Goal: Feedback & Contribution: Contribute content

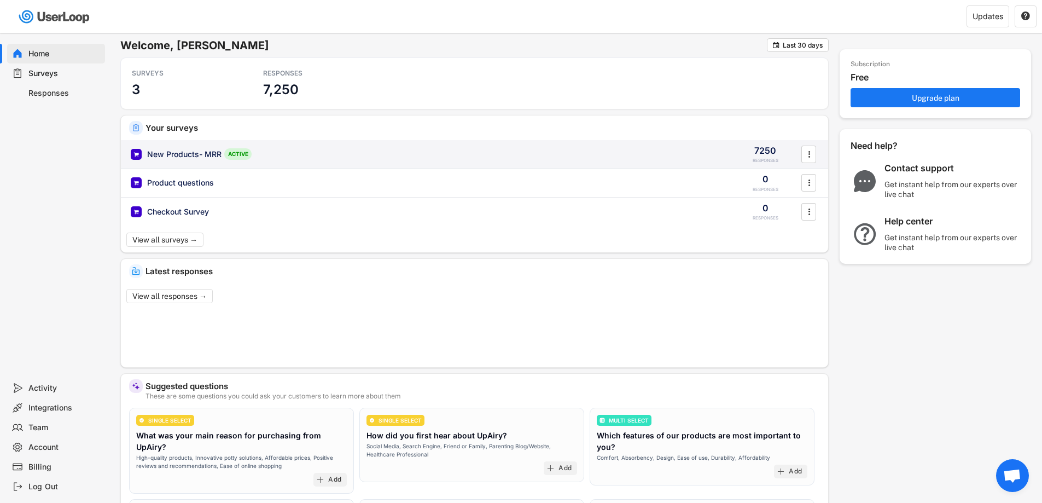
click at [186, 150] on div "New Products- MRR" at bounding box center [184, 154] width 74 height 11
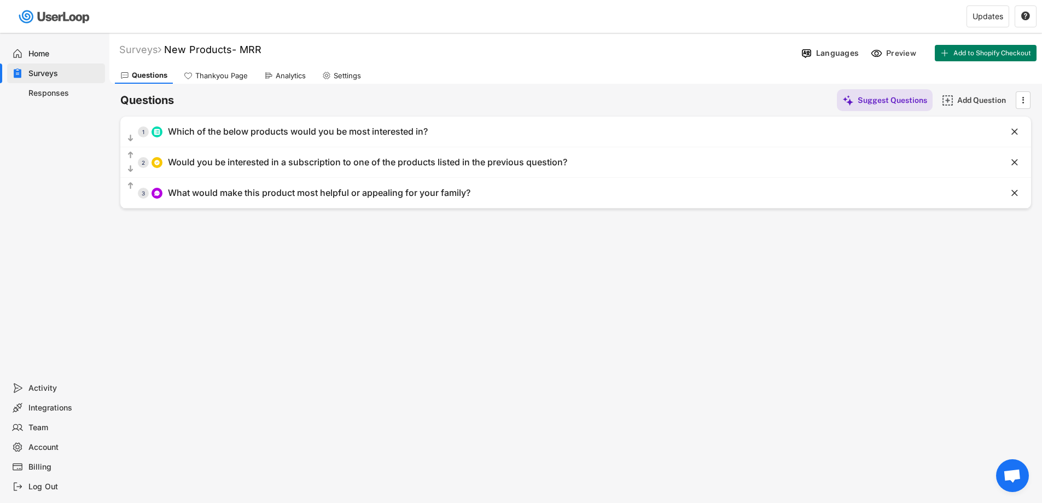
click at [51, 90] on div "Responses" at bounding box center [64, 93] width 72 height 10
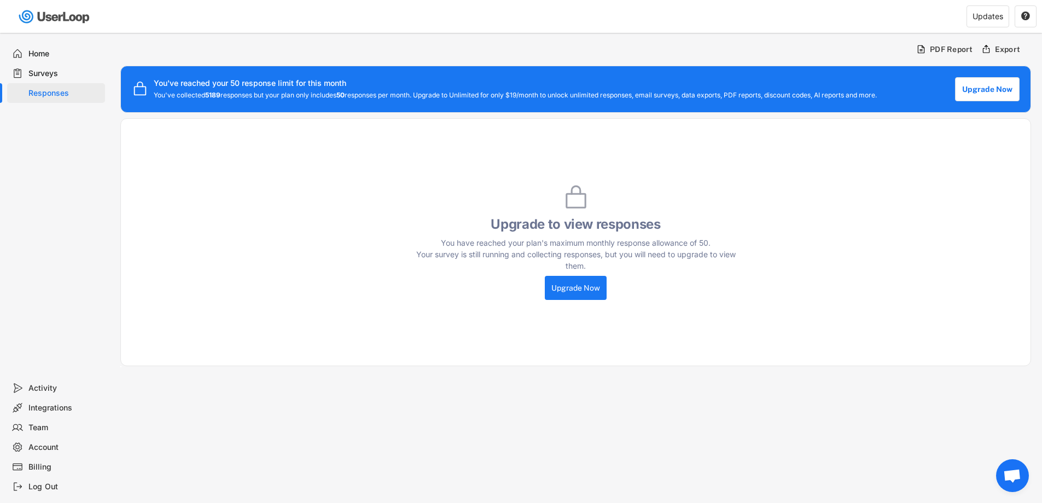
click at [56, 73] on div "Surveys" at bounding box center [64, 73] width 72 height 10
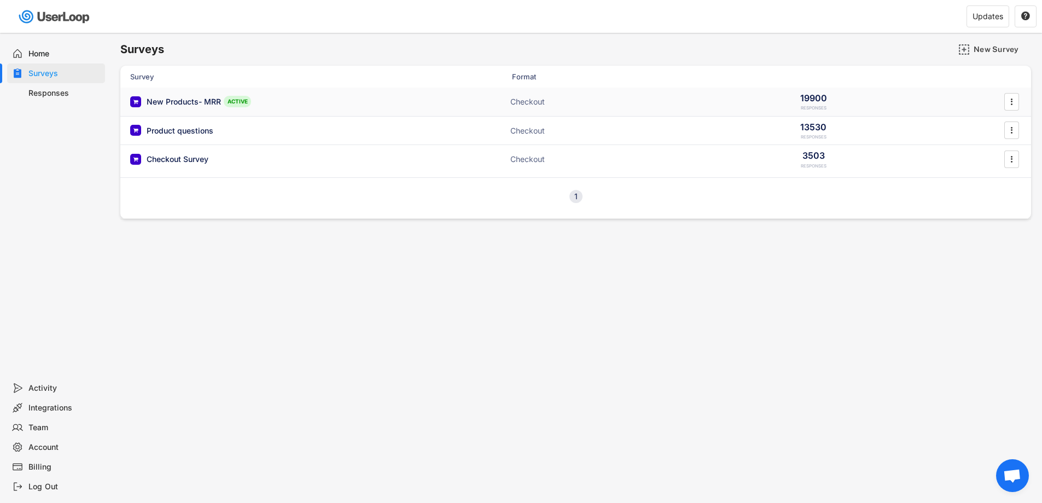
click at [181, 97] on div "New Products- MRR" at bounding box center [184, 101] width 74 height 11
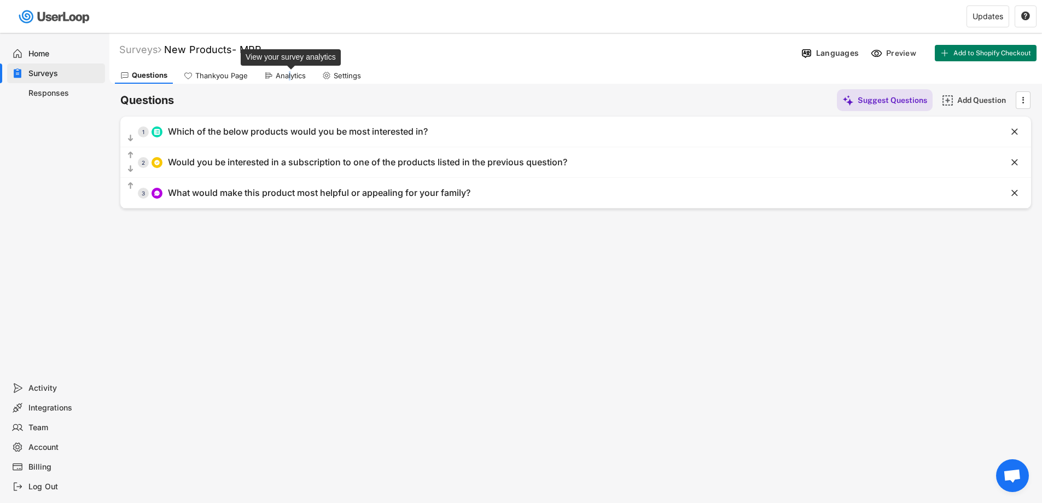
click at [289, 73] on div "Analytics" at bounding box center [291, 75] width 30 height 9
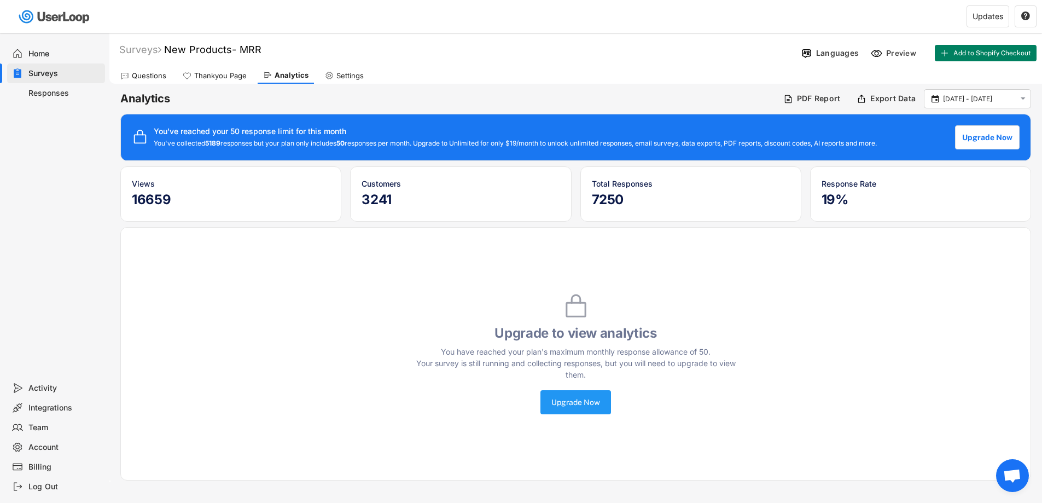
click at [595, 414] on button "Upgrade Now" at bounding box center [575, 402] width 71 height 24
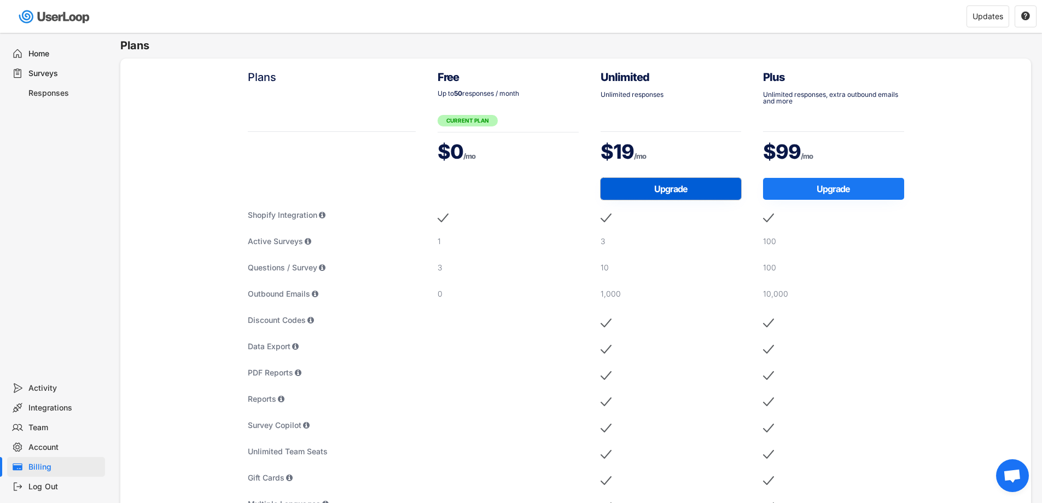
click at [647, 194] on button "Upgrade" at bounding box center [670, 189] width 141 height 22
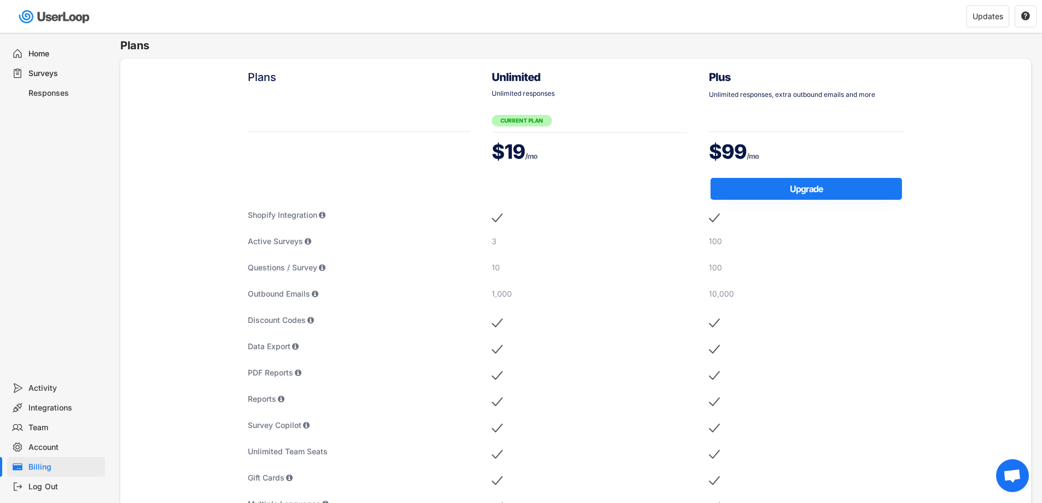
click at [44, 91] on div "Responses" at bounding box center [64, 93] width 72 height 10
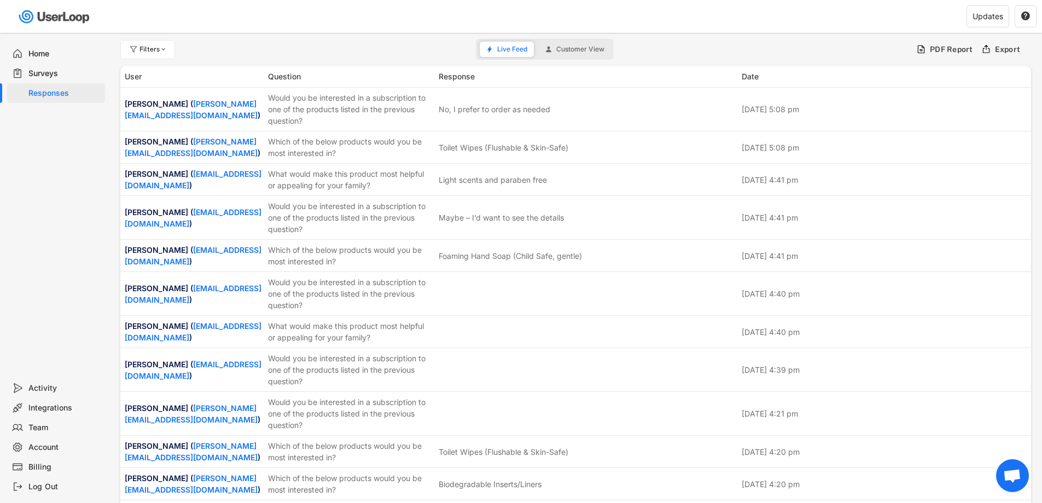
click at [580, 38] on div "Filters Live Feed Customer View PDF Report Export" at bounding box center [575, 49] width 910 height 22
click at [579, 46] on span "Customer View" at bounding box center [580, 49] width 48 height 7
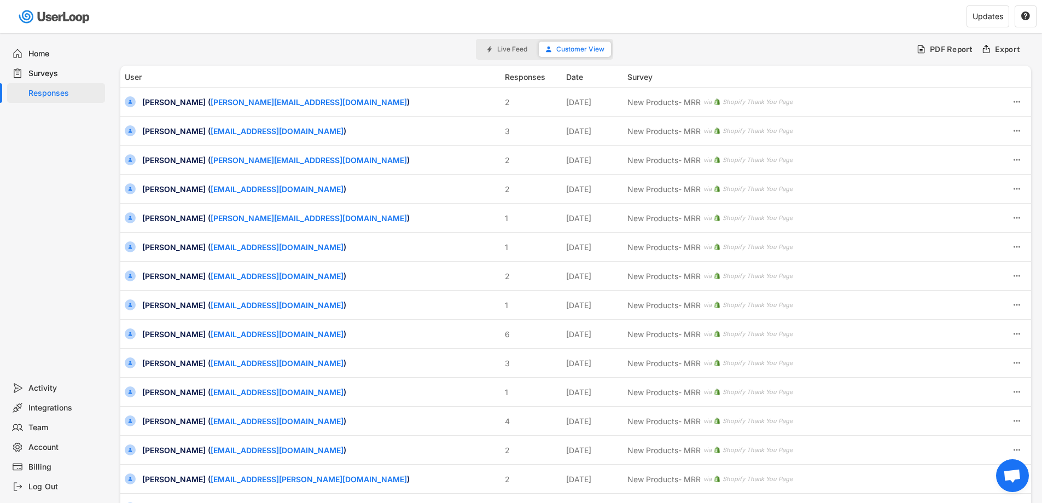
click at [59, 79] on div "Surveys" at bounding box center [56, 73] width 98 height 20
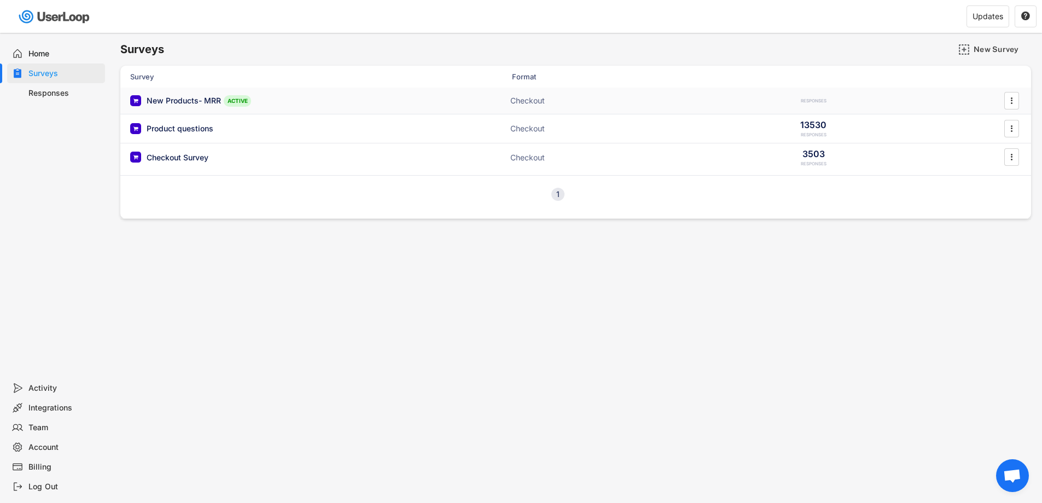
click at [206, 102] on div "New Products- MRR" at bounding box center [184, 100] width 74 height 11
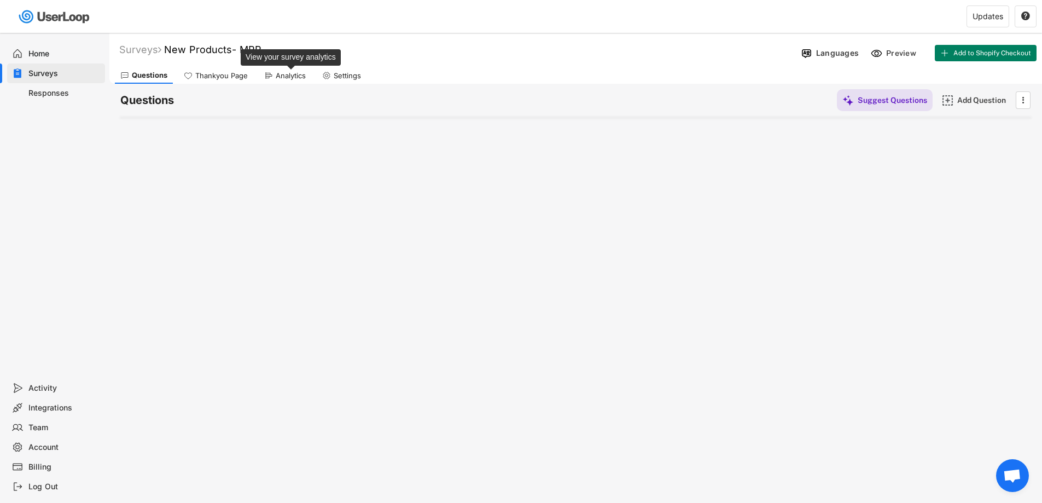
click at [283, 72] on div "Analytics" at bounding box center [291, 75] width 30 height 9
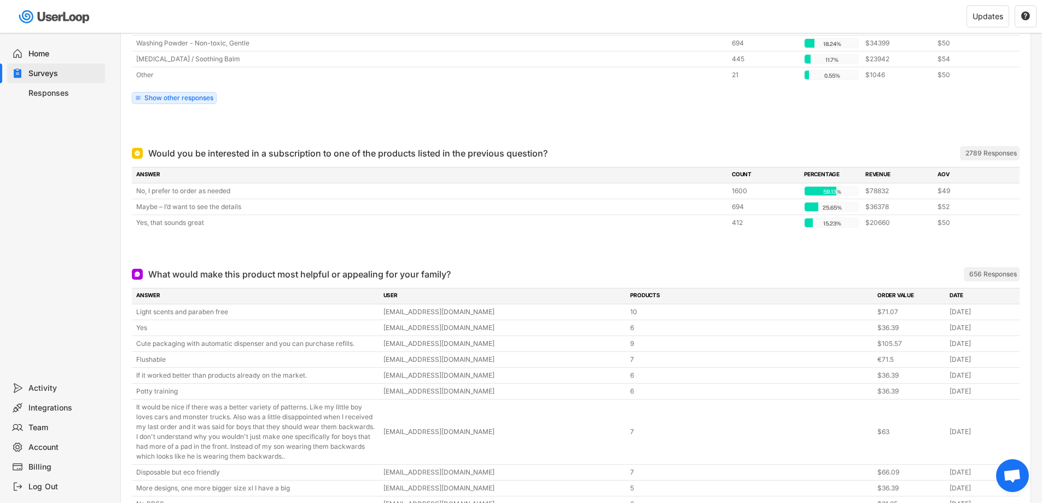
scroll to position [273, 0]
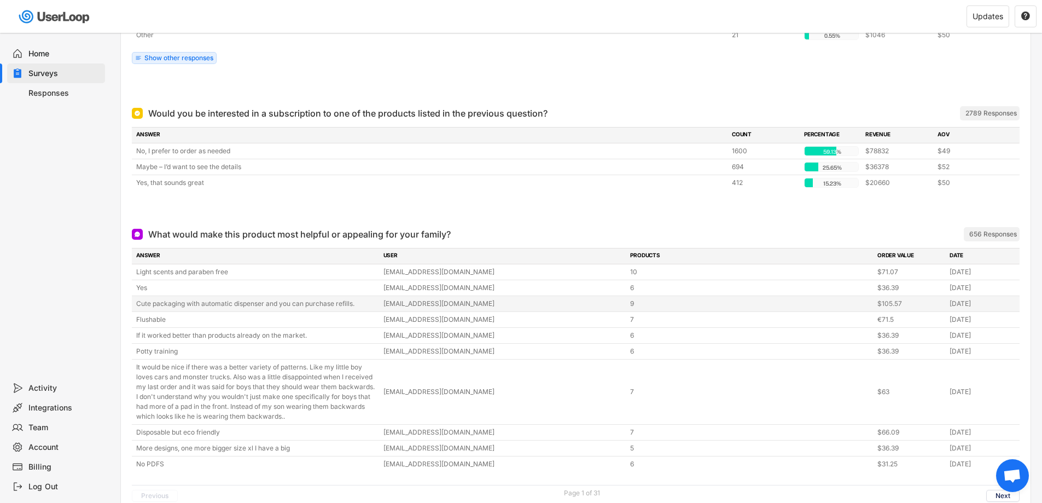
click at [363, 301] on div "Cute packaging with automatic dispenser and you can purchase refills." at bounding box center [256, 304] width 241 height 10
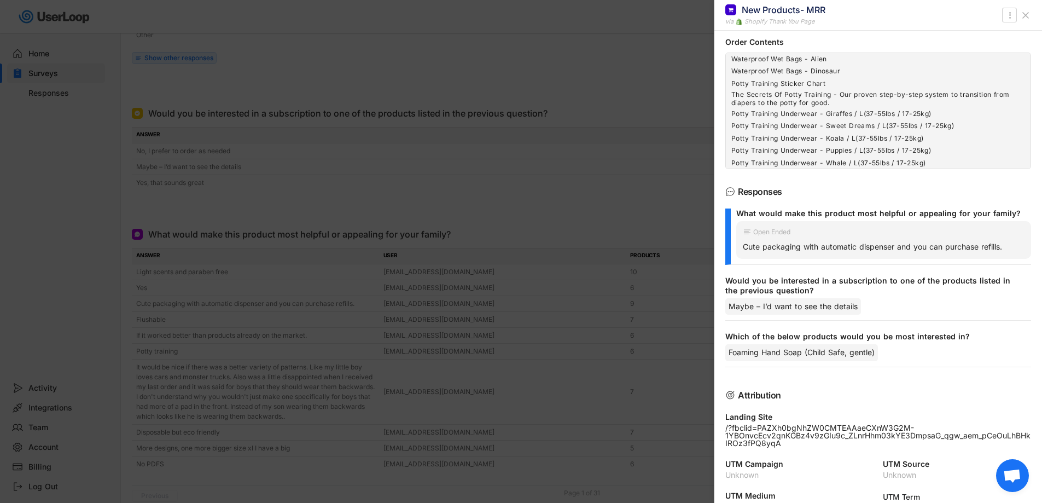
scroll to position [164, 0]
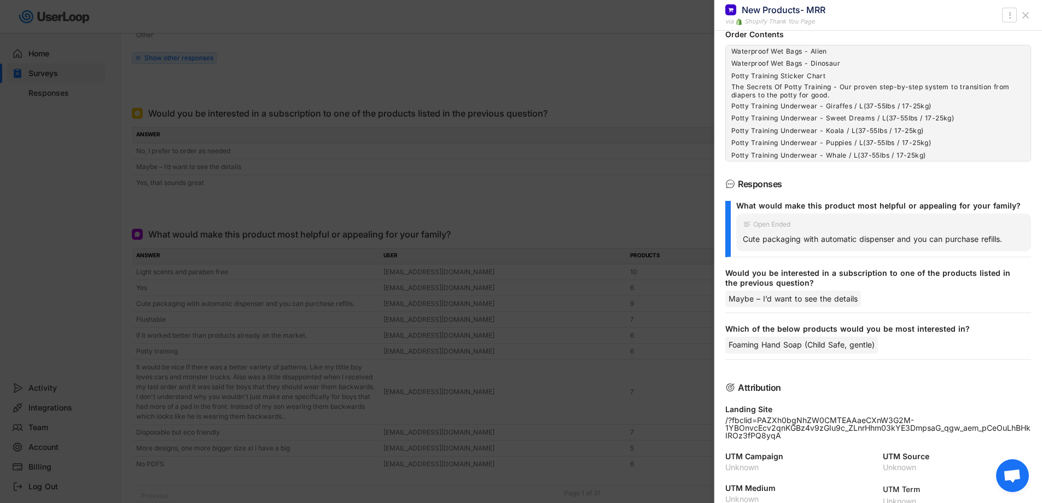
click at [91, 300] on div at bounding box center [521, 251] width 1042 height 503
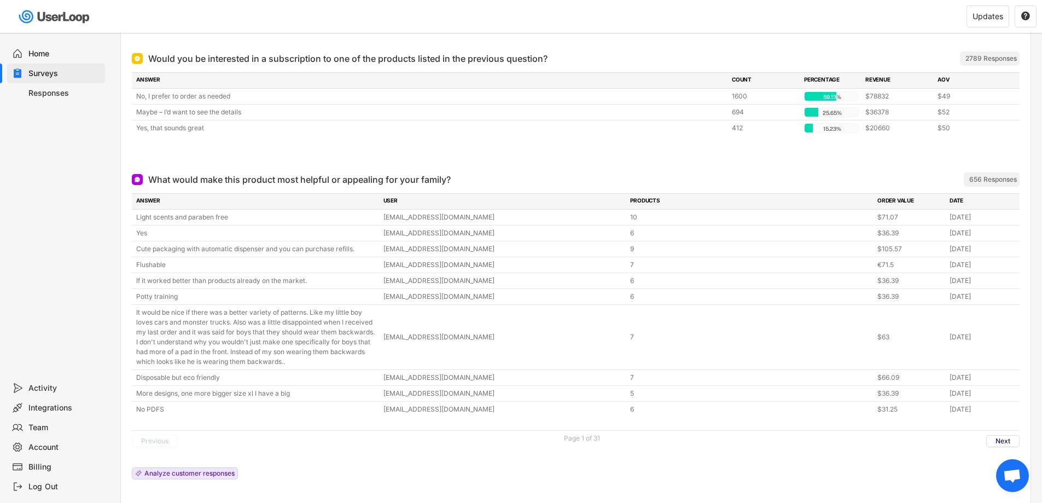
scroll to position [372, 0]
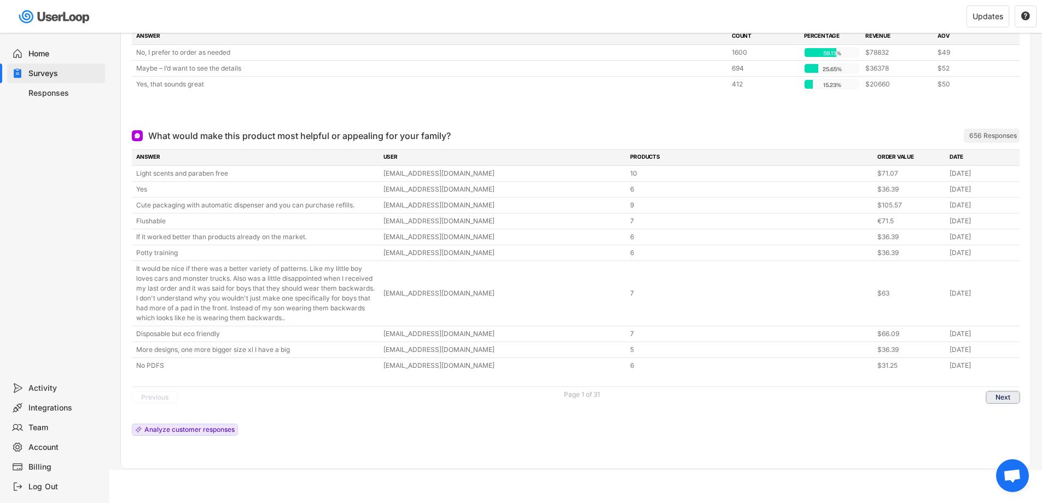
click at [990, 393] on button "Next" at bounding box center [1002, 397] width 33 height 12
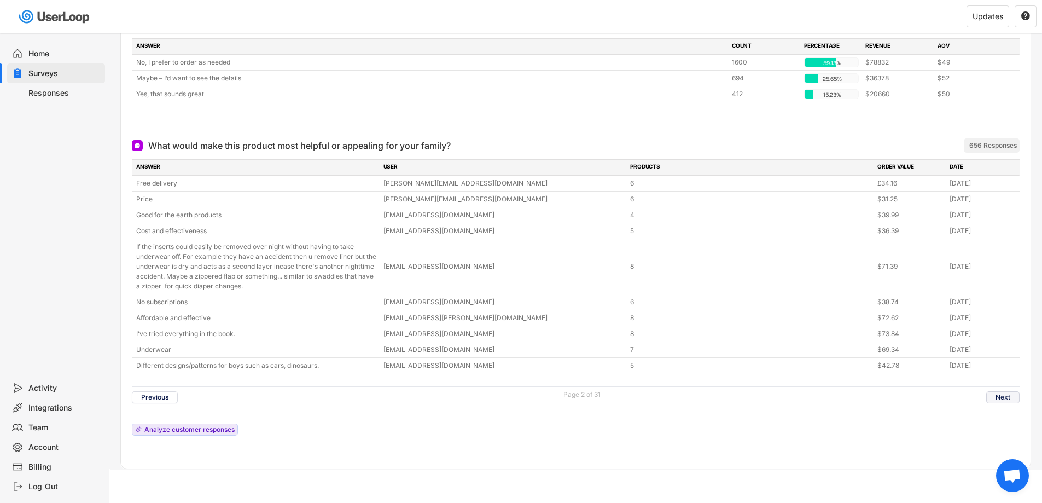
click at [1001, 394] on button "Next" at bounding box center [1002, 397] width 33 height 12
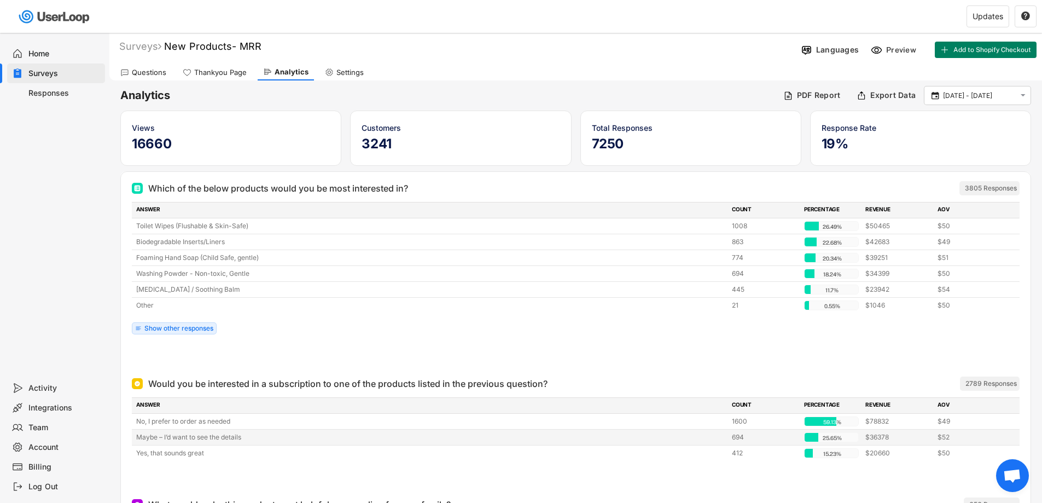
scroll to position [0, 0]
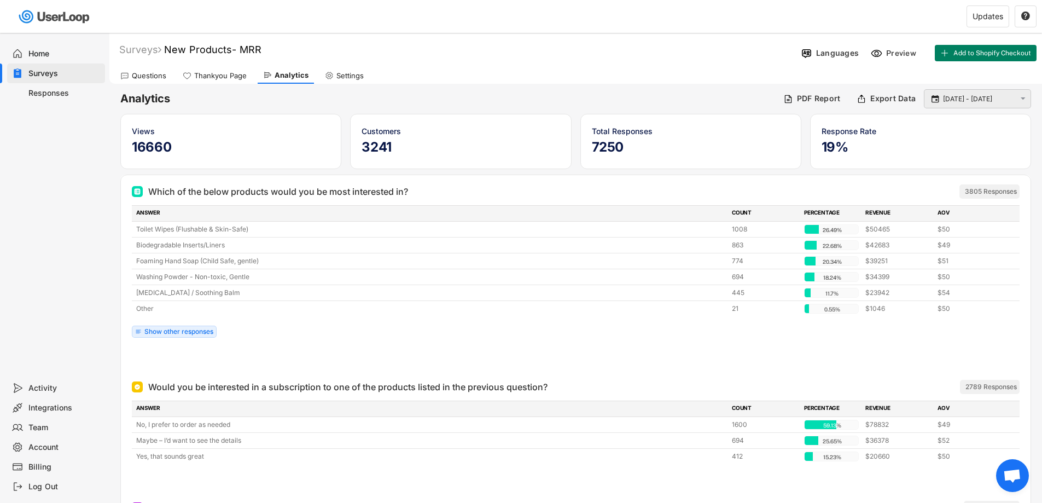
click at [982, 95] on input "[DATE] - [DATE]" at bounding box center [979, 99] width 72 height 11
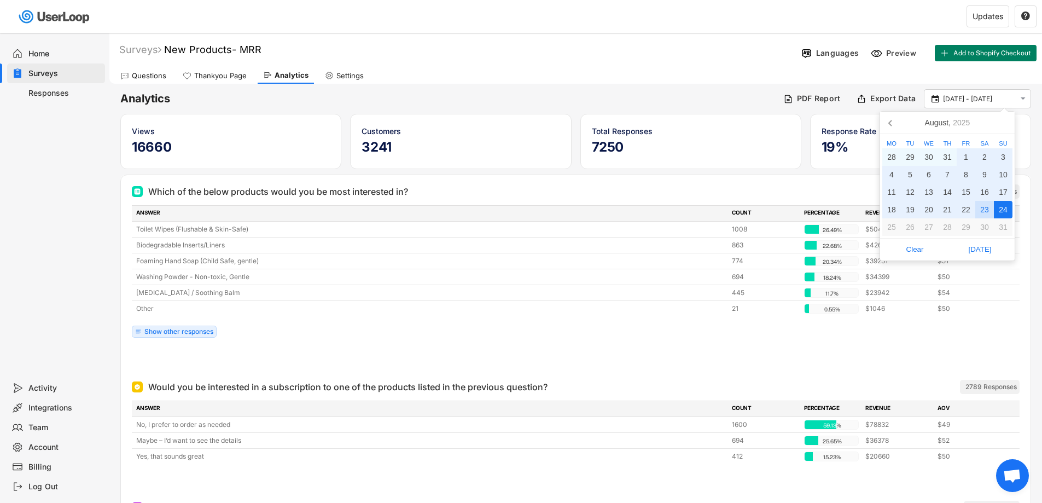
click at [997, 206] on div "24" at bounding box center [1003, 209] width 19 height 17
click at [959, 186] on div "15" at bounding box center [965, 191] width 19 height 17
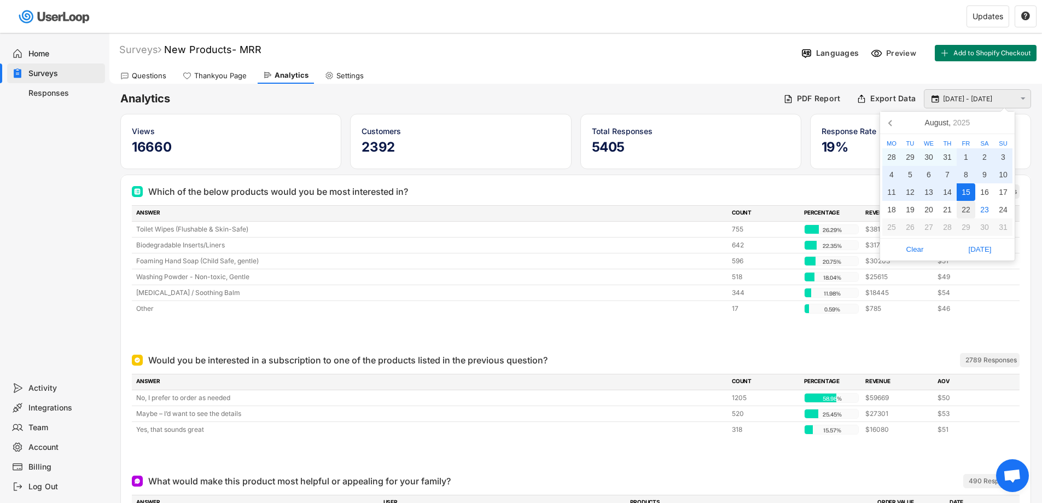
click at [962, 99] on input "[DATE] - [DATE]" at bounding box center [979, 99] width 72 height 11
click at [963, 188] on div "15" at bounding box center [965, 191] width 19 height 17
click at [981, 204] on div "23" at bounding box center [984, 209] width 19 height 17
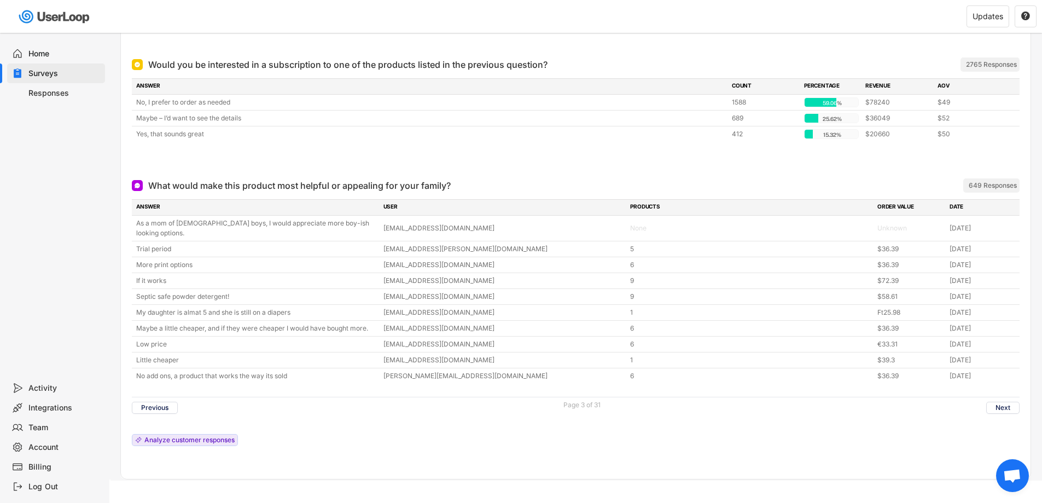
scroll to position [323, 0]
click at [1012, 401] on button "Next" at bounding box center [1002, 407] width 33 height 12
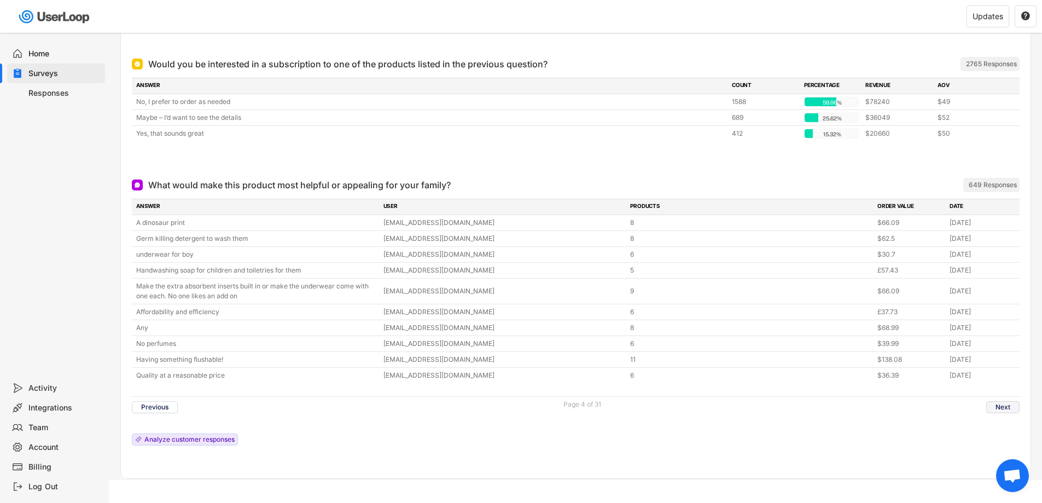
click at [997, 404] on button "Next" at bounding box center [1002, 407] width 33 height 12
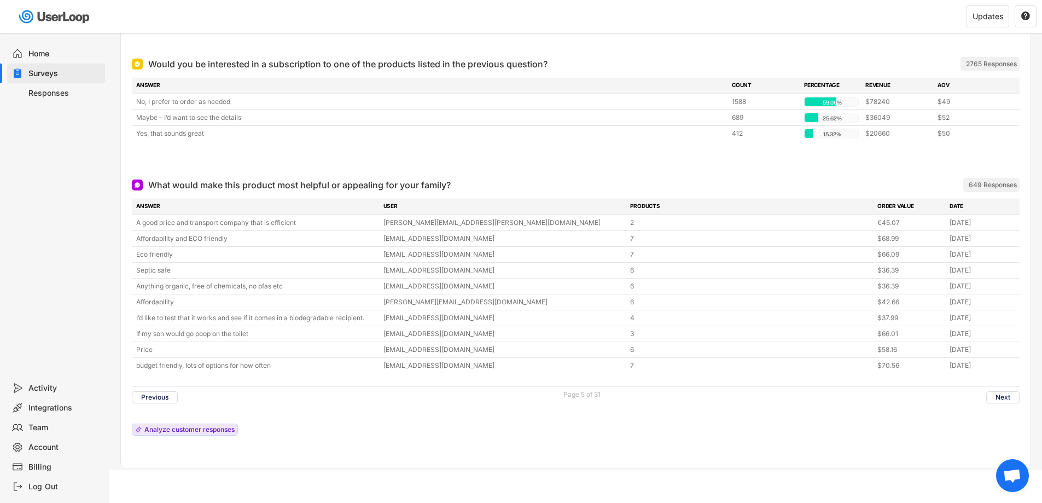
click at [42, 74] on div "Surveys" at bounding box center [64, 73] width 72 height 10
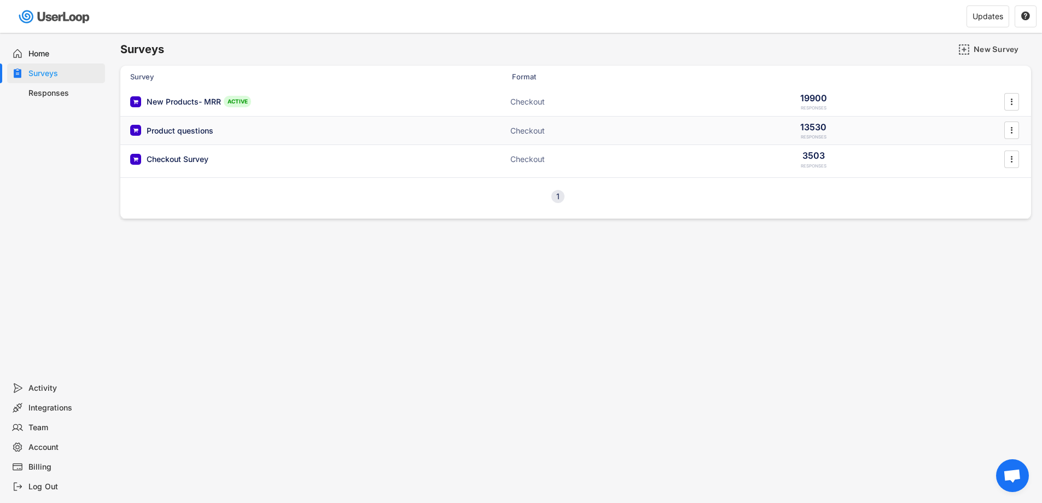
click at [185, 130] on div "Product questions" at bounding box center [180, 130] width 67 height 11
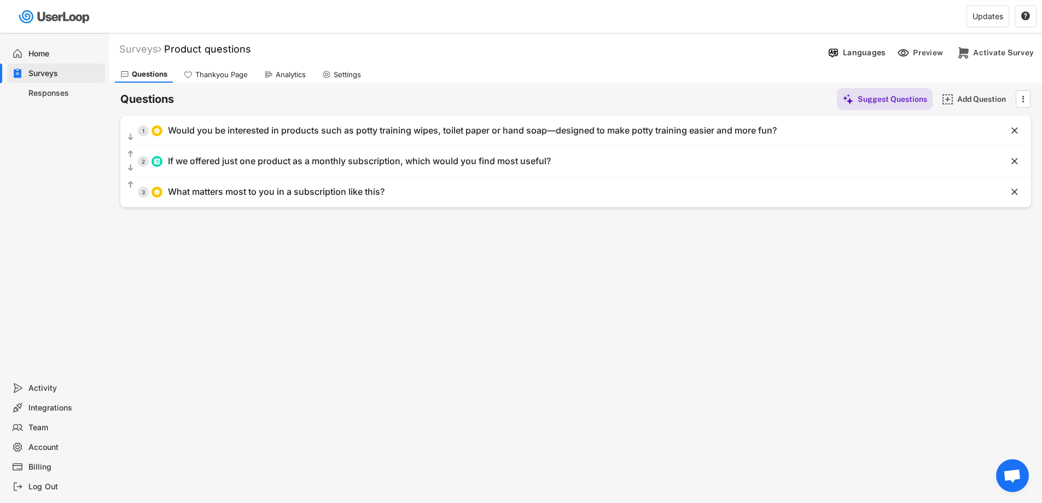
click at [50, 72] on div "Surveys" at bounding box center [64, 73] width 72 height 10
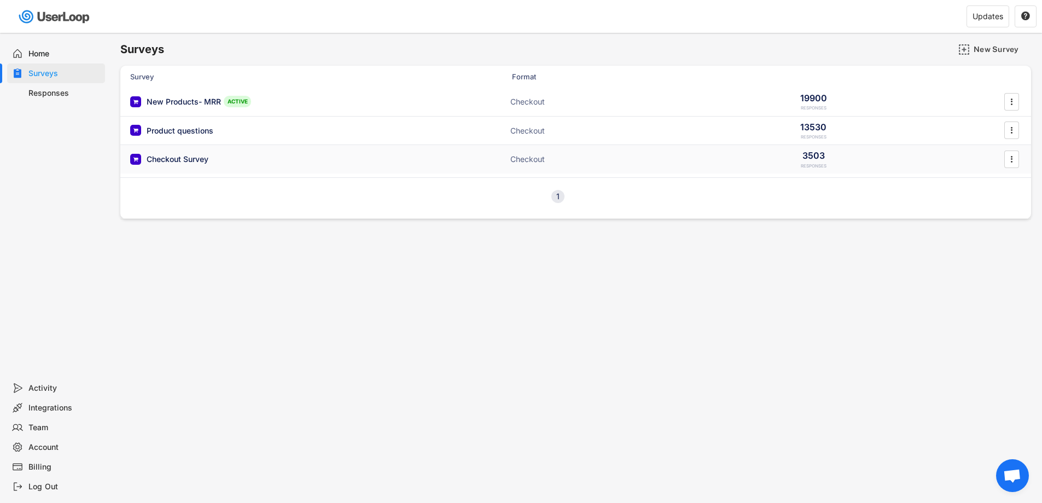
click at [186, 163] on div "Checkout Survey" at bounding box center [178, 159] width 62 height 11
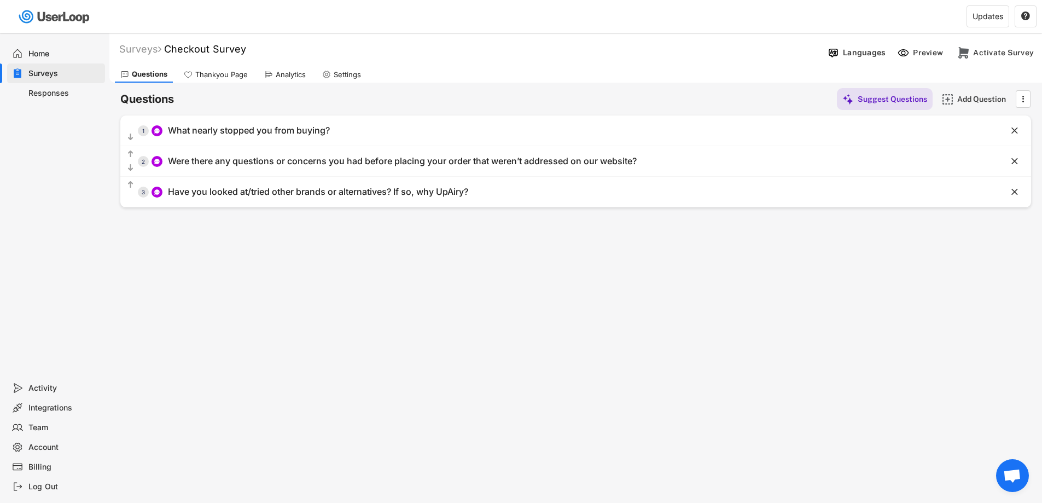
click at [58, 95] on div "Responses" at bounding box center [64, 93] width 72 height 10
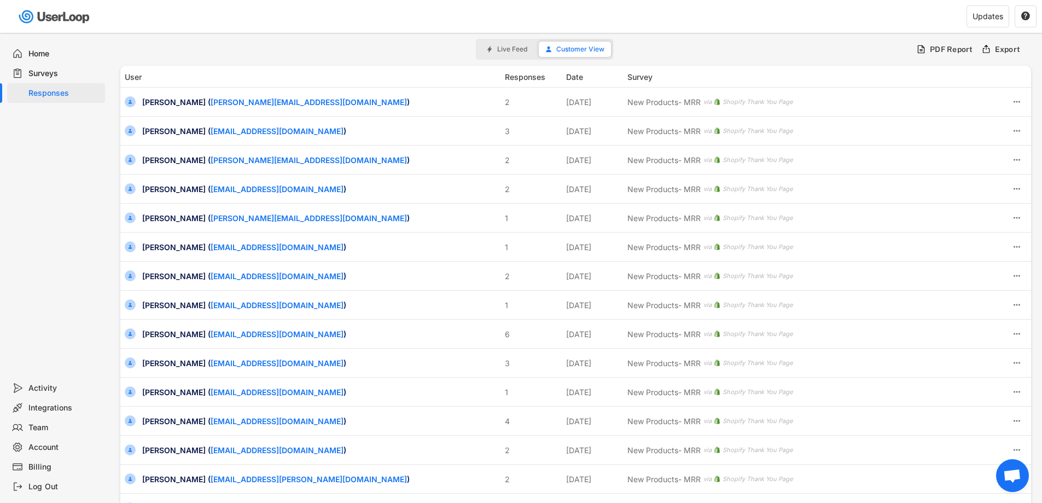
click at [59, 67] on div "Surveys" at bounding box center [56, 73] width 98 height 20
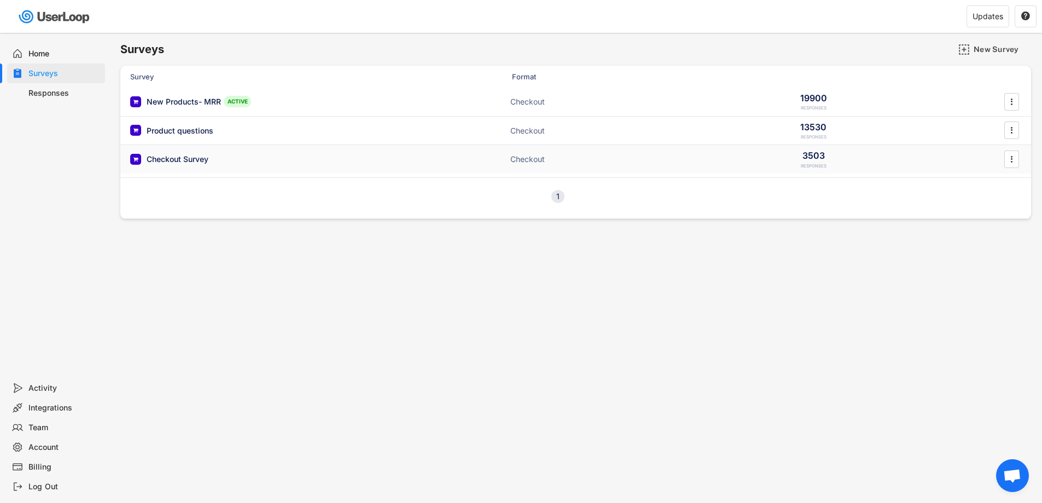
click at [188, 161] on div "Checkout Survey" at bounding box center [178, 159] width 62 height 11
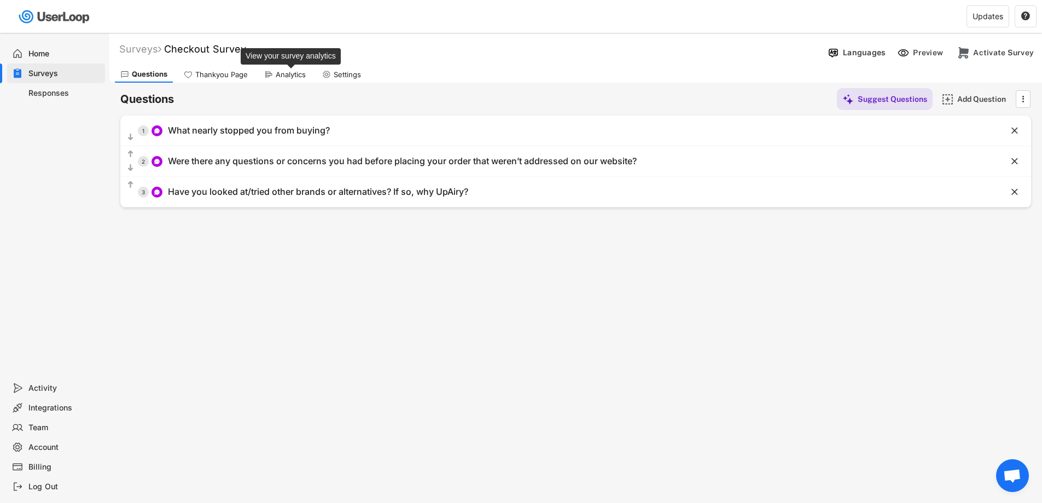
click at [289, 73] on div "Analytics" at bounding box center [291, 74] width 30 height 9
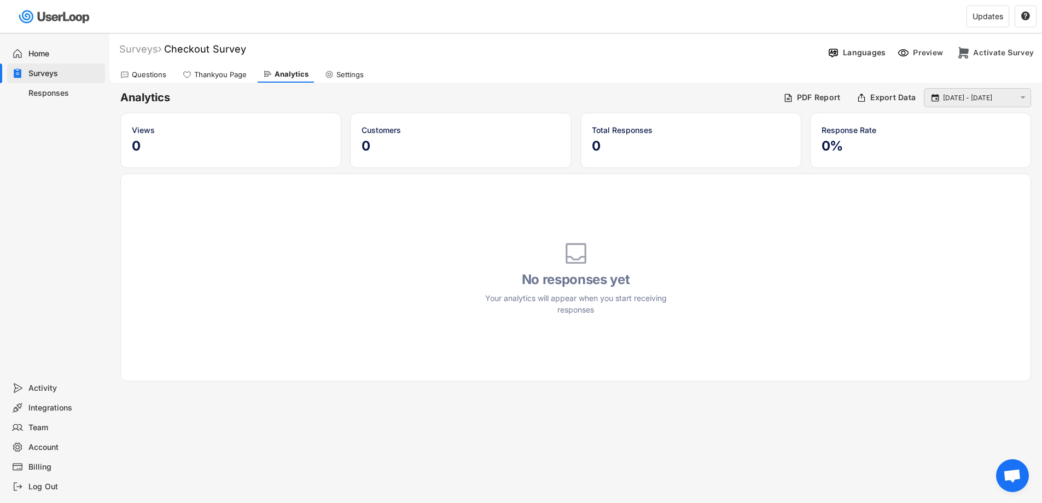
click at [963, 98] on input "[DATE] - [DATE]" at bounding box center [979, 97] width 72 height 11
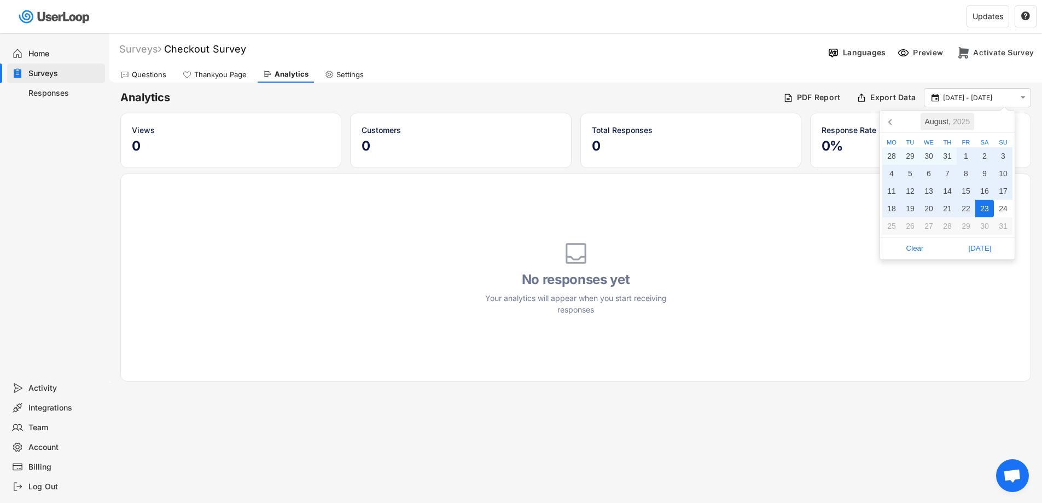
click at [961, 118] on icon "2025" at bounding box center [961, 122] width 17 height 8
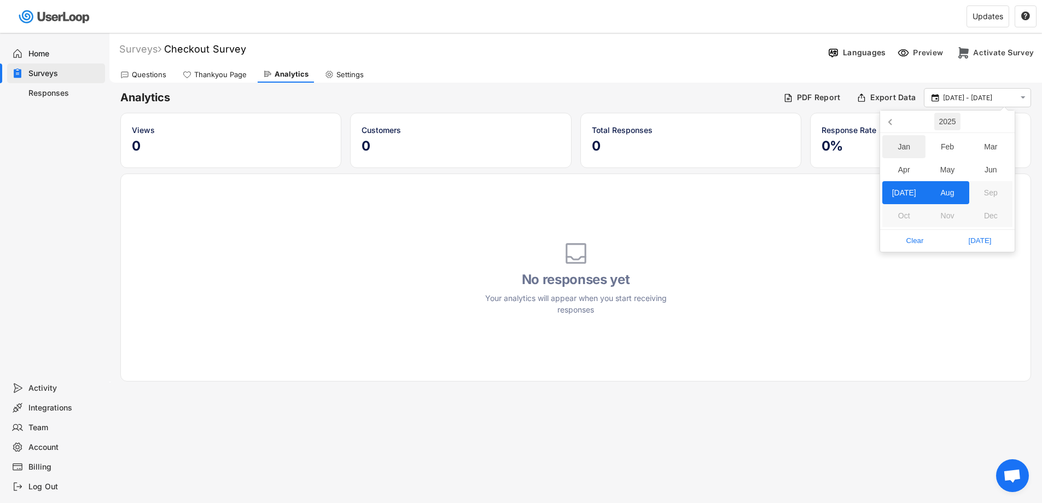
click at [898, 143] on div "Jan" at bounding box center [903, 146] width 43 height 23
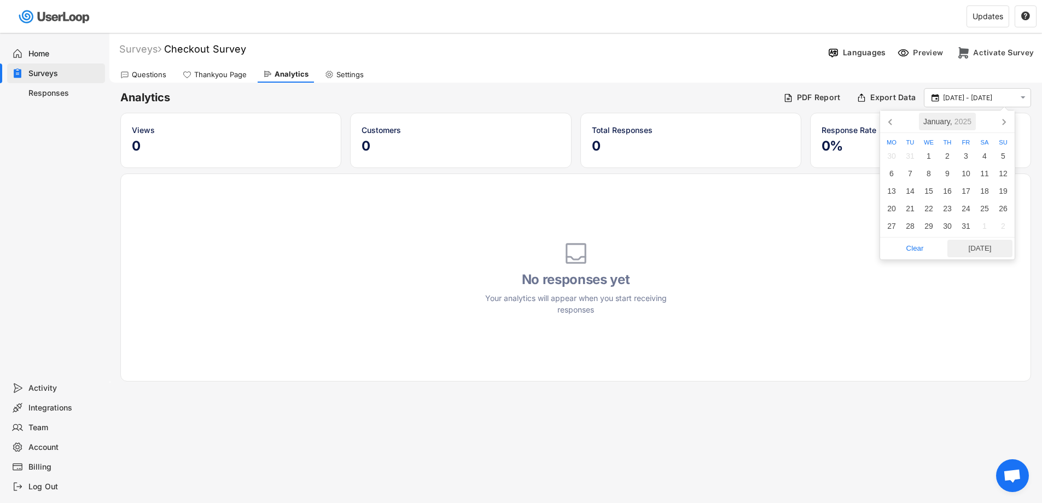
click at [974, 244] on span "[DATE]" at bounding box center [979, 248] width 59 height 16
type input "[DATE]"
click at [959, 296] on div "No responses yet Your analytics will appear when you start receiving responses" at bounding box center [575, 277] width 910 height 208
click at [977, 103] on input "[DATE]" at bounding box center [979, 97] width 72 height 11
click at [922, 249] on span "Clear" at bounding box center [914, 248] width 59 height 16
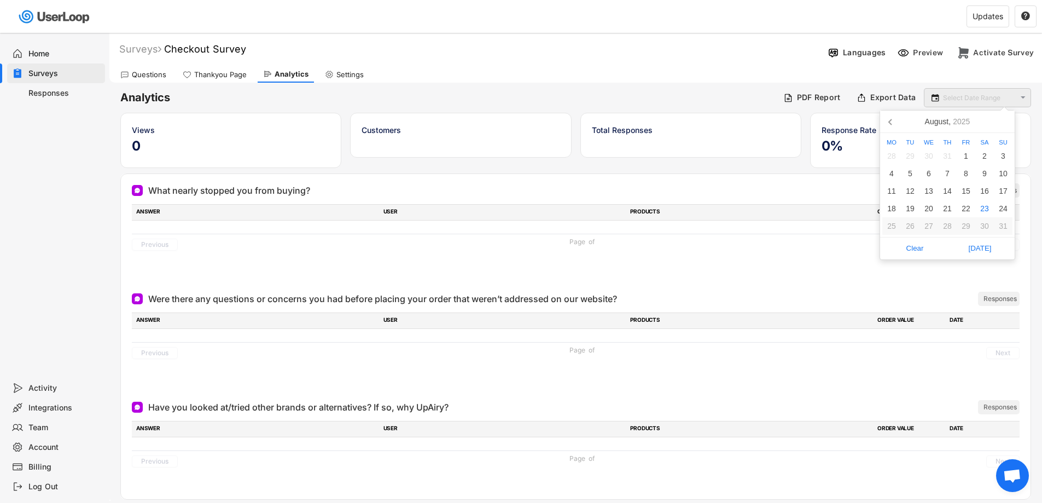
click at [974, 98] on input "text" at bounding box center [979, 97] width 72 height 11
click at [891, 117] on icon at bounding box center [890, 121] width 17 height 17
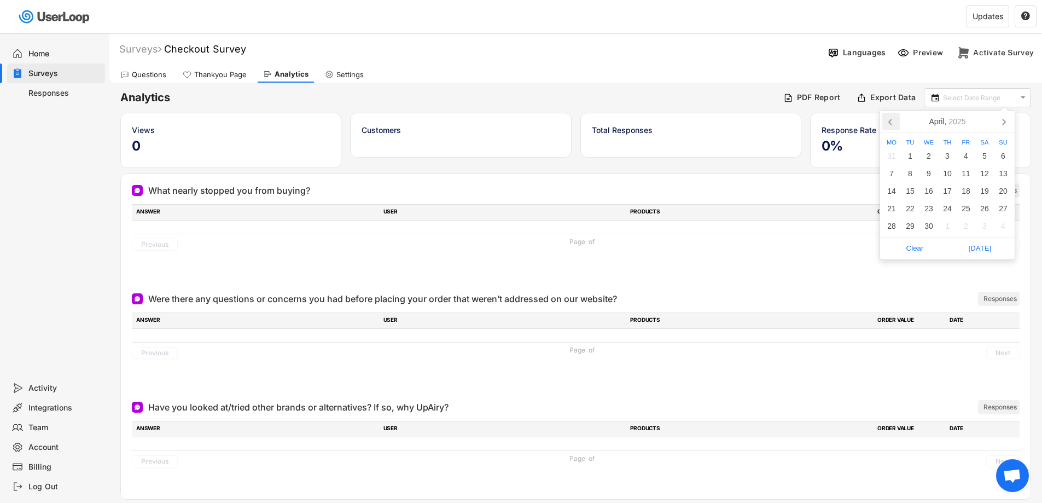
click at [891, 117] on icon at bounding box center [890, 121] width 17 height 17
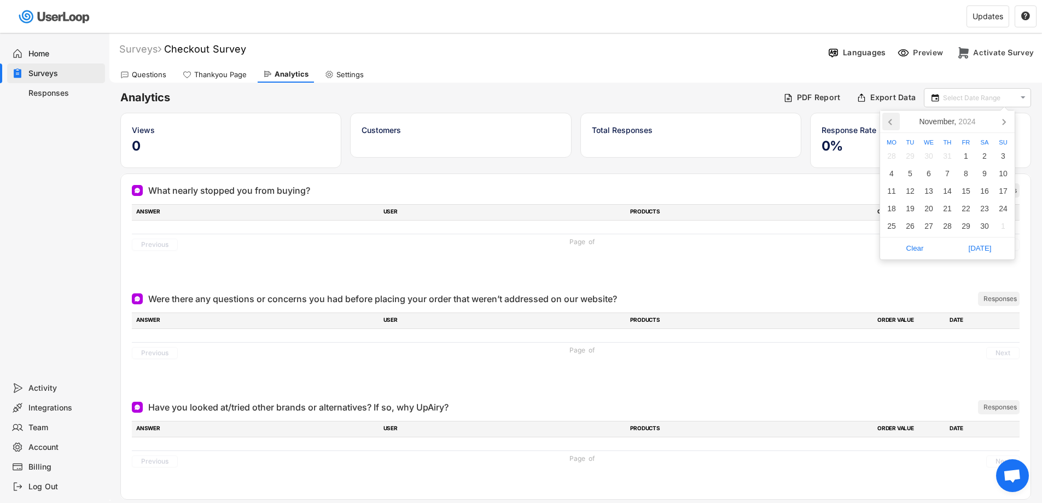
click at [891, 117] on icon at bounding box center [890, 121] width 17 height 17
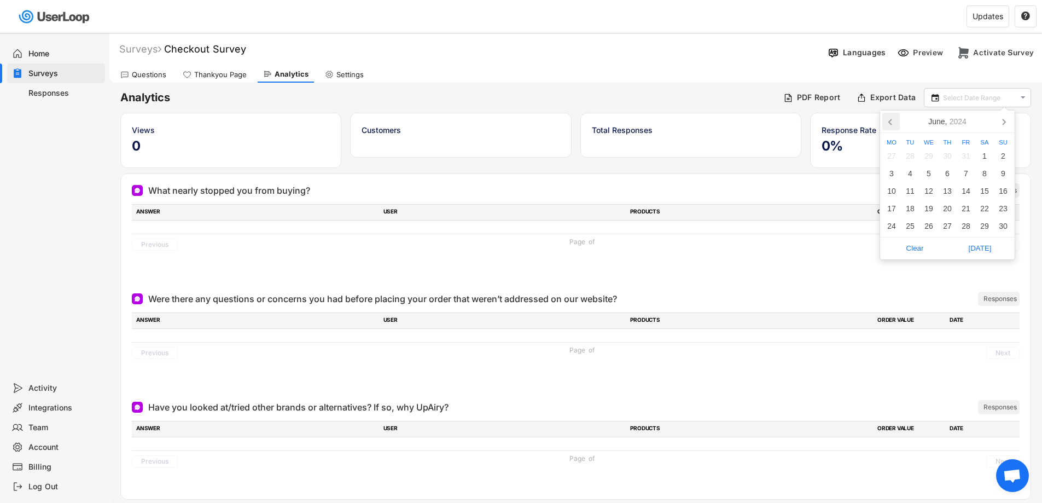
click at [891, 117] on icon at bounding box center [890, 121] width 17 height 17
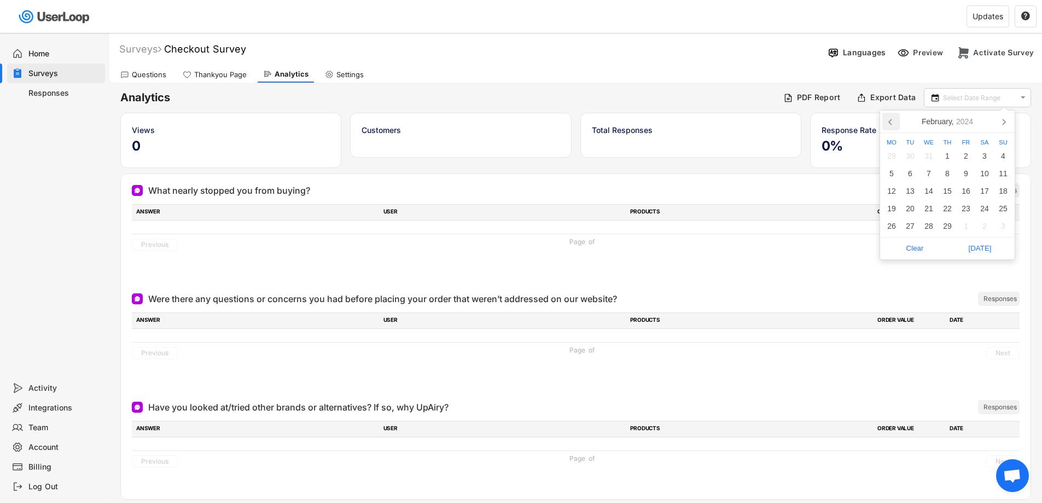
click at [891, 117] on icon at bounding box center [890, 121] width 17 height 17
click at [965, 154] on div "1" at bounding box center [965, 155] width 19 height 17
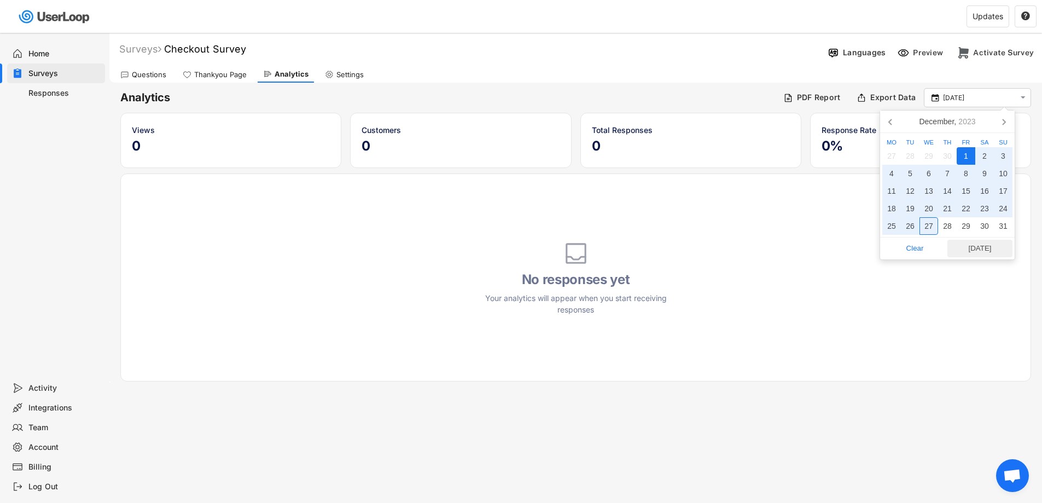
click at [979, 249] on span "[DATE]" at bounding box center [979, 248] width 59 height 16
type input "[DATE] - [DATE]"
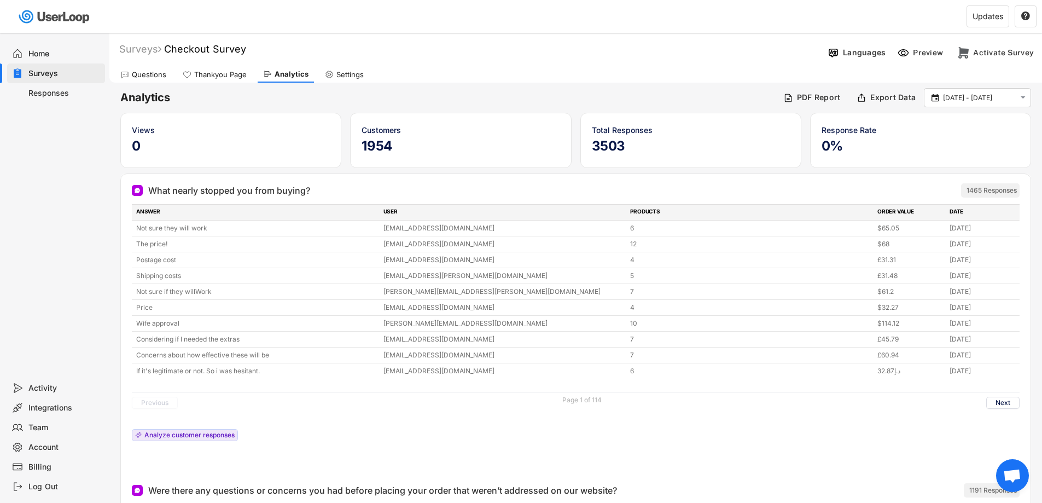
click at [45, 71] on div "Surveys" at bounding box center [64, 73] width 72 height 10
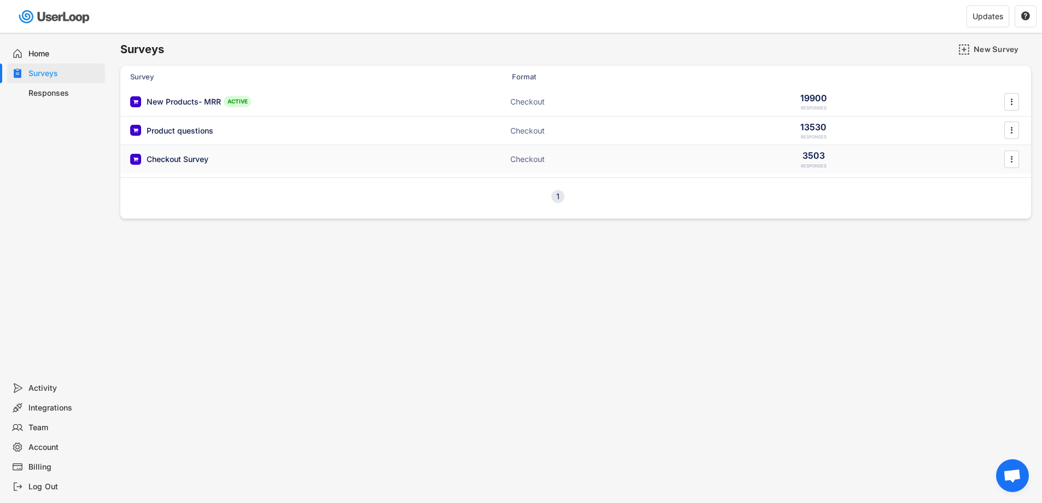
click at [191, 159] on div "Checkout Survey" at bounding box center [178, 159] width 62 height 11
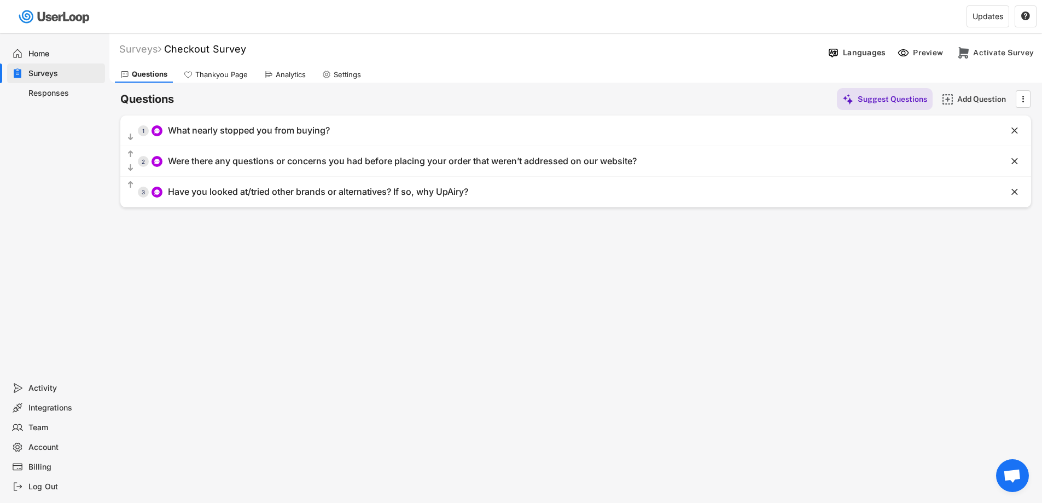
click at [56, 67] on div "Surveys" at bounding box center [56, 73] width 98 height 20
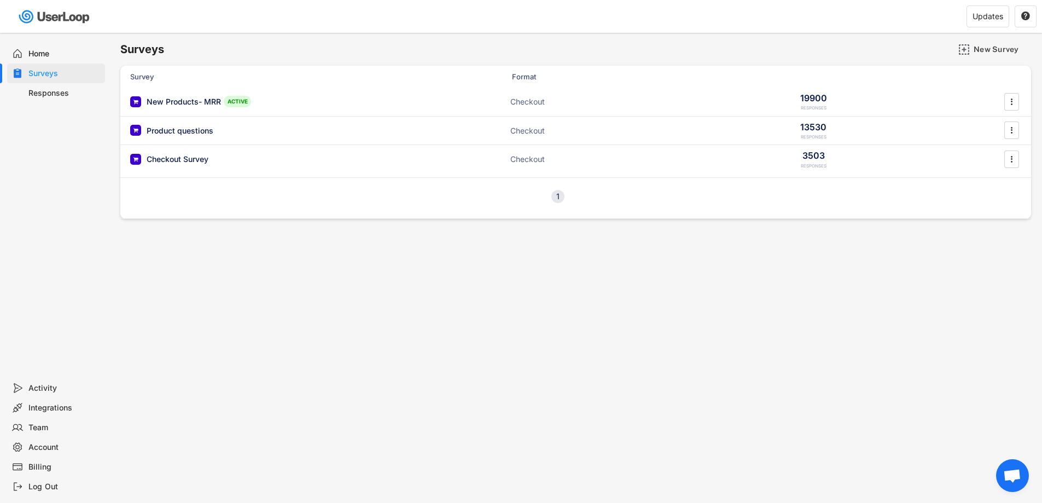
click at [48, 59] on div "Home" at bounding box center [56, 54] width 98 height 20
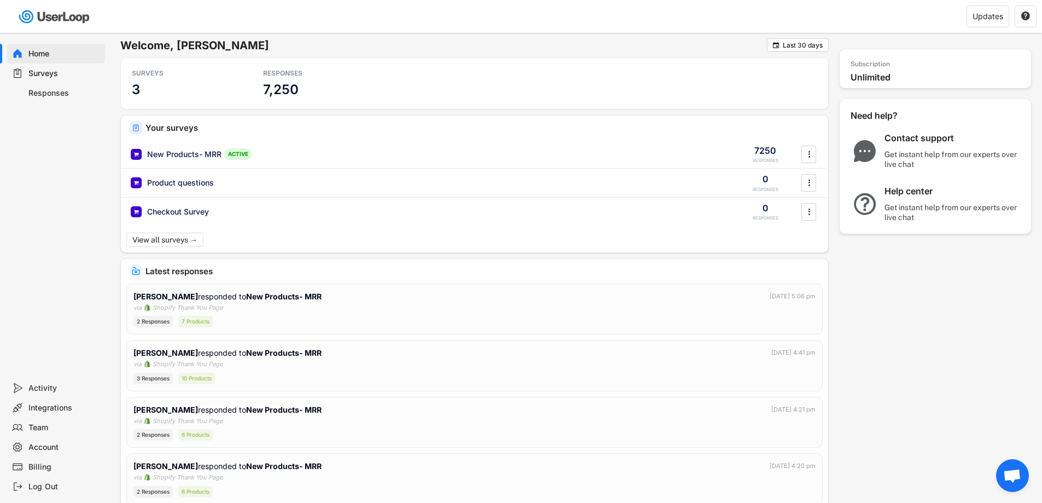
click at [166, 231] on div "Your surveys New Products- MRR ACTIVE 7250 RESPONSES  Product questions 0 RESP…" at bounding box center [474, 183] width 707 height 137
click at [156, 237] on button "View all surveys →" at bounding box center [165, 239] width 79 height 14
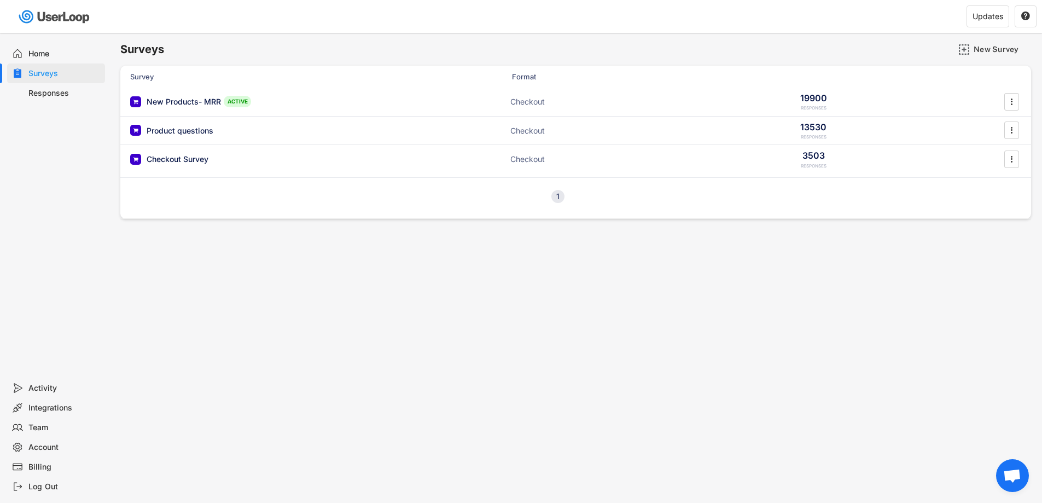
click at [37, 448] on div "Account" at bounding box center [64, 447] width 72 height 10
select select ""en""
select select ""1_week""
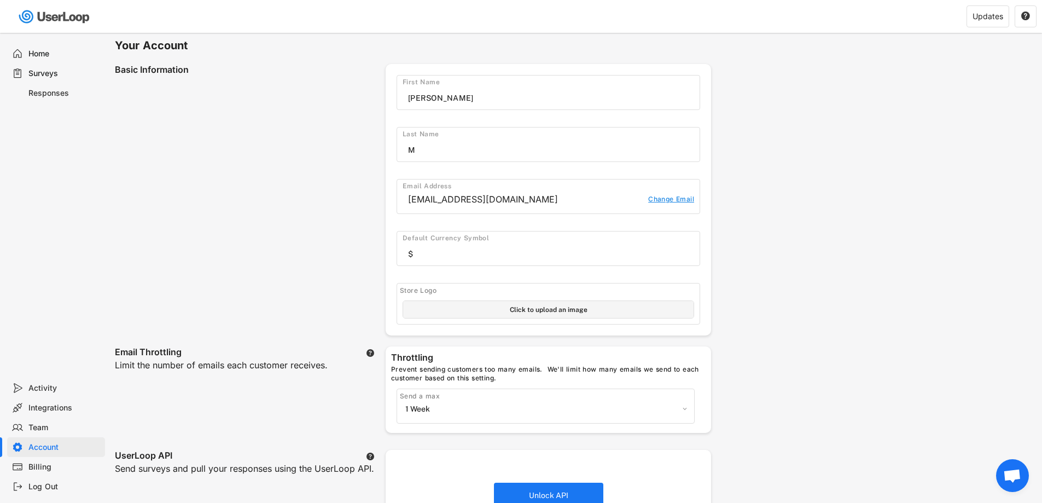
click at [49, 93] on div "Responses" at bounding box center [64, 93] width 72 height 10
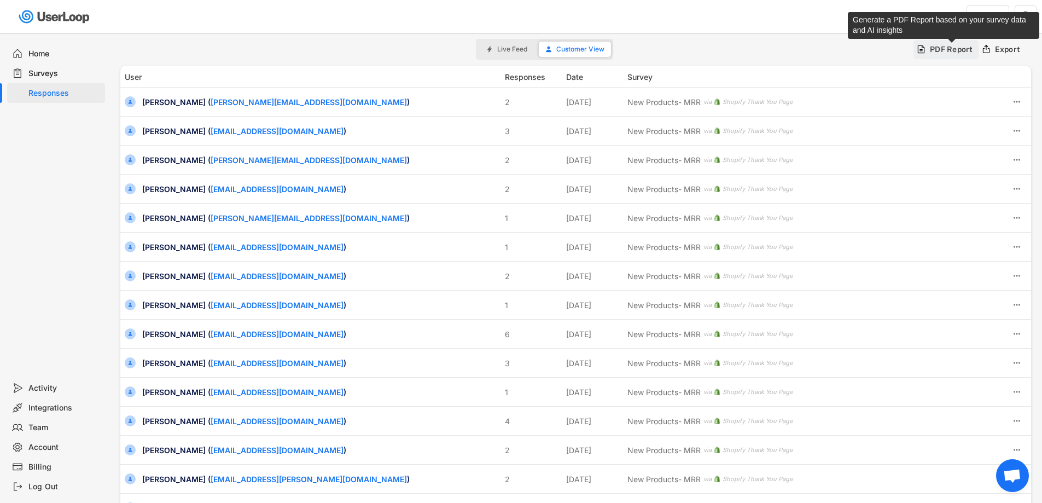
click at [940, 46] on div "PDF Report" at bounding box center [951, 49] width 43 height 10
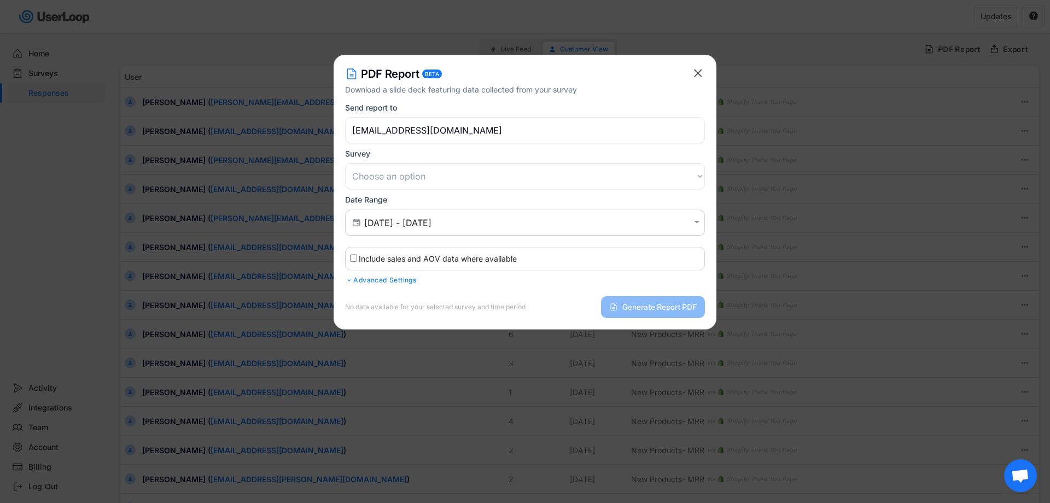
click at [438, 170] on select "Choose an option Customer Satisfaction Survey About the products Checkout Surve…" at bounding box center [525, 176] width 360 height 26
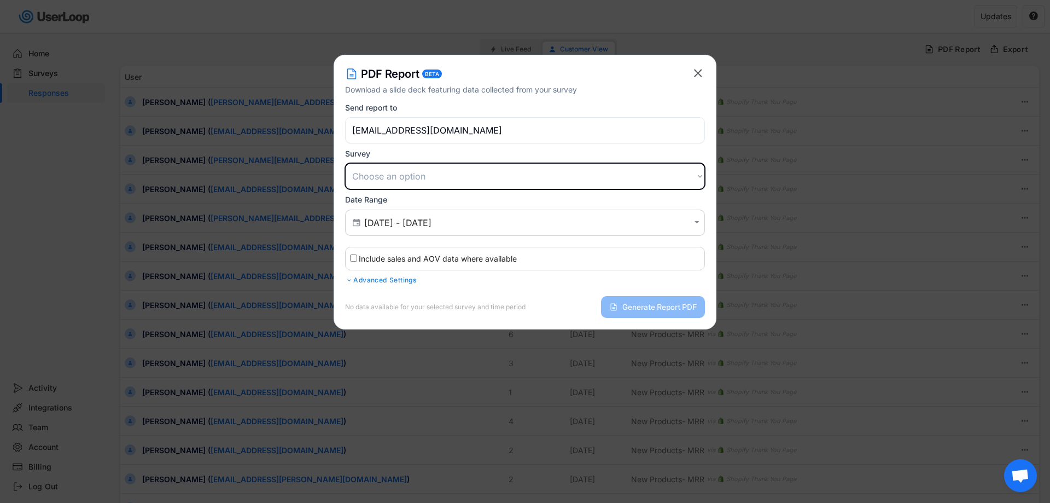
select select ""1348695171700984260__LOOKUP__1720997450773x445816678167915400""
click at [345, 163] on select "Choose an option Customer Satisfaction Survey About the products Checkout Surve…" at bounding box center [525, 176] width 360 height 26
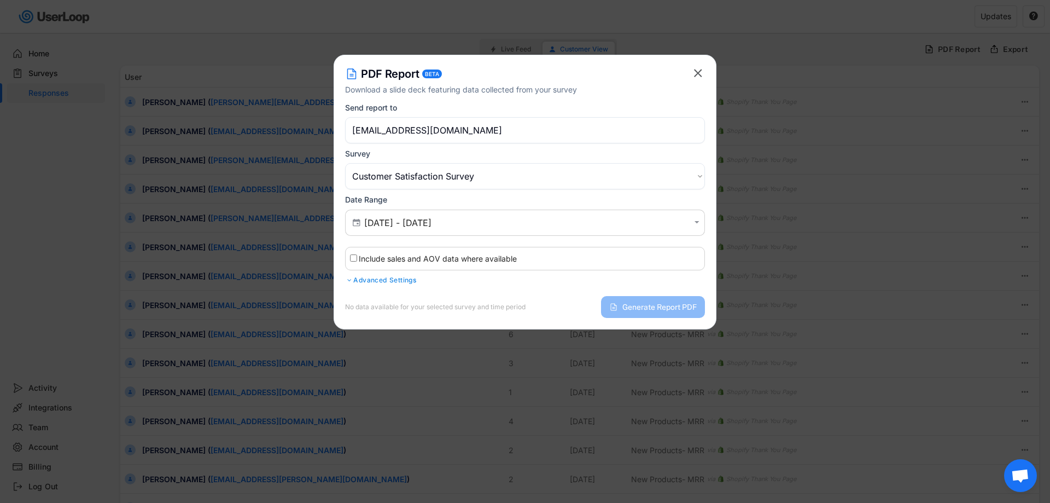
click at [376, 280] on div "Advanced Settings" at bounding box center [525, 280] width 360 height 9
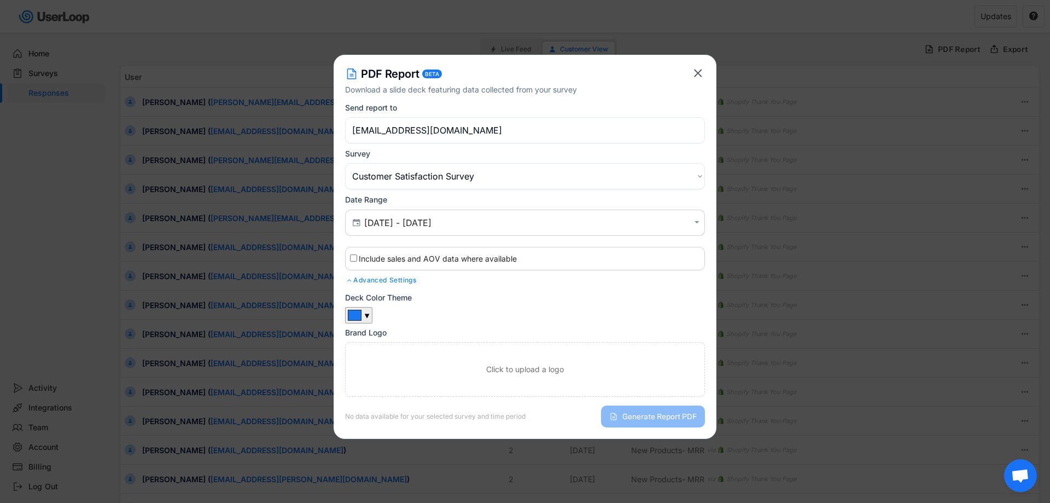
click at [375, 281] on div "Advanced Settings" at bounding box center [525, 280] width 360 height 9
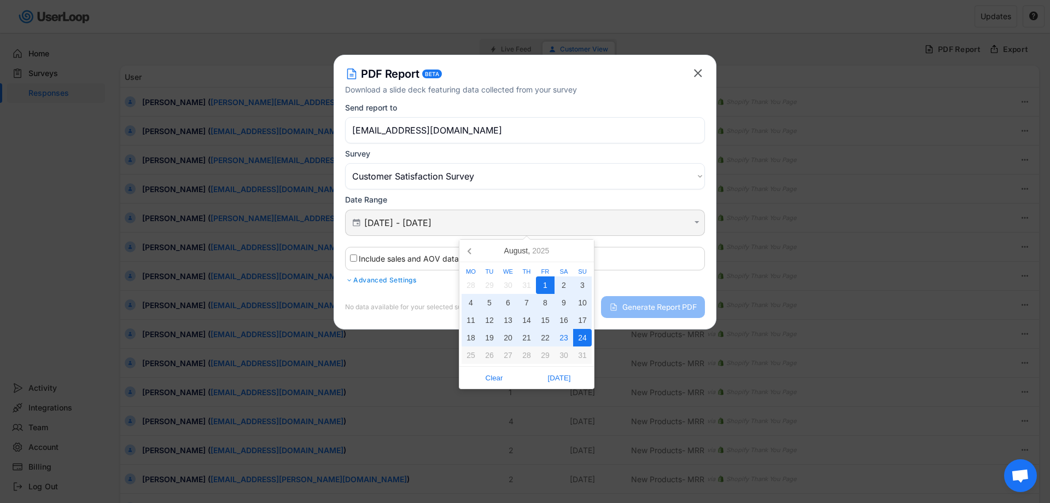
click at [520, 221] on input "[DATE] - [DATE]" at bounding box center [526, 222] width 325 height 11
click at [494, 376] on span "Clear" at bounding box center [494, 377] width 59 height 16
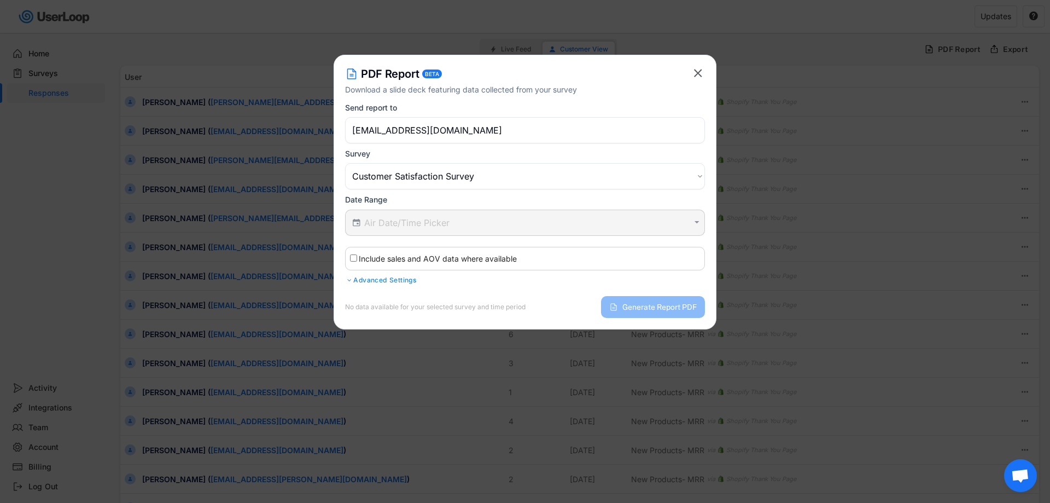
click at [441, 215] on div " " at bounding box center [525, 222] width 360 height 26
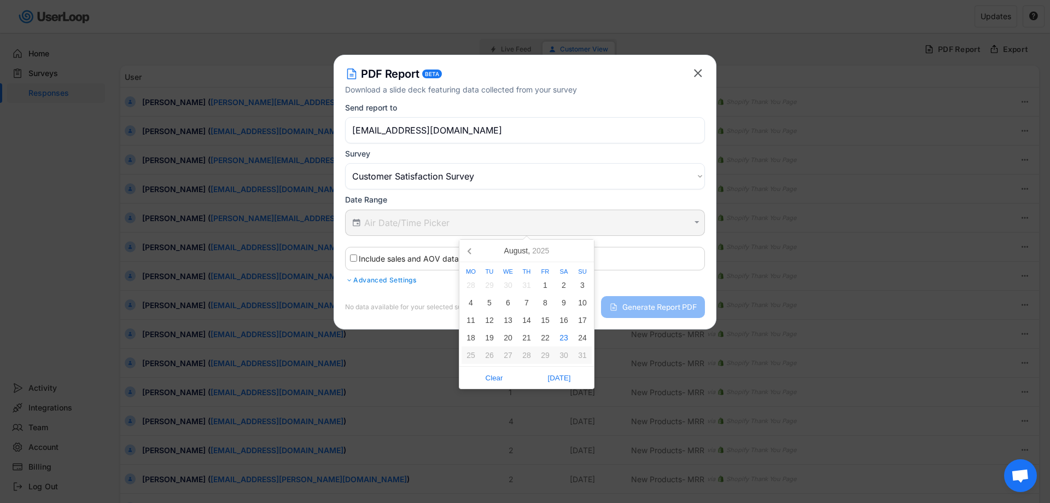
click at [438, 226] on input "text" at bounding box center [526, 222] width 325 height 11
click at [475, 250] on icon at bounding box center [469, 250] width 17 height 17
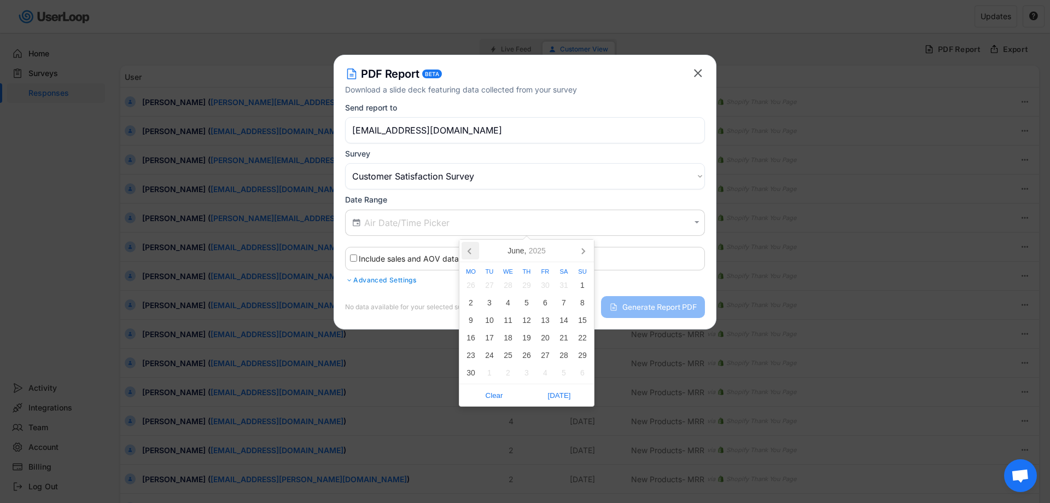
click at [475, 250] on icon at bounding box center [469, 250] width 17 height 17
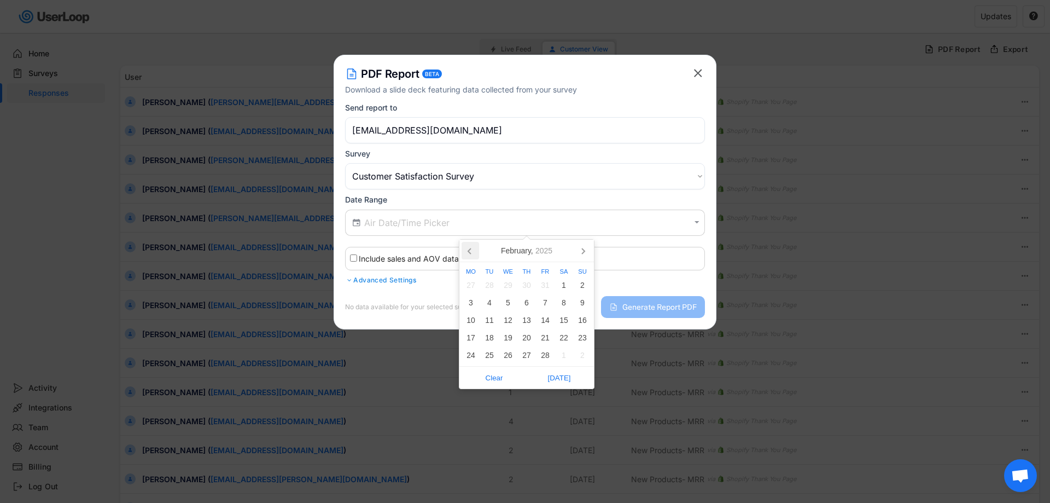
click at [475, 250] on icon at bounding box center [469, 250] width 17 height 17
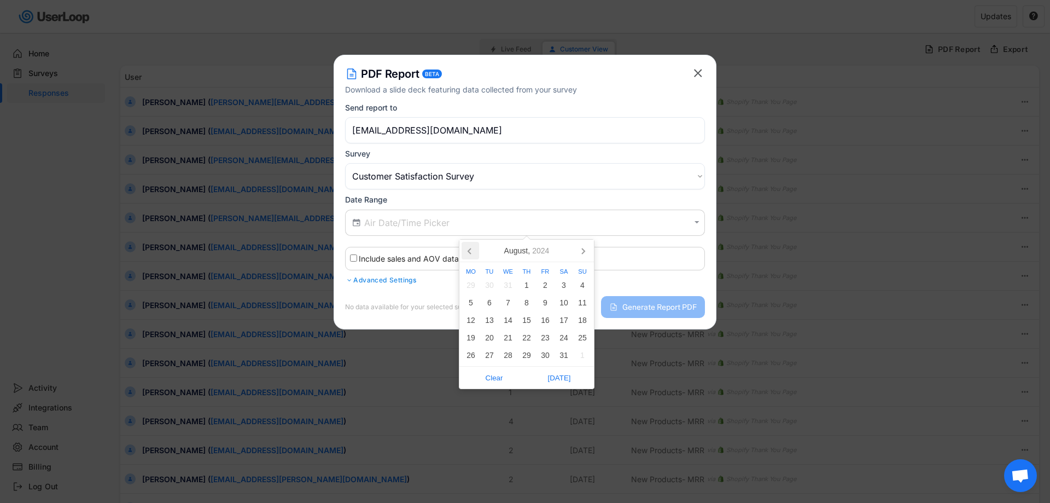
click at [475, 250] on icon at bounding box center [469, 250] width 17 height 17
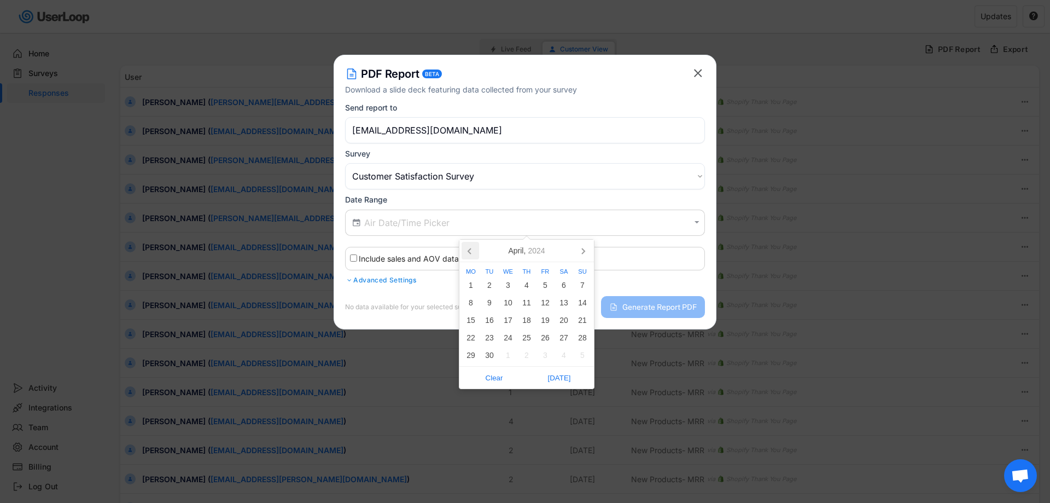
click at [475, 250] on icon at bounding box center [469, 250] width 17 height 17
click at [468, 248] on icon at bounding box center [469, 250] width 17 height 17
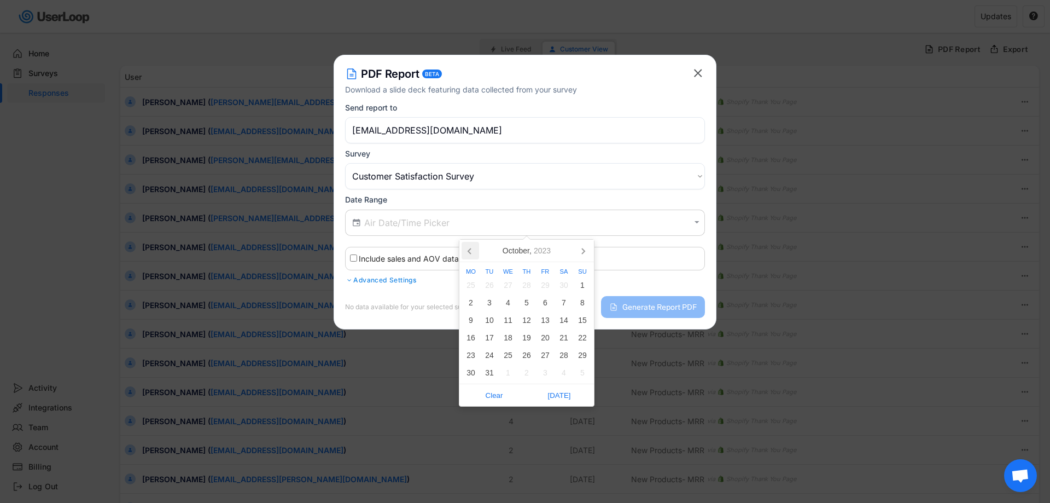
click at [468, 248] on icon at bounding box center [469, 250] width 17 height 17
click at [560, 287] on div "1" at bounding box center [563, 284] width 19 height 17
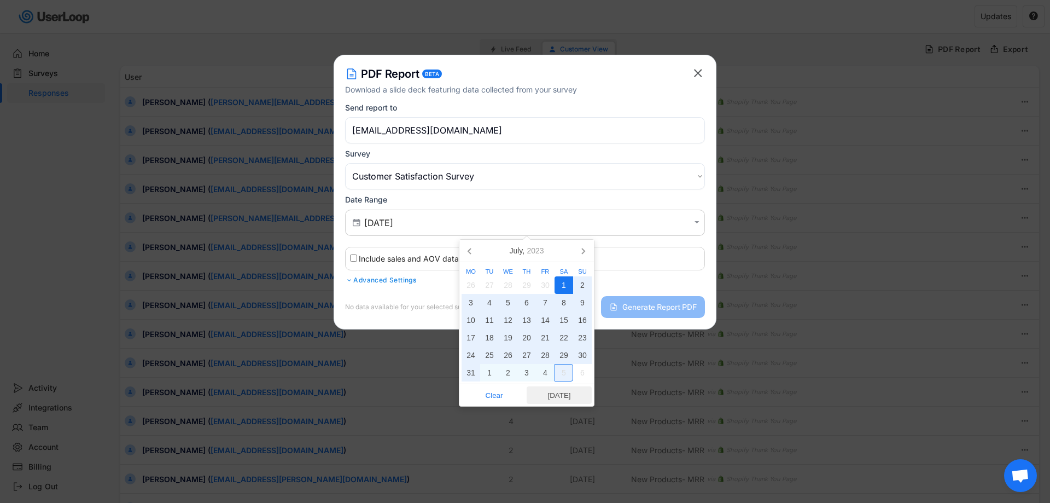
click at [560, 395] on span "[DATE]" at bounding box center [559, 395] width 59 height 16
type input "[DATE] - [DATE]"
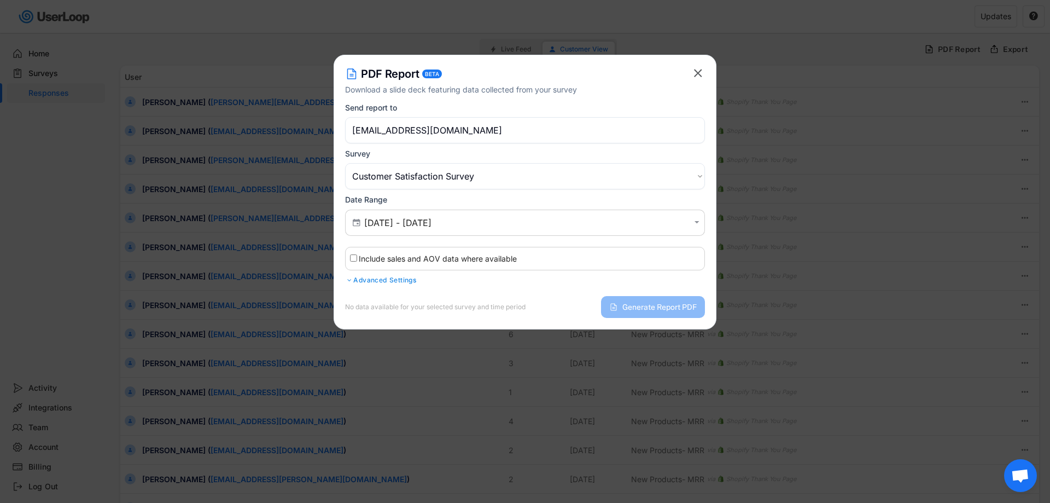
click at [554, 287] on div "No data available for your selected survey and time period Generate Report PDF" at bounding box center [525, 302] width 360 height 31
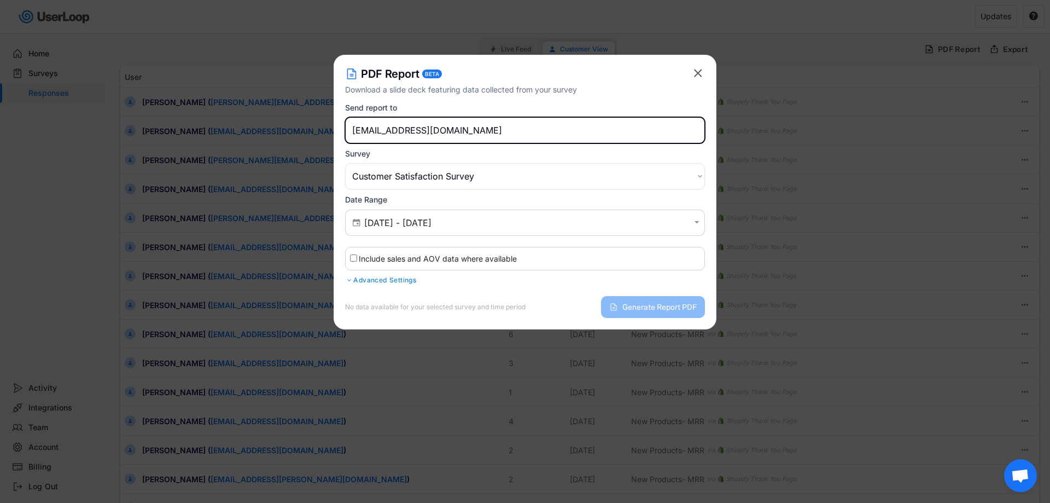
click at [474, 130] on input "[EMAIL_ADDRESS][DOMAIN_NAME]" at bounding box center [525, 130] width 360 height 26
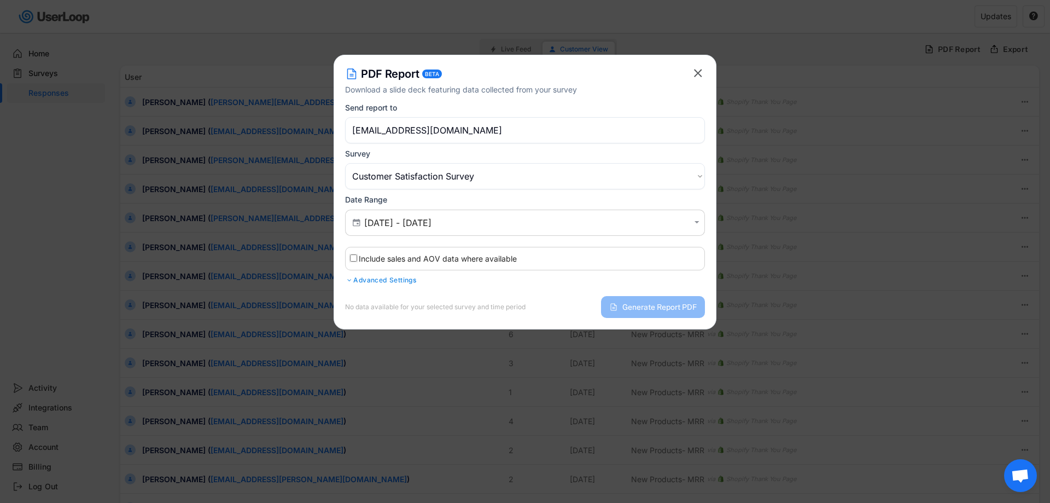
click at [350, 261] on input "Include sales and AOV data where available" at bounding box center [353, 257] width 7 height 7
click at [353, 257] on input "Include sales and AOV data where available" at bounding box center [353, 257] width 7 height 7
checkbox input "false"
click at [352, 280] on div at bounding box center [349, 280] width 8 height 7
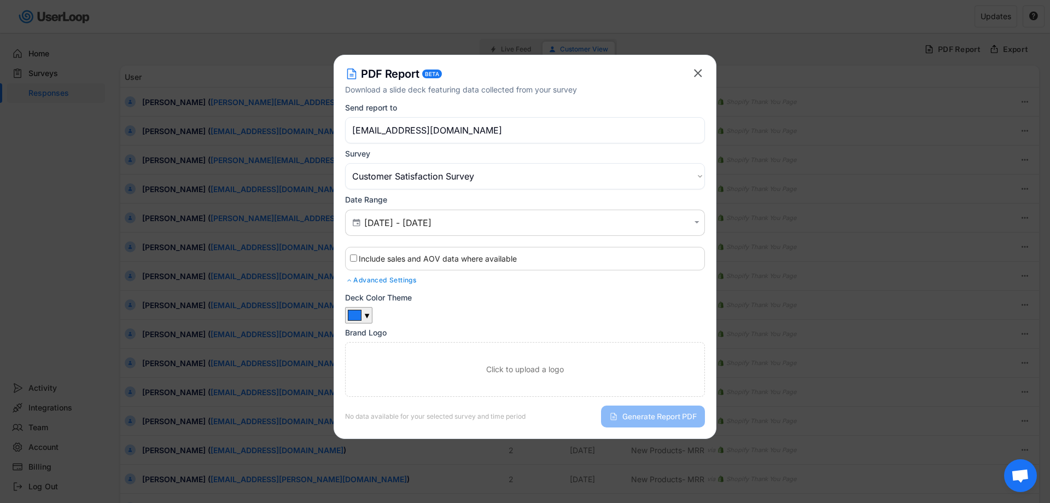
click at [398, 414] on div "No data available for your selected survey and time period" at bounding box center [435, 416] width 180 height 7
click at [468, 179] on select "Choose an option Customer Satisfaction Survey About the products Checkout Surve…" at bounding box center [525, 176] width 360 height 26
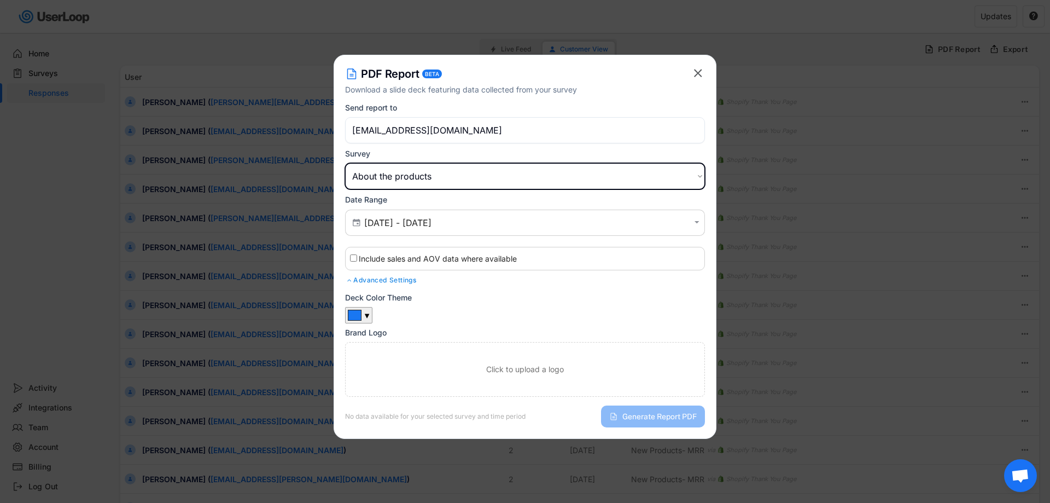
click at [345, 163] on select "Choose an option Customer Satisfaction Survey About the products Checkout Surve…" at bounding box center [525, 176] width 360 height 26
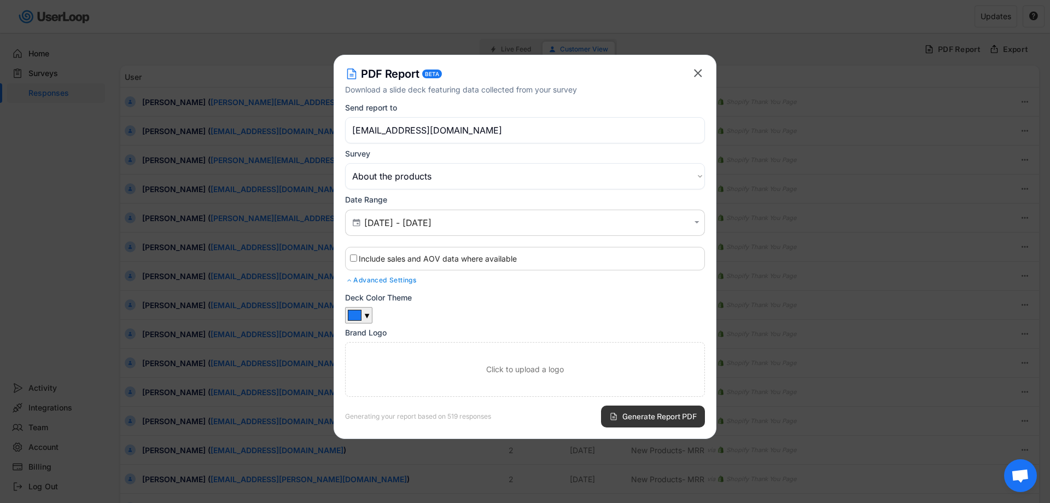
click at [638, 417] on span "Generate Report PDF" at bounding box center [659, 416] width 74 height 8
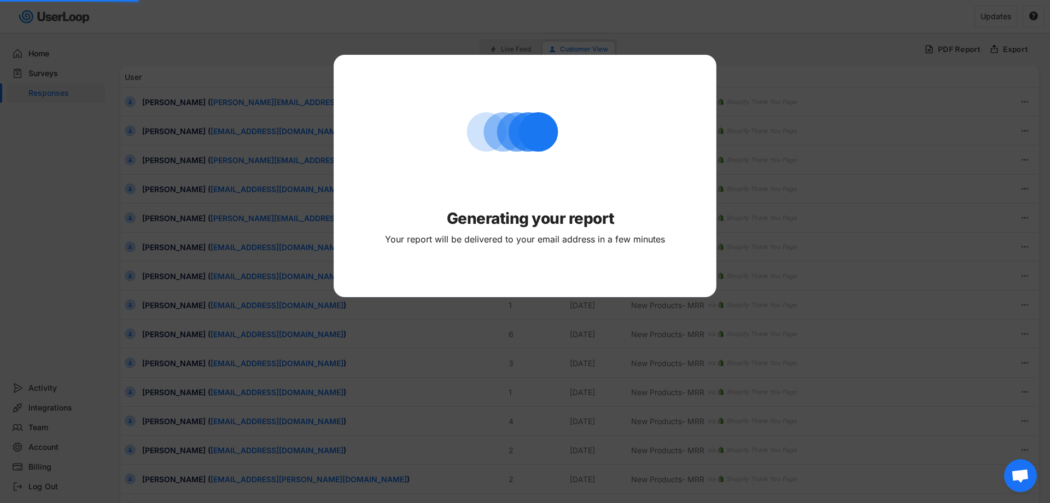
select select ""PLACEHOLDER_1427118222253""
type input "[DATE] - [DATE]"
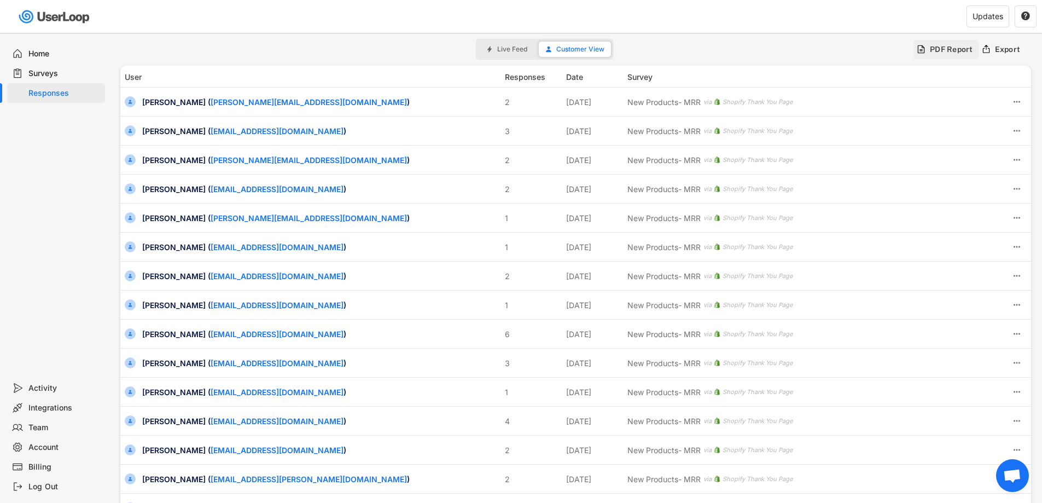
click at [949, 48] on div "PDF Report" at bounding box center [951, 49] width 43 height 10
type input "[DATE] - [DATE]"
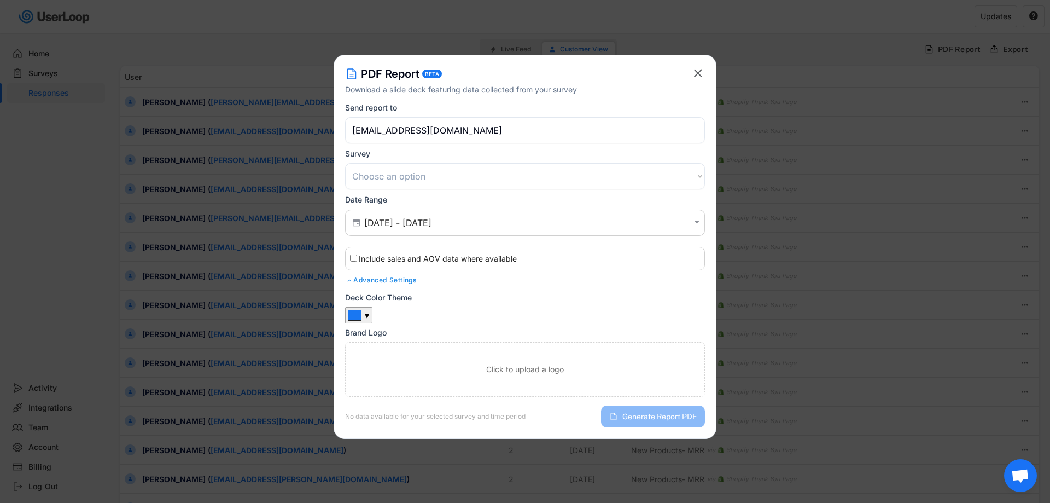
click at [446, 185] on select "Choose an option Customer Satisfaction Survey About the products Checkout Surve…" at bounding box center [525, 176] width 360 height 26
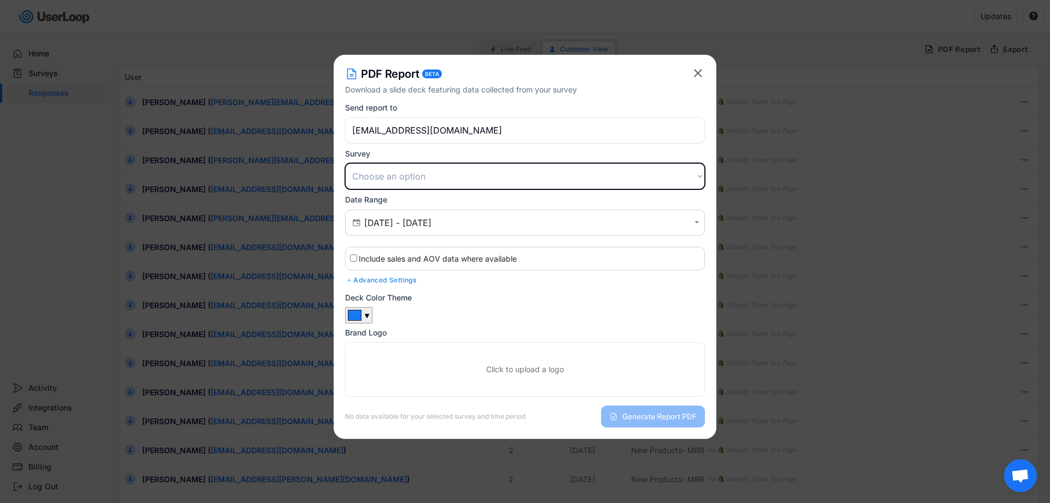
click at [63, 206] on div at bounding box center [525, 251] width 1050 height 503
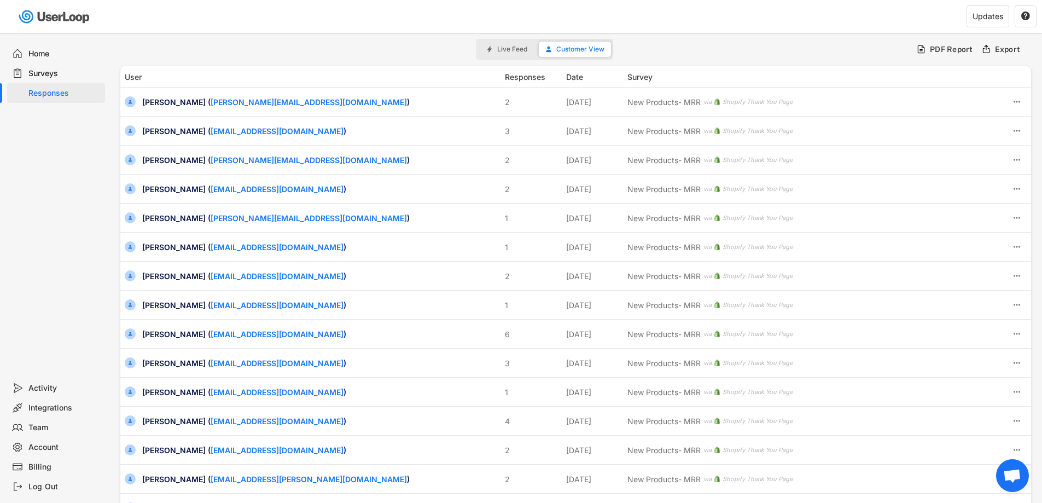
click at [44, 69] on div "Surveys" at bounding box center [64, 73] width 72 height 10
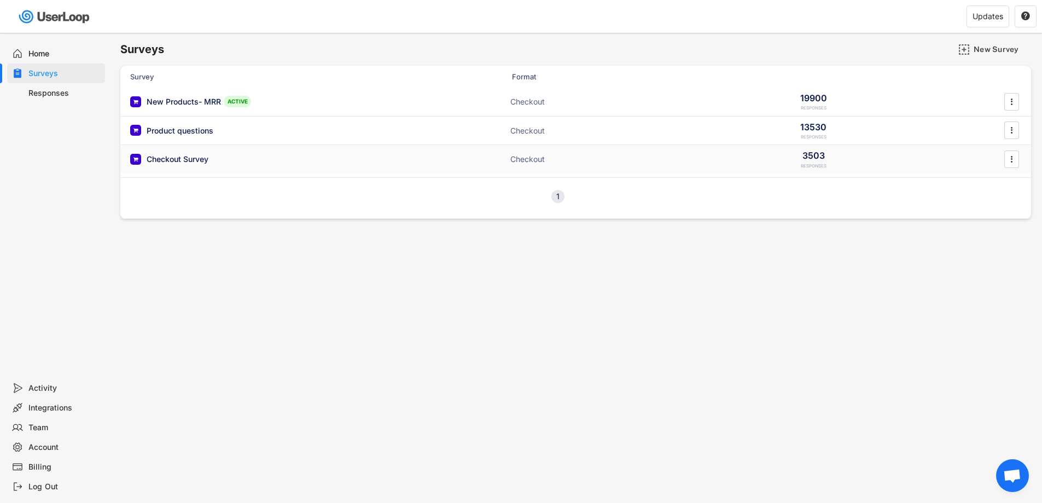
click at [182, 159] on div "Checkout Survey" at bounding box center [178, 159] width 62 height 11
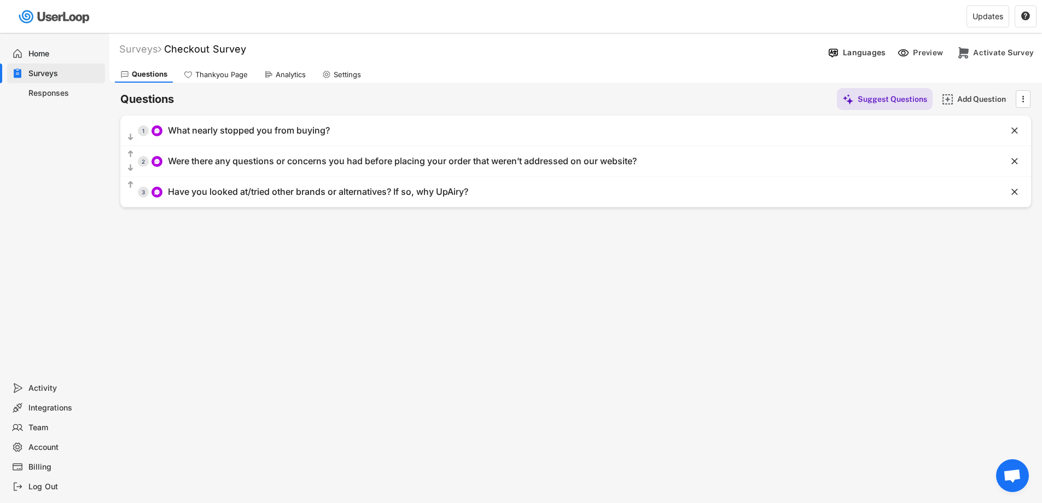
click at [254, 47] on div "Surveys Checkout Survey " at bounding box center [466, 49] width 714 height 13
click at [243, 50] on font "Checkout Survey" at bounding box center [205, 48] width 82 height 11
click at [271, 49] on input "input" at bounding box center [303, 49] width 273 height 19
type input "Checkout Survey about"
click at [35, 51] on div "Home" at bounding box center [64, 54] width 72 height 10
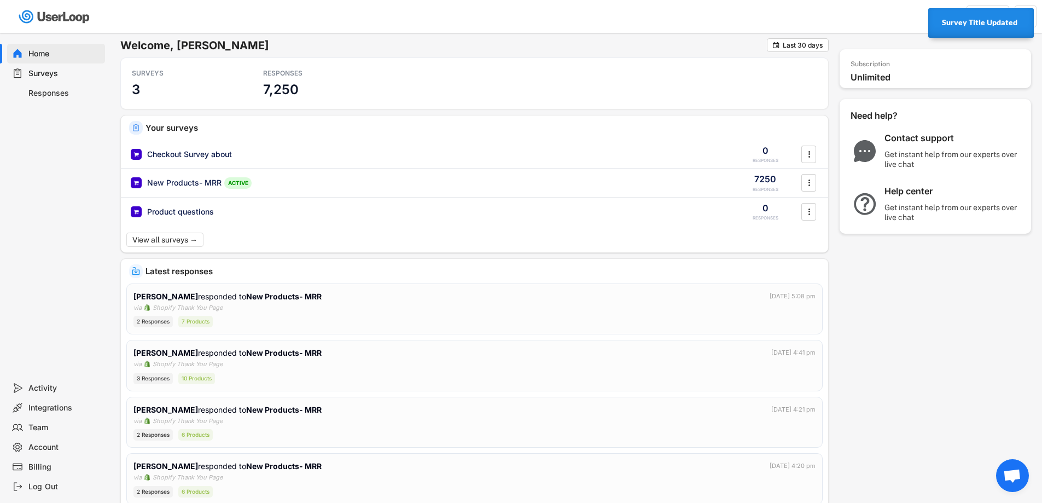
click at [892, 7] on div "Updates " at bounding box center [787, 17] width 509 height 32
click at [794, 42] on div "Last 30 days" at bounding box center [802, 45] width 40 height 7
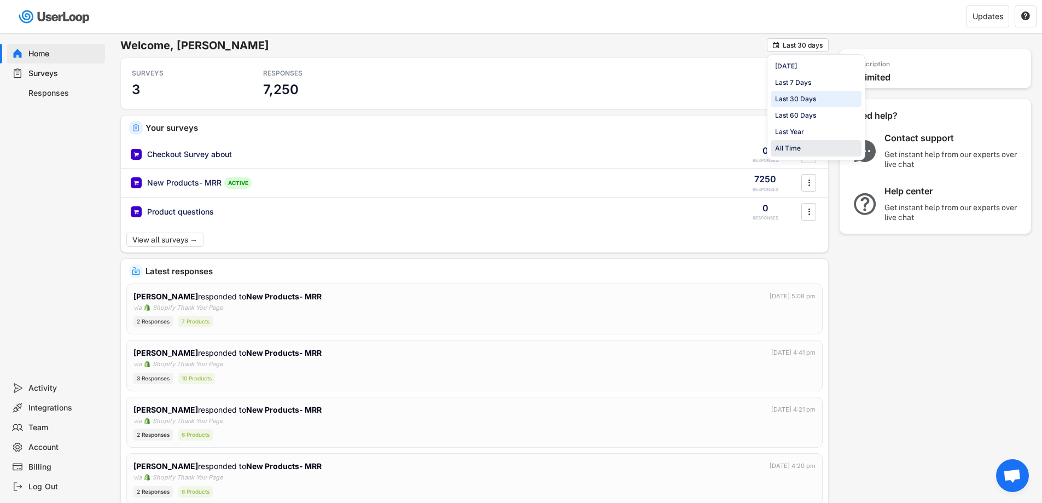
click at [786, 148] on div "All Time" at bounding box center [788, 148] width 26 height 10
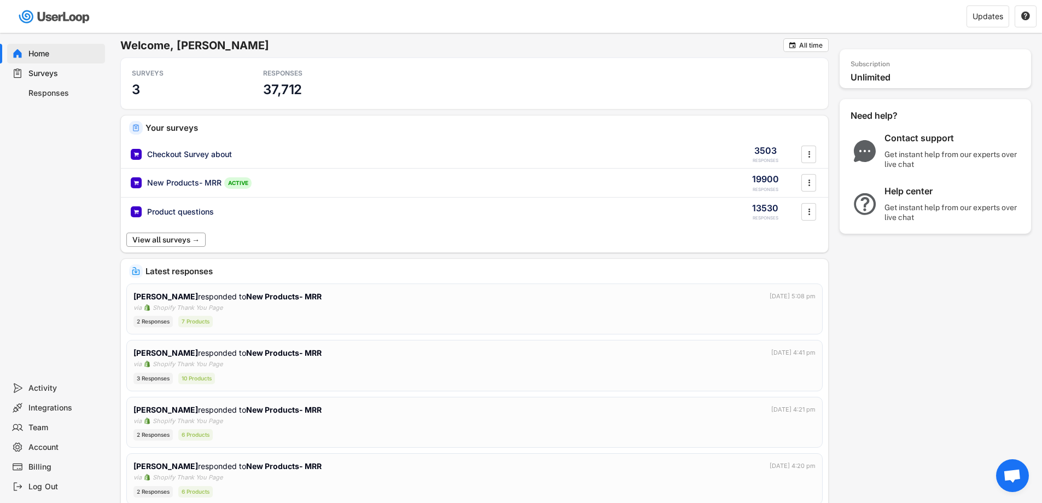
click at [189, 241] on button "View all surveys →" at bounding box center [165, 239] width 79 height 14
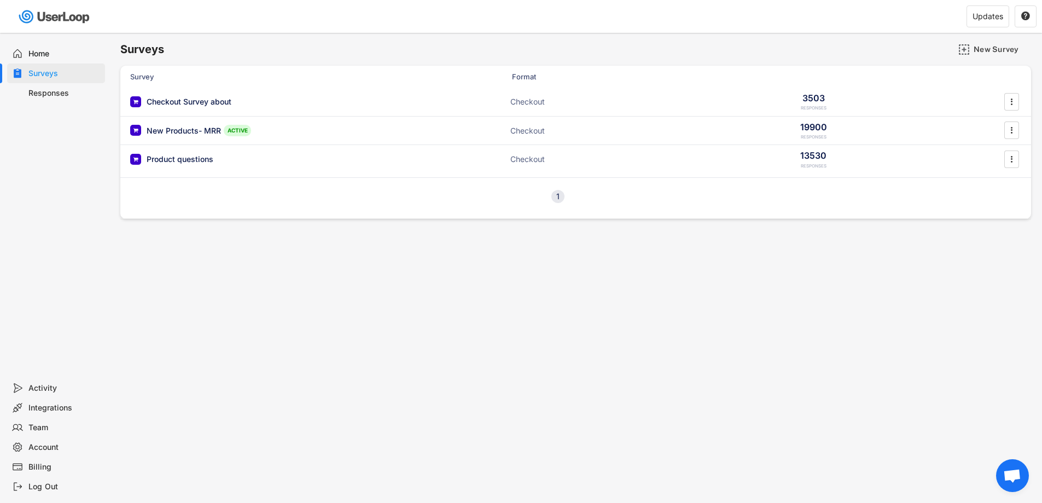
click at [45, 72] on div "Surveys" at bounding box center [64, 73] width 72 height 10
click at [43, 86] on div "Responses" at bounding box center [56, 93] width 98 height 20
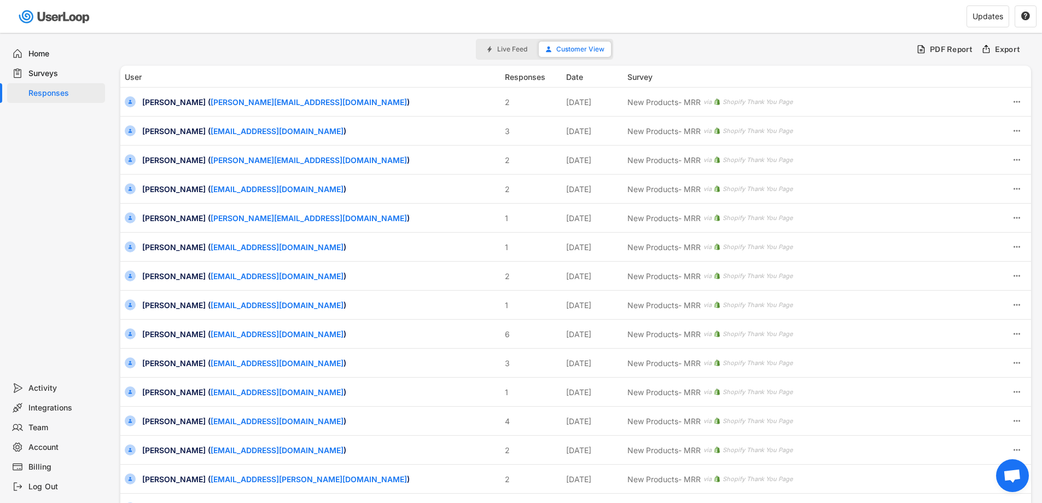
click at [62, 78] on div "Surveys" at bounding box center [64, 73] width 72 height 10
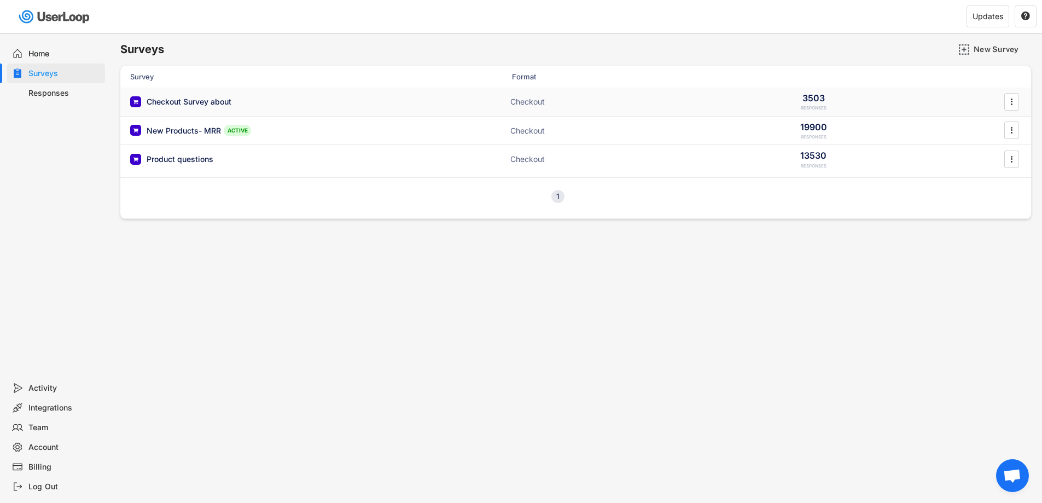
click at [198, 95] on div "Checkout Survey about ACTIVE Checkout 3503 RESPONSES " at bounding box center [575, 101] width 910 height 28
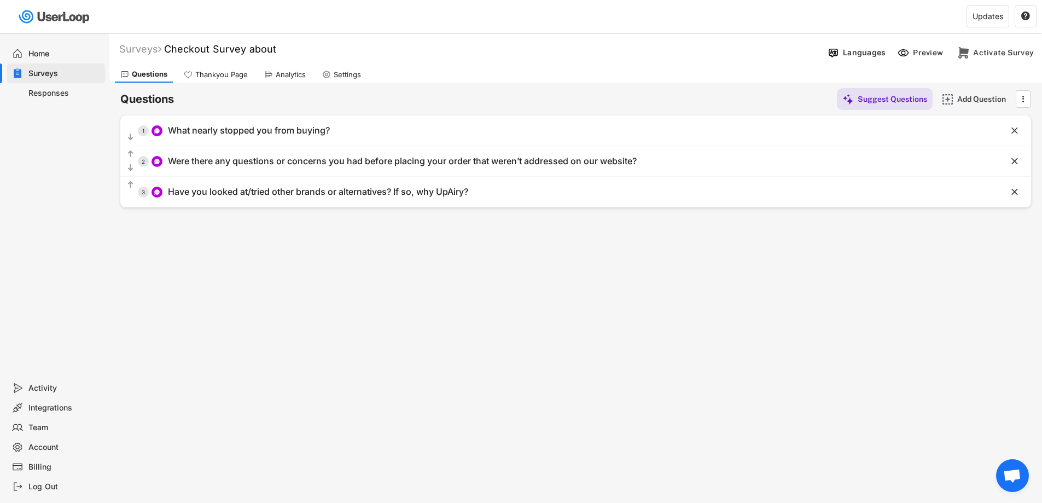
click at [287, 76] on div "Analytics" at bounding box center [291, 74] width 30 height 9
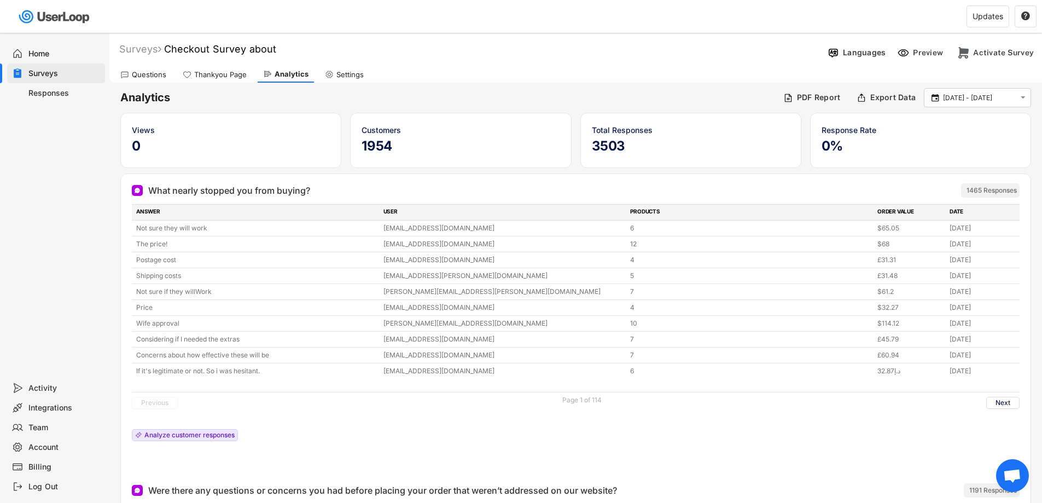
click at [44, 52] on div "Home" at bounding box center [64, 54] width 72 height 10
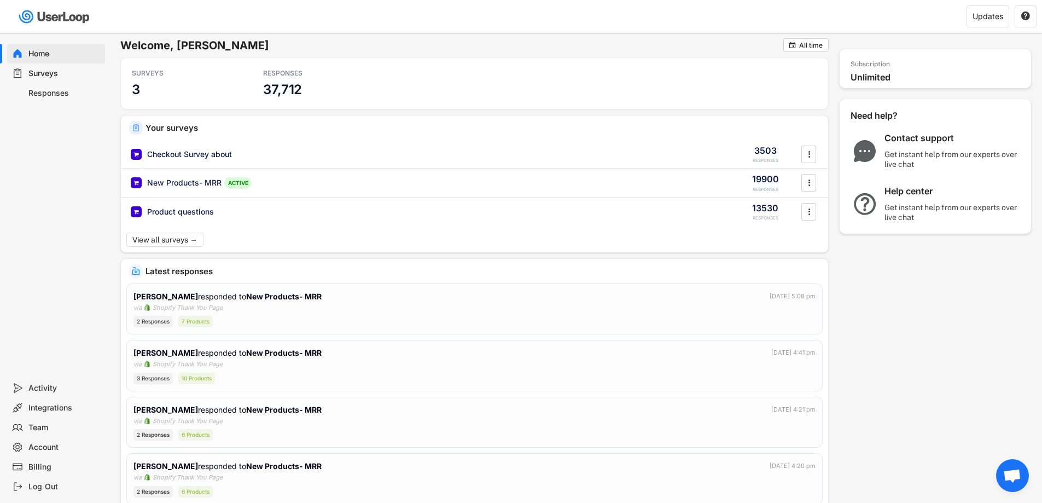
click at [1007, 465] on span "Open chat" at bounding box center [1012, 475] width 33 height 33
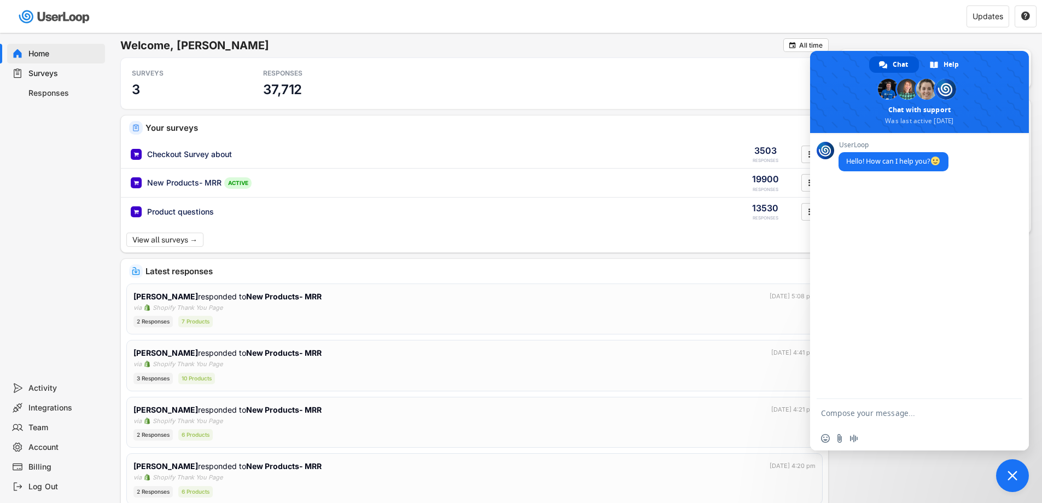
click at [878, 409] on textarea "Compose your message..." at bounding box center [908, 412] width 175 height 27
type textarea "How do I see surveys ive archived?"
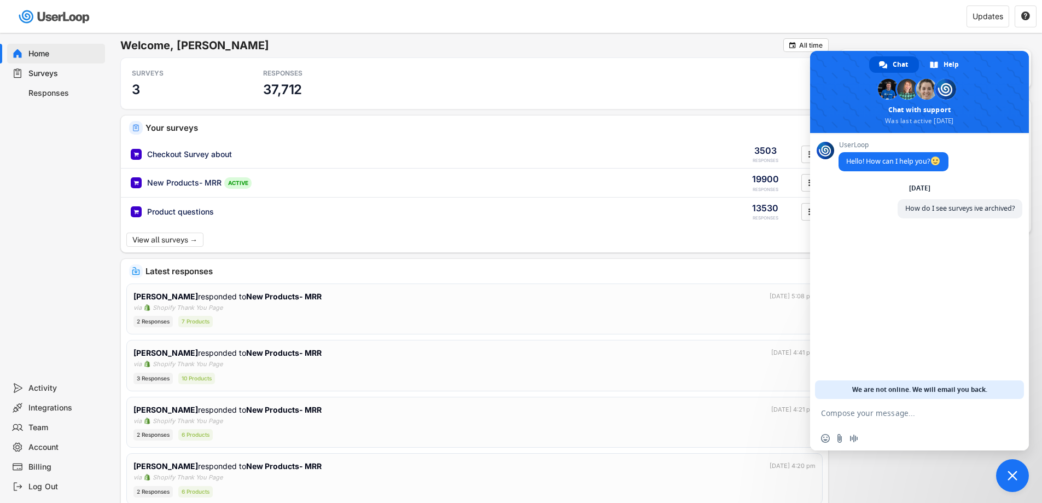
click at [1012, 474] on span "Close chat" at bounding box center [1012, 475] width 10 height 10
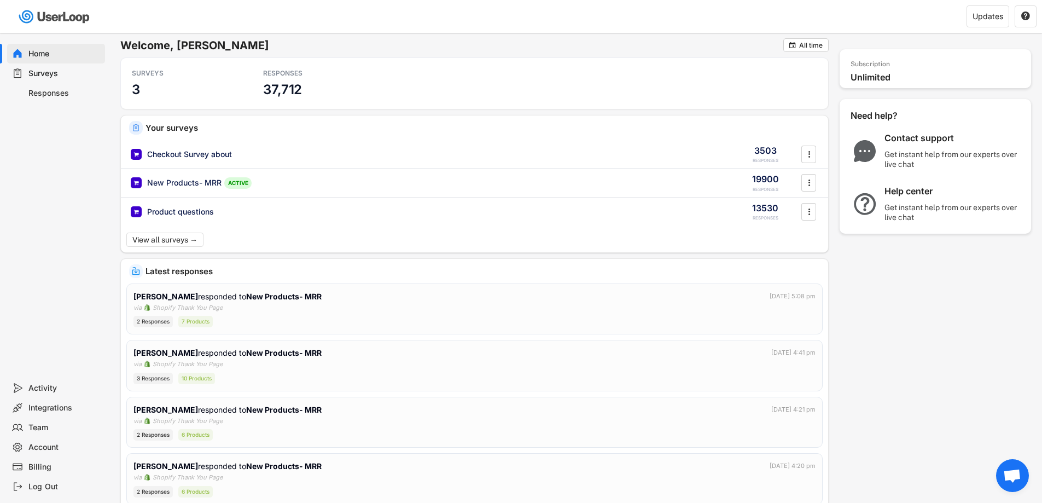
click at [43, 443] on div "Account" at bounding box center [64, 447] width 72 height 10
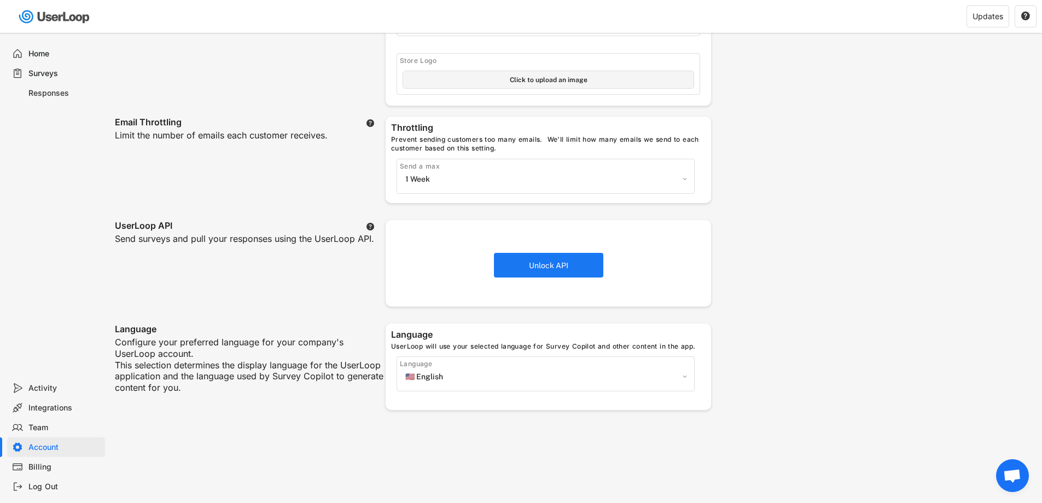
scroll to position [328, 0]
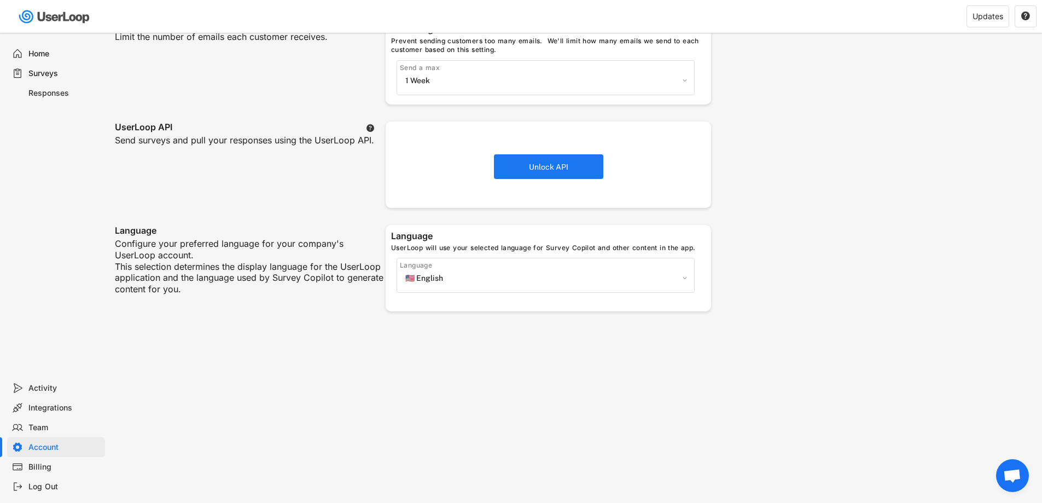
click at [33, 408] on div "Integrations" at bounding box center [64, 407] width 72 height 10
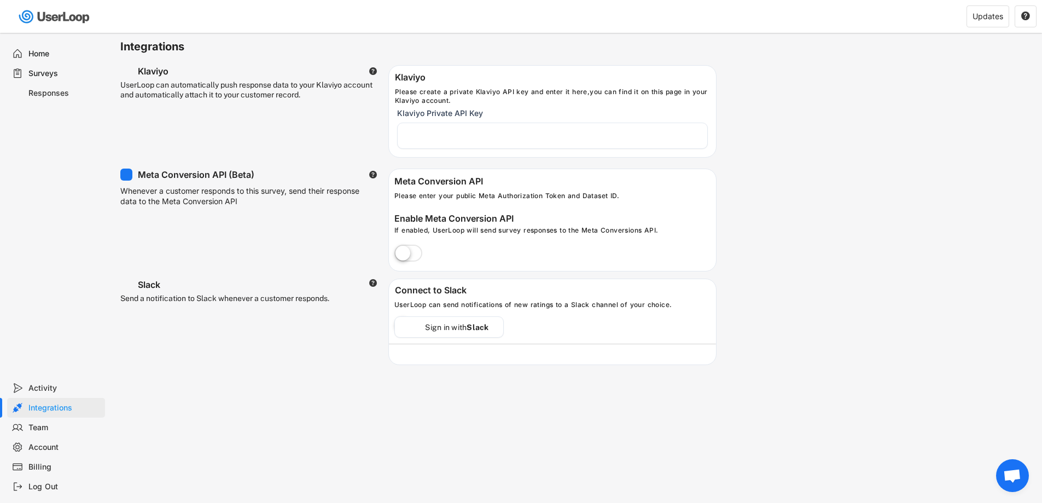
click at [45, 383] on div "Activity" at bounding box center [64, 388] width 72 height 10
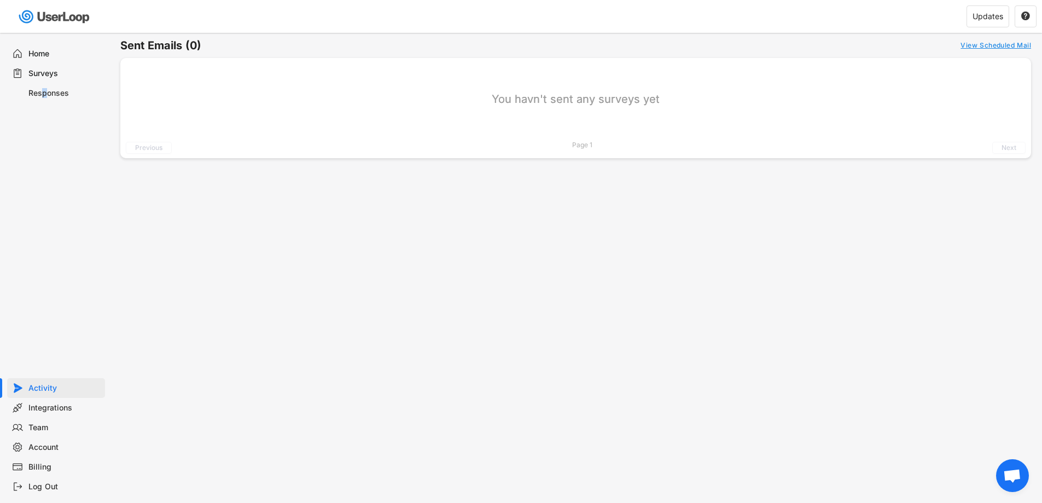
click at [44, 95] on div "Responses" at bounding box center [64, 93] width 72 height 10
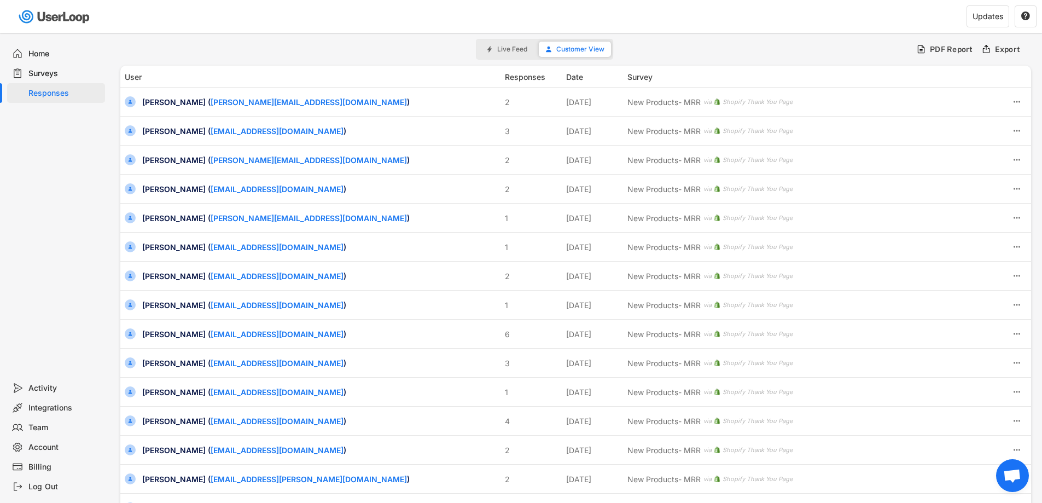
click at [58, 76] on div "Surveys" at bounding box center [64, 73] width 72 height 10
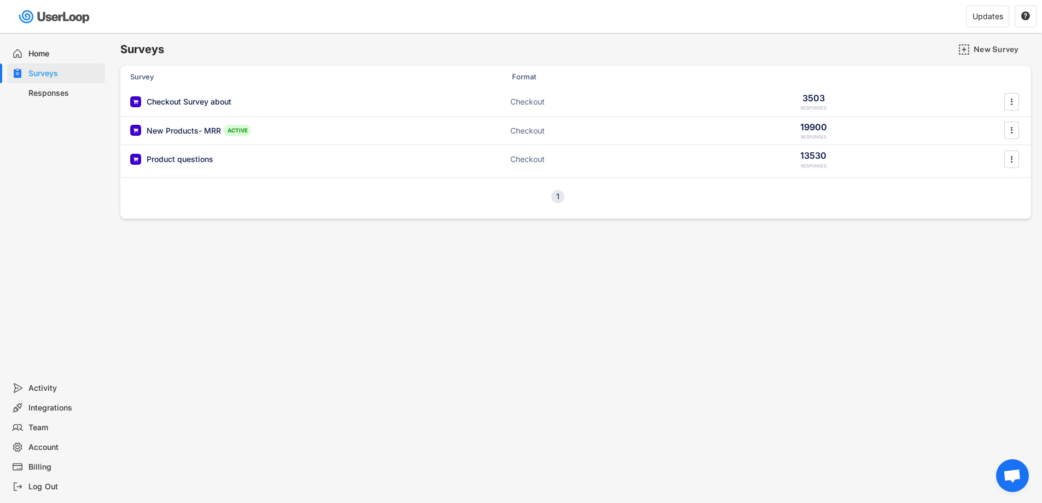
click at [39, 51] on div "Home" at bounding box center [64, 54] width 72 height 10
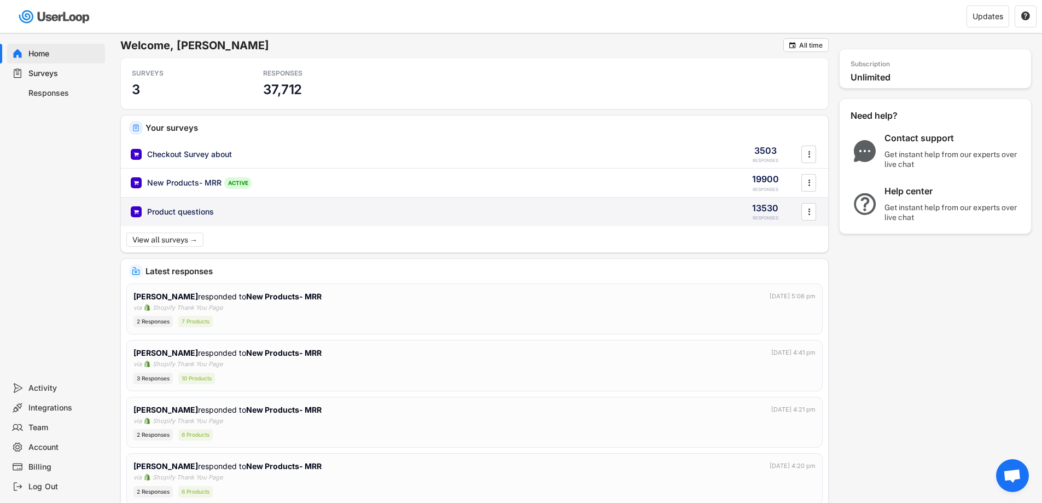
click at [180, 213] on div "Product questions" at bounding box center [180, 211] width 67 height 11
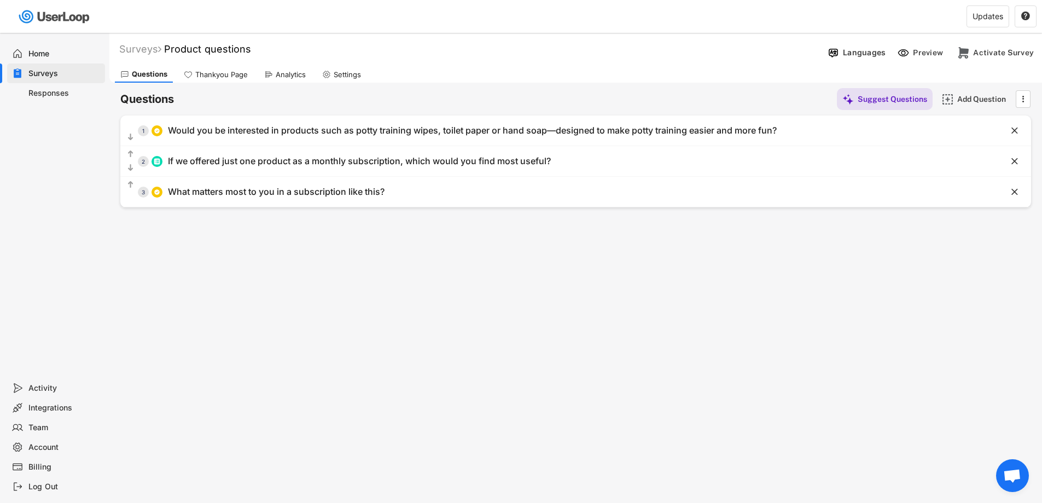
click at [333, 71] on div "Settings" at bounding box center [342, 74] width 50 height 16
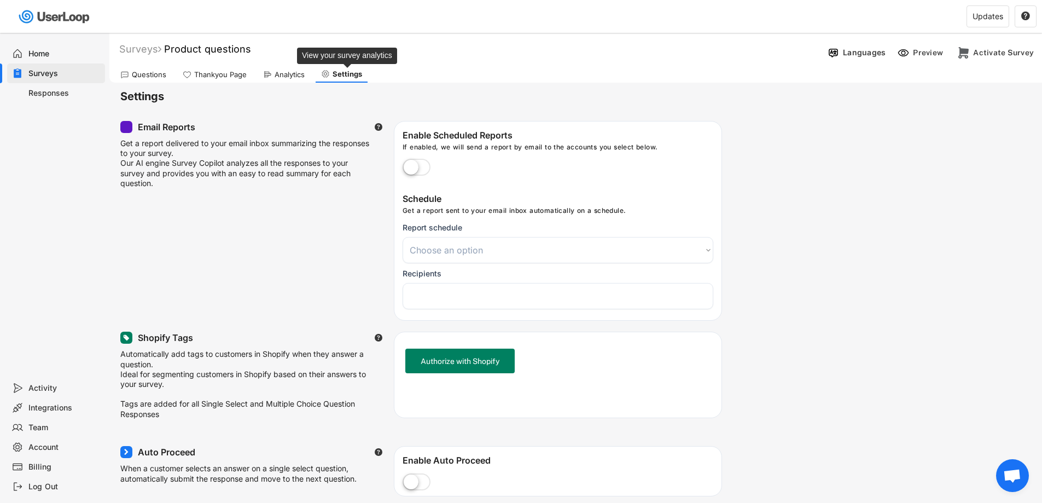
select select
click at [39, 49] on div "Home" at bounding box center [64, 54] width 72 height 10
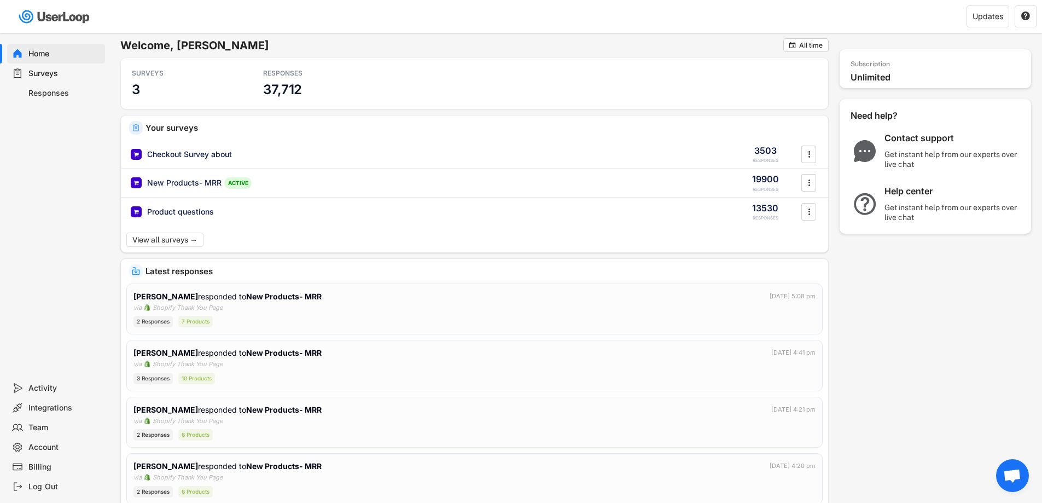
click at [57, 74] on div "Surveys" at bounding box center [64, 73] width 72 height 10
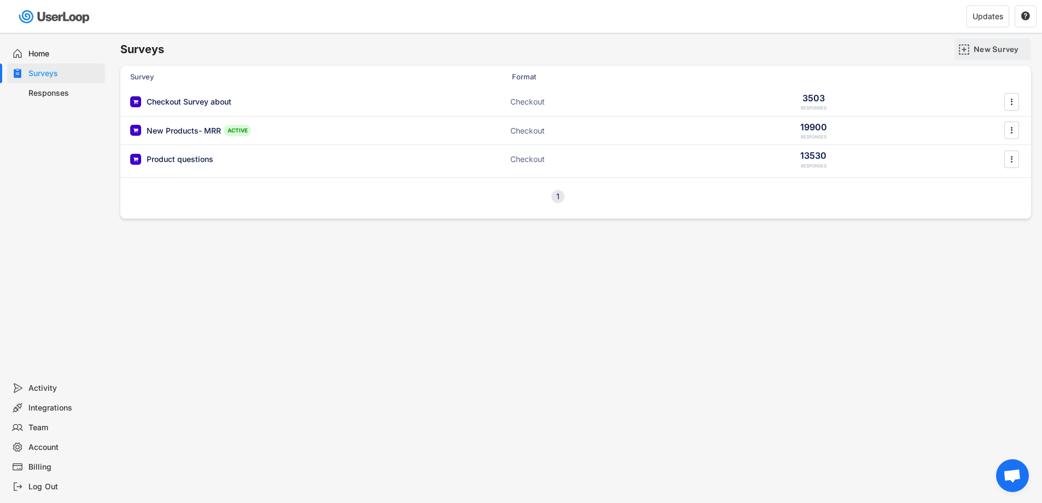
click at [1010, 49] on div "New Survey" at bounding box center [1000, 49] width 55 height 10
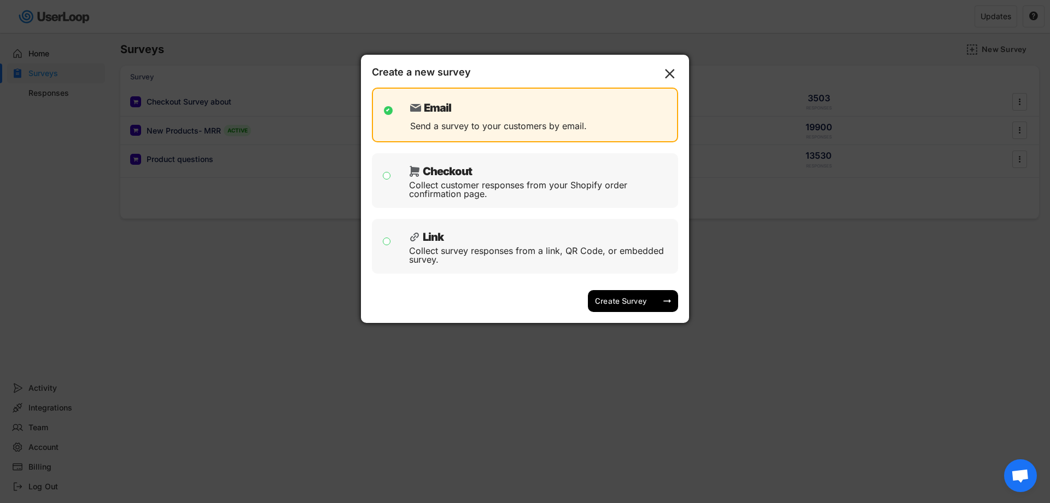
click at [472, 177] on div "Checkout Collect customer responses from your Shopify order confirmation page." at bounding box center [541, 181] width 264 height 44
checkbox input "false"
checkbox input "true"
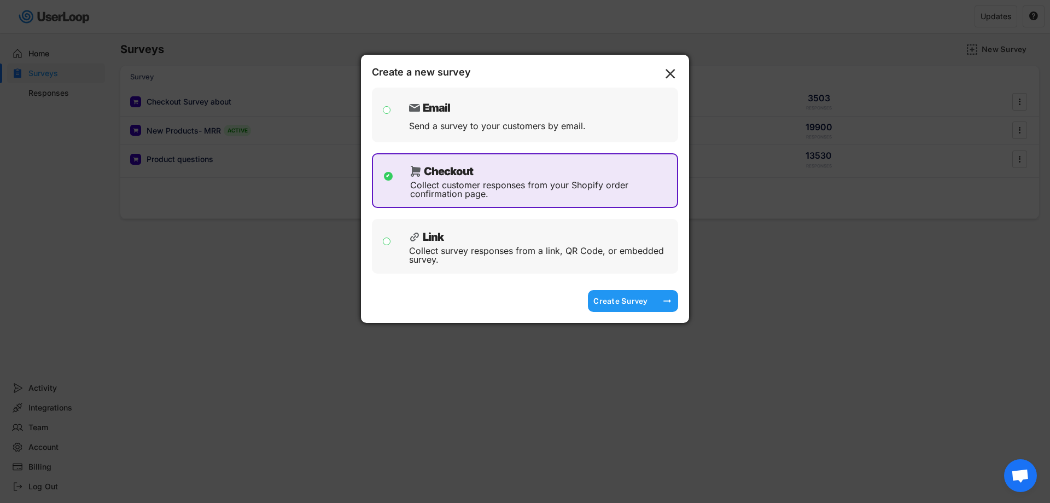
click at [612, 302] on div "Create Survey" at bounding box center [620, 301] width 55 height 10
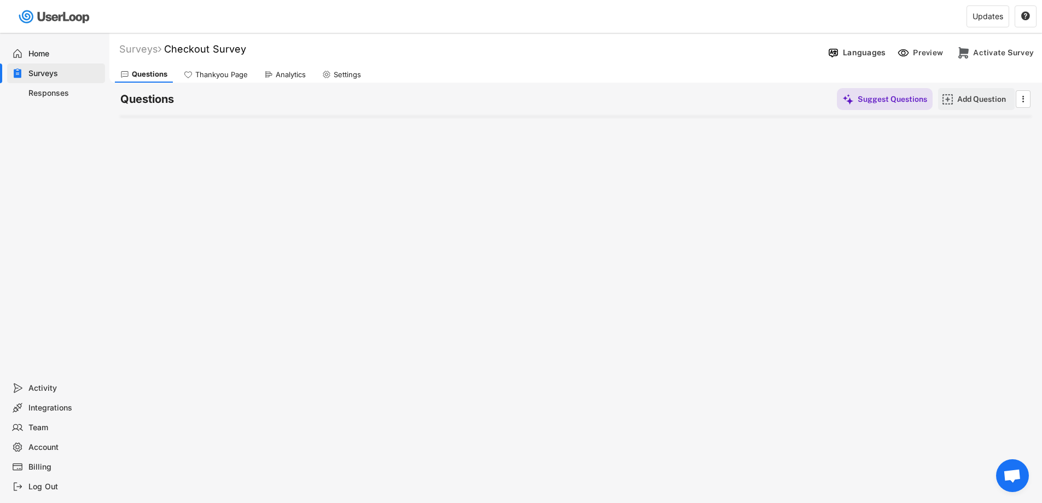
click at [984, 97] on div "Add Question" at bounding box center [984, 99] width 55 height 10
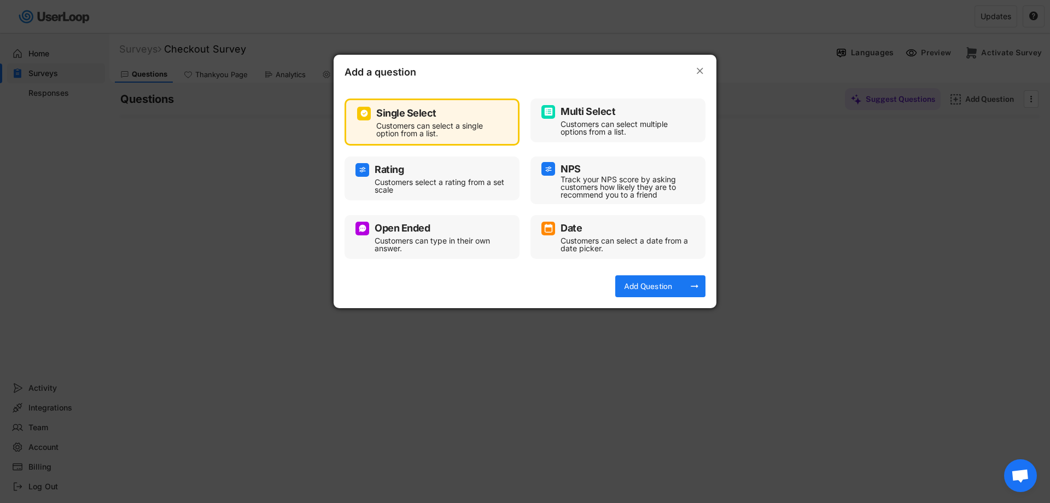
click at [427, 238] on div "Customers can type in their own answer." at bounding box center [440, 244] width 131 height 15
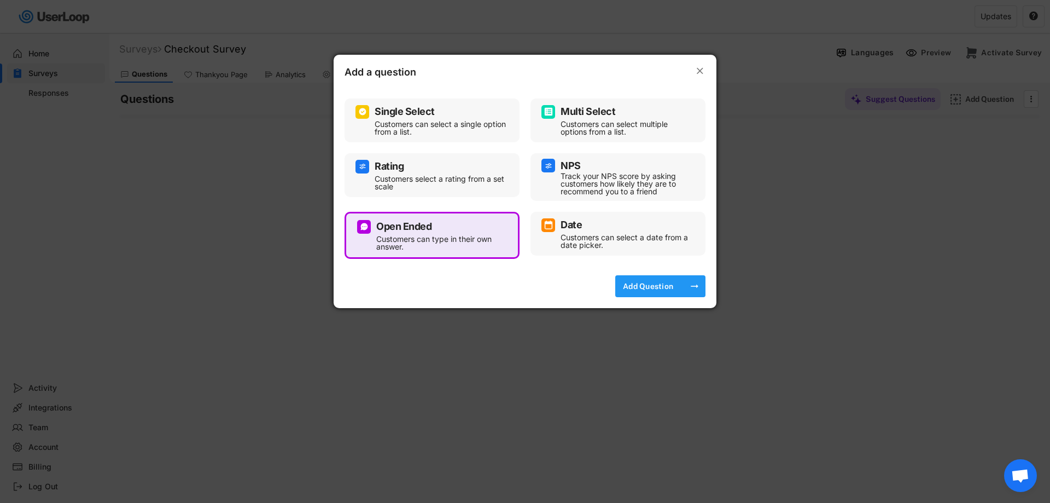
click at [672, 286] on div "Add Question" at bounding box center [648, 286] width 55 height 10
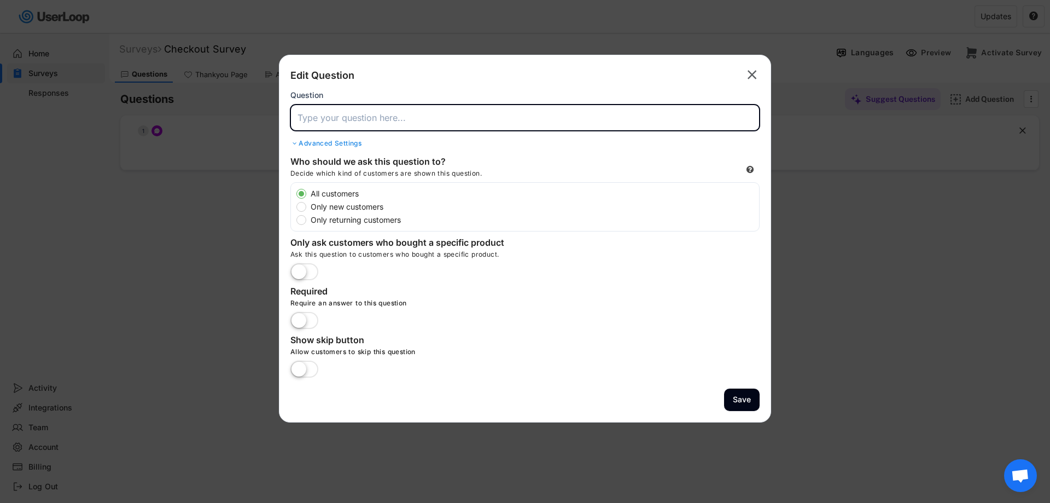
click at [341, 122] on input "input" at bounding box center [524, 117] width 469 height 26
paste input "How will our product benefit you?"
type input "How will our product benefit you?"
click at [305, 370] on label at bounding box center [304, 370] width 33 height 24
click at [0, 0] on input "checkbox" at bounding box center [0, 0] width 0 height 0
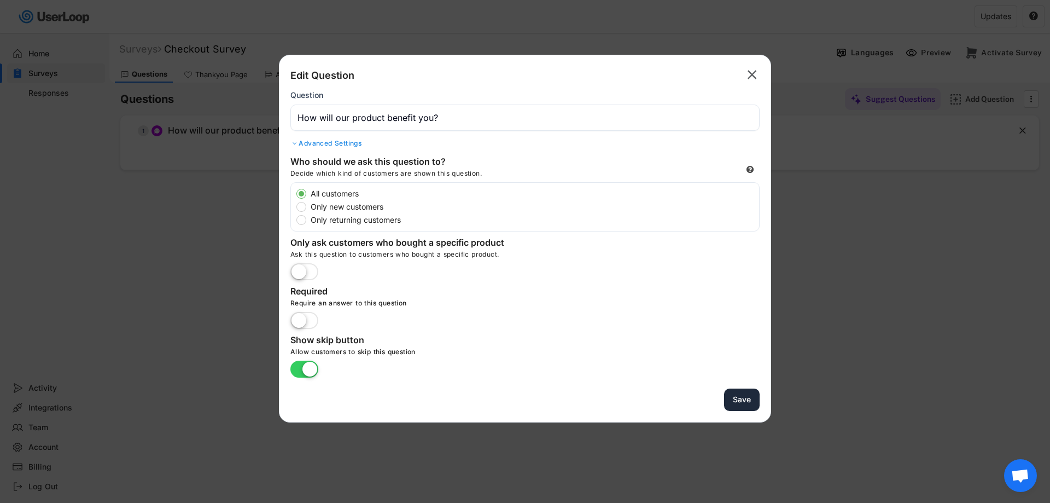
click at [738, 404] on button "Save" at bounding box center [742, 399] width 36 height 22
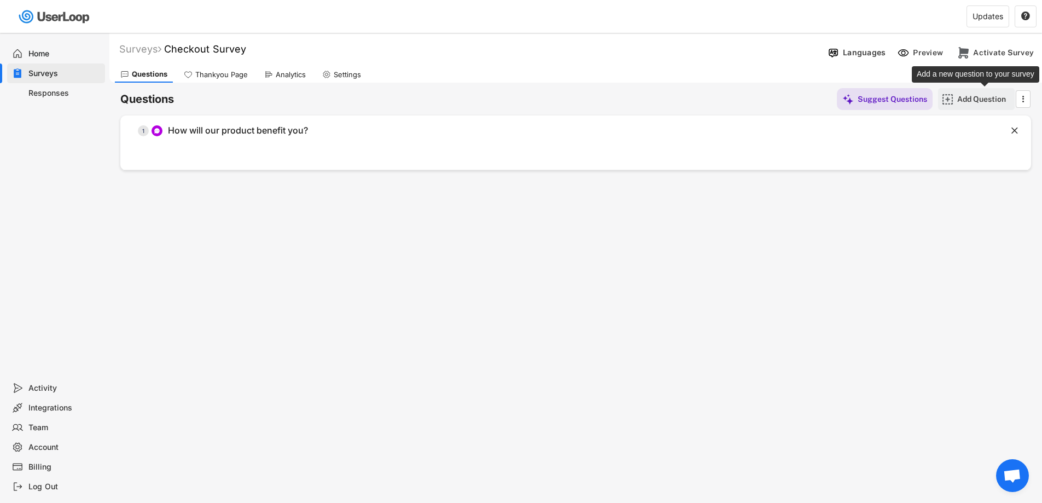
click at [960, 101] on div "Add Question" at bounding box center [984, 99] width 55 height 10
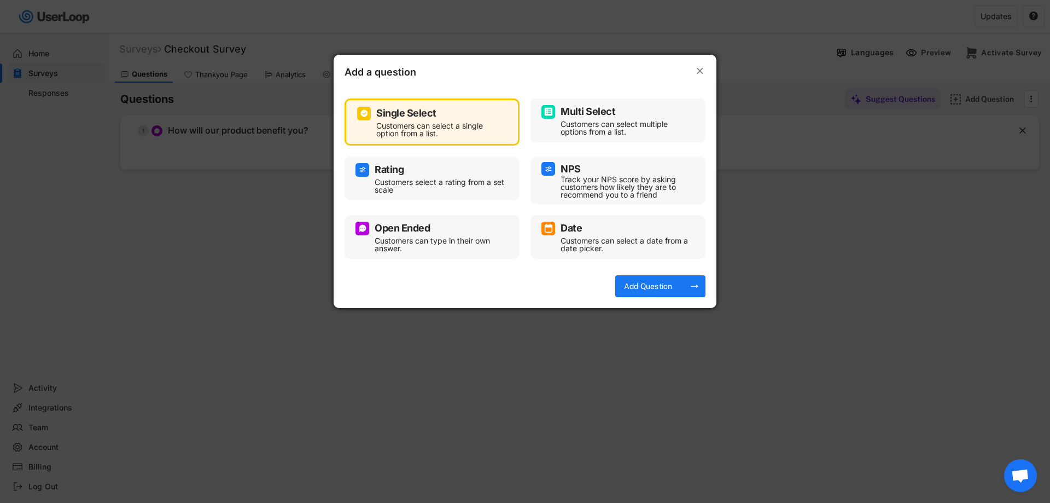
click at [437, 240] on div "Customers can type in their own answer." at bounding box center [440, 244] width 131 height 15
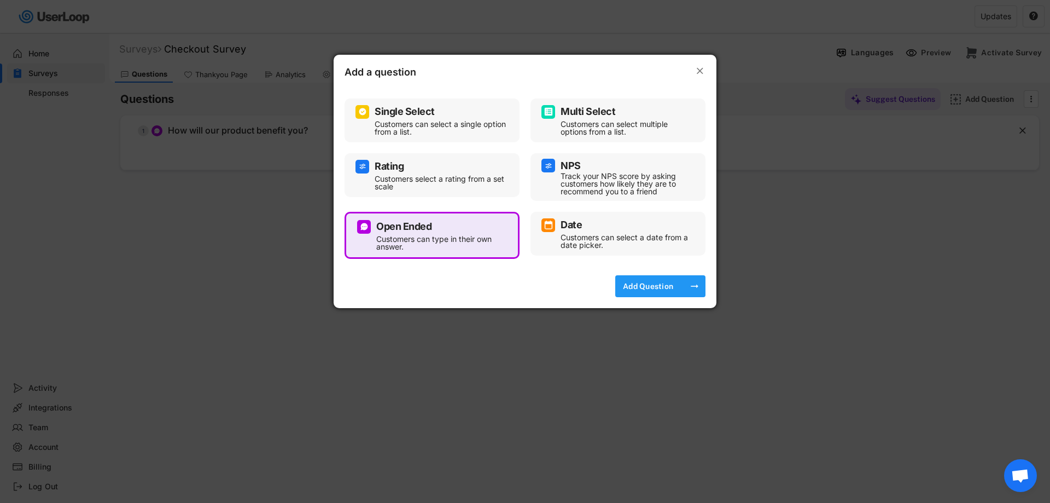
click at [645, 287] on div "Add Question" at bounding box center [648, 286] width 55 height 10
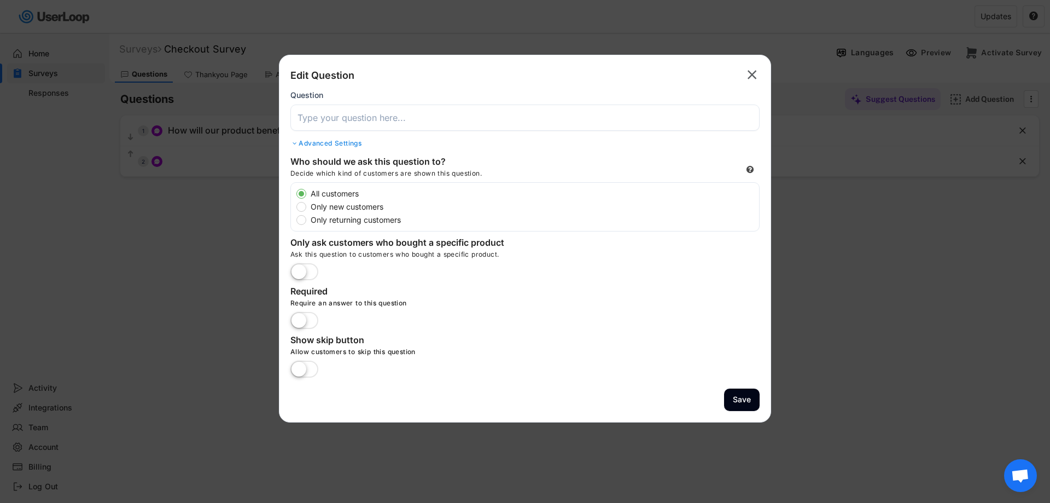
click at [359, 120] on input "input" at bounding box center [524, 117] width 469 height 26
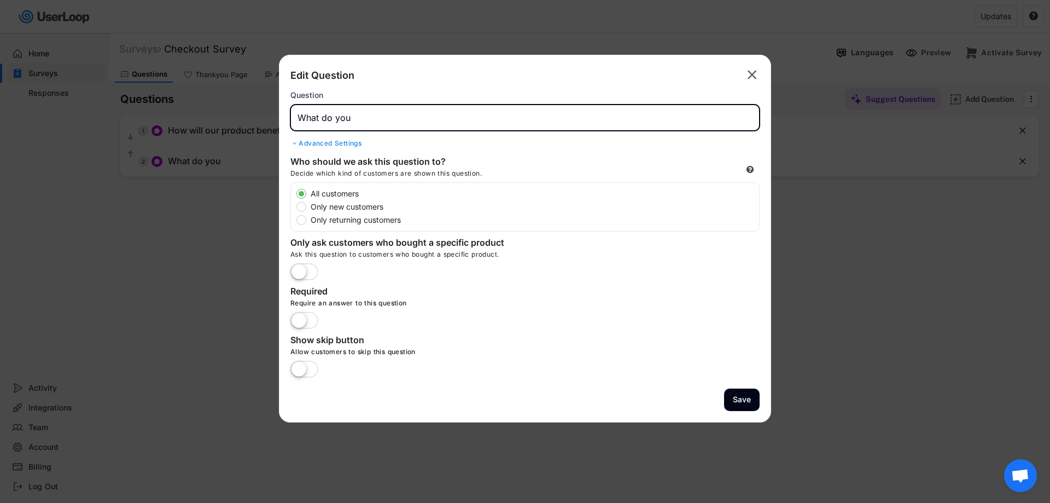
drag, startPoint x: 361, startPoint y: 117, endPoint x: 256, endPoint y: 118, distance: 105.5
click at [256, 118] on body "Welcome, [PERSON_NAME]  All time SURVEYS 4 RESPONSES 37,712 Your surveys Check…" at bounding box center [525, 251] width 1050 height 503
paste input "What are your top [INSERT] concerns?"
drag, startPoint x: 411, startPoint y: 120, endPoint x: 376, endPoint y: 117, distance: 35.6
click at [376, 117] on input "input" at bounding box center [524, 117] width 469 height 26
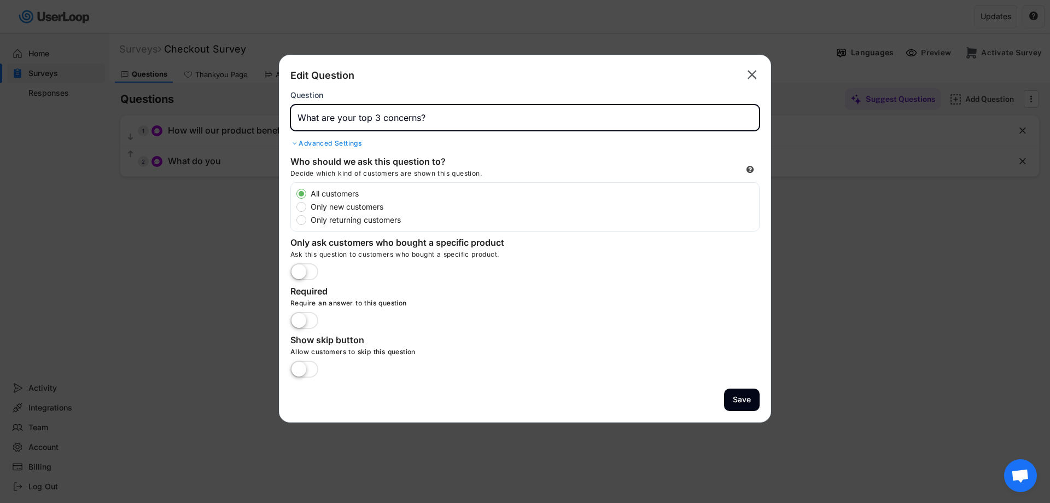
click at [423, 120] on input "input" at bounding box center [524, 117] width 469 height 26
type input "What are your top 3 concerns about the product?"
click at [307, 366] on label at bounding box center [304, 370] width 33 height 24
click at [0, 0] on input "checkbox" at bounding box center [0, 0] width 0 height 0
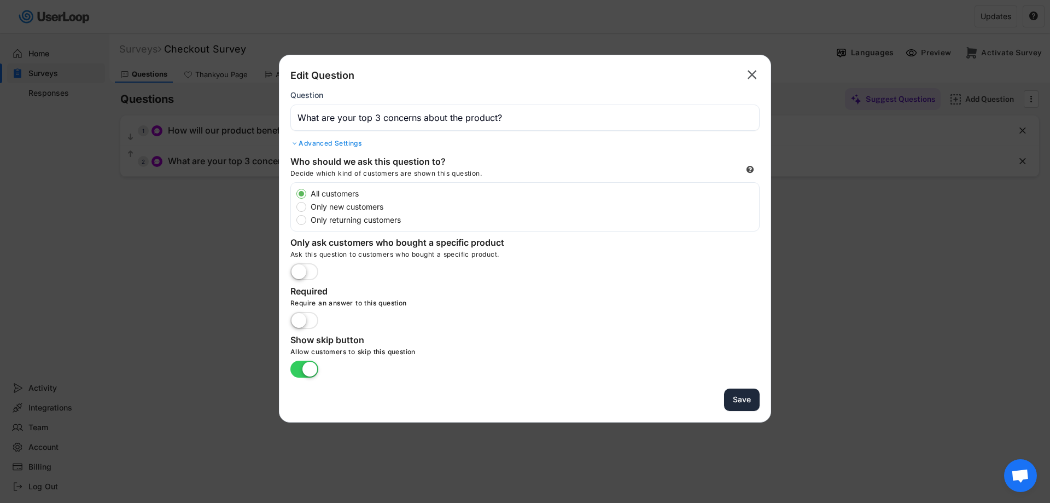
click at [740, 394] on button "Save" at bounding box center [742, 399] width 36 height 22
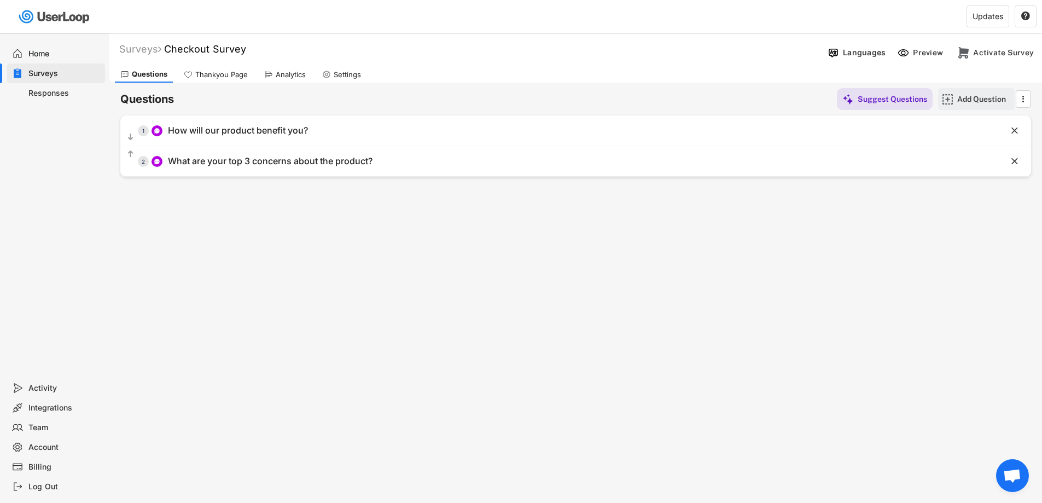
click at [956, 99] on div "Add Question" at bounding box center [976, 99] width 77 height 22
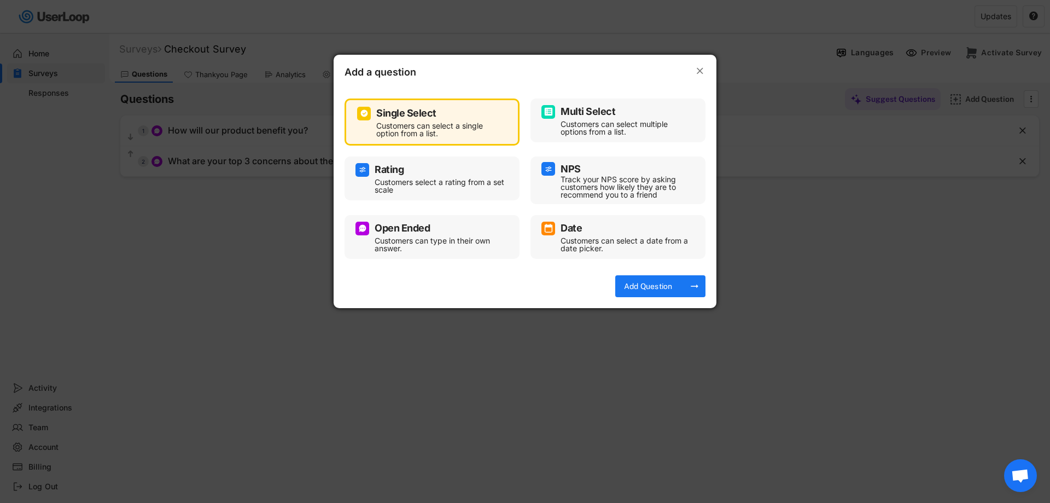
click at [588, 180] on div "Track your NPS score by asking customers how likely they are to recommend you t…" at bounding box center [625, 187] width 131 height 23
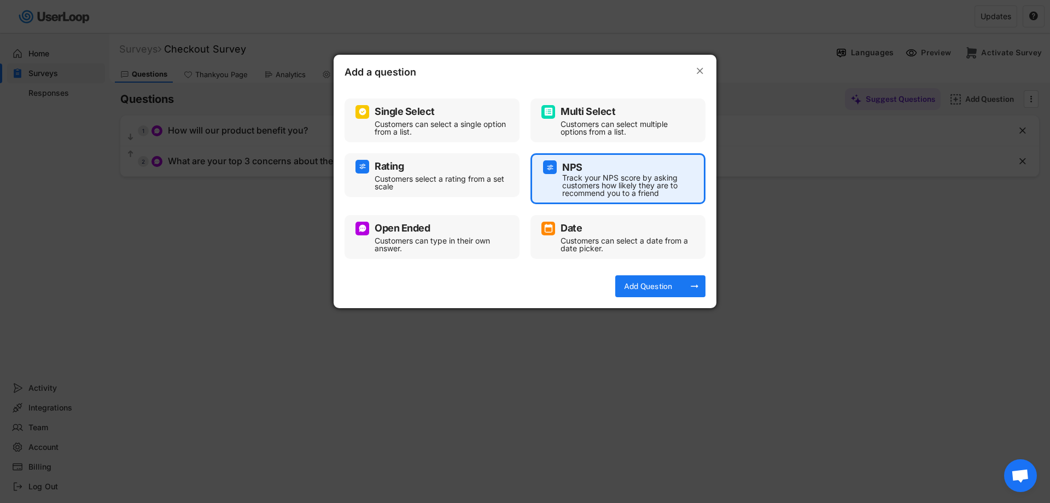
click at [424, 245] on div "Customers can type in their own answer." at bounding box center [440, 244] width 131 height 15
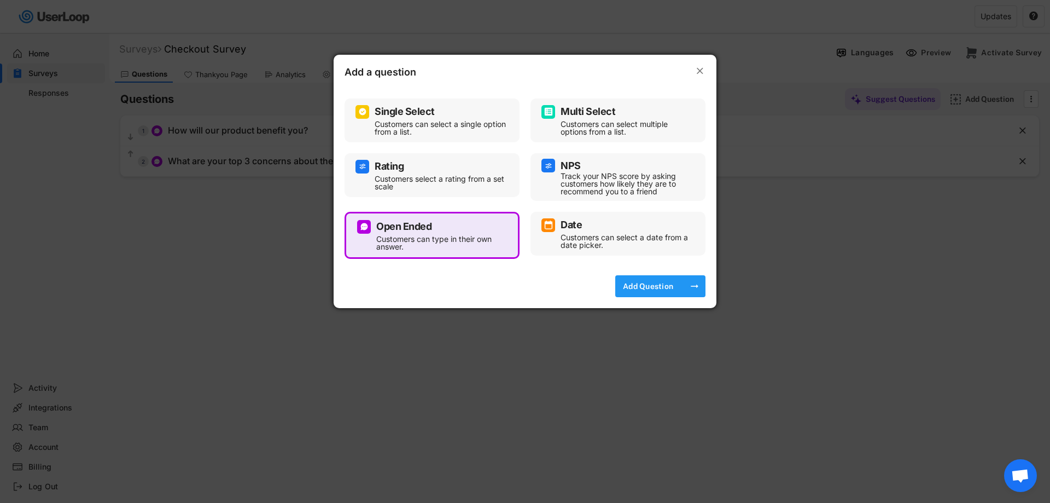
click at [662, 286] on div "Add Question" at bounding box center [648, 286] width 55 height 10
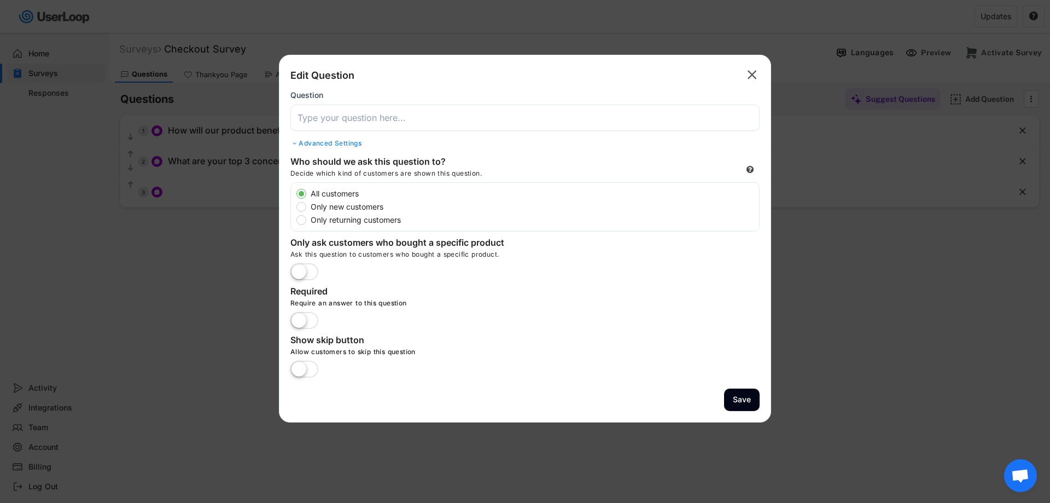
click at [337, 113] on input "input" at bounding box center [524, 117] width 469 height 26
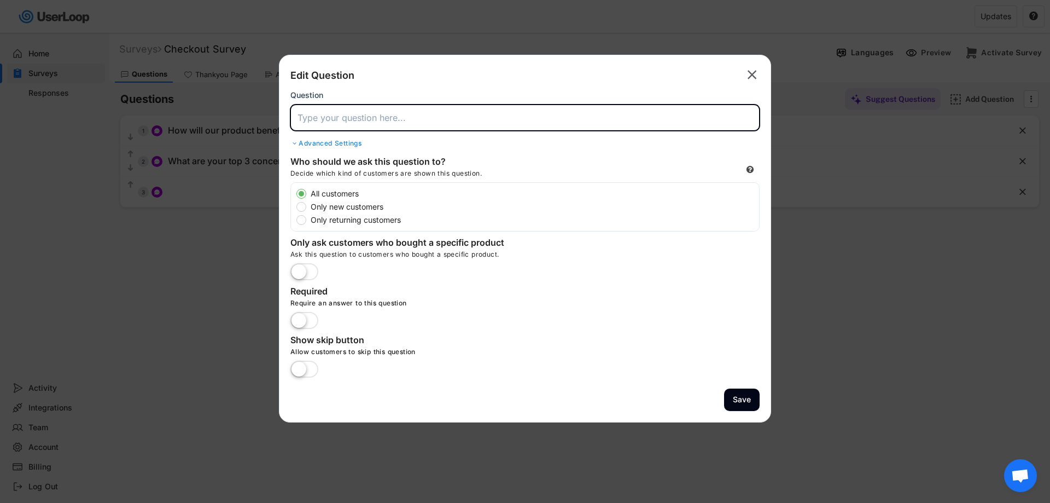
paste input "What was the main reason you decided to buy [INSERT]?"
drag, startPoint x: 501, startPoint y: 116, endPoint x: 528, endPoint y: 116, distance: 27.3
click at [528, 116] on input "input" at bounding box center [524, 117] width 469 height 26
type input "What was the main reason you decided to buy?"
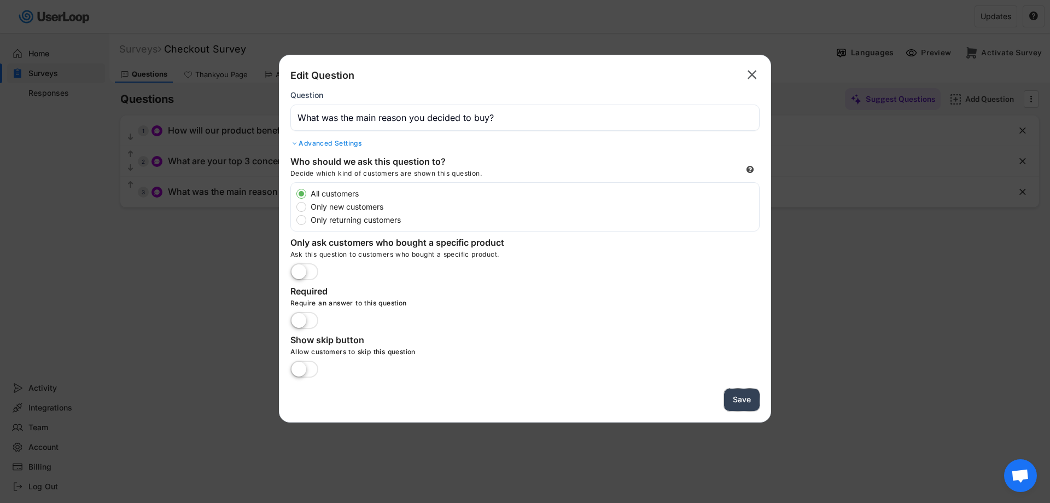
click at [748, 399] on button "Save" at bounding box center [742, 399] width 36 height 22
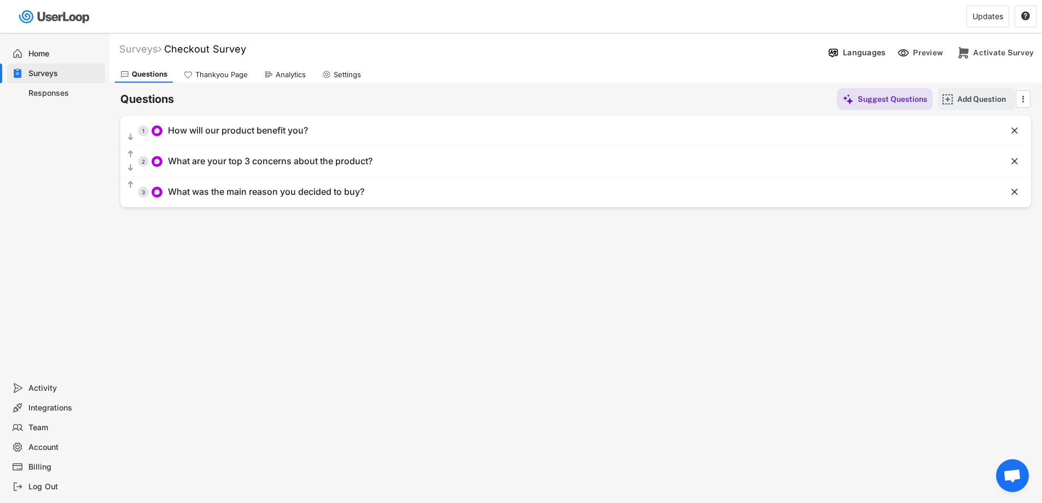
click at [983, 90] on div "Add Question" at bounding box center [984, 99] width 55 height 22
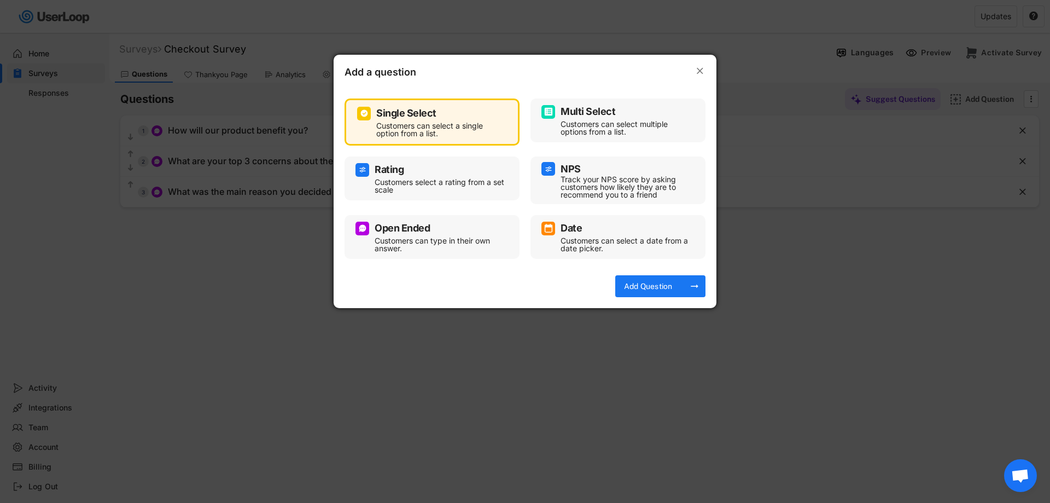
click at [461, 182] on div "Customers select a rating from a set scale" at bounding box center [440, 185] width 131 height 15
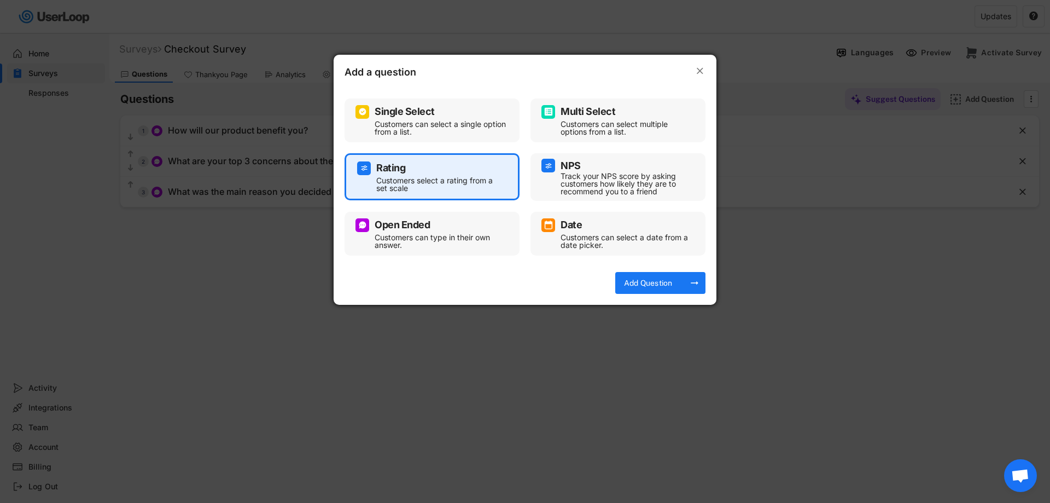
click at [429, 230] on div "Open Ended" at bounding box center [431, 225] width 153 height 14
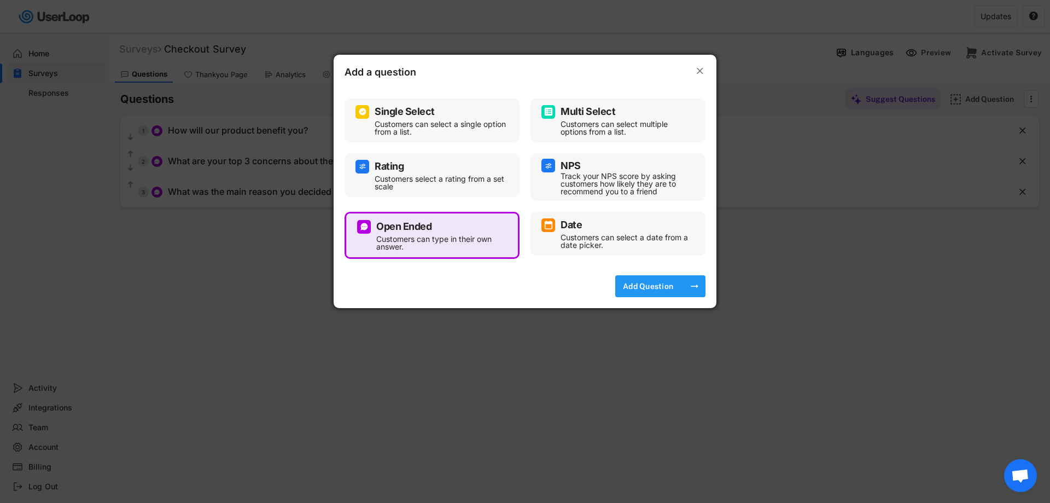
click at [644, 285] on div "Add Question" at bounding box center [648, 286] width 55 height 10
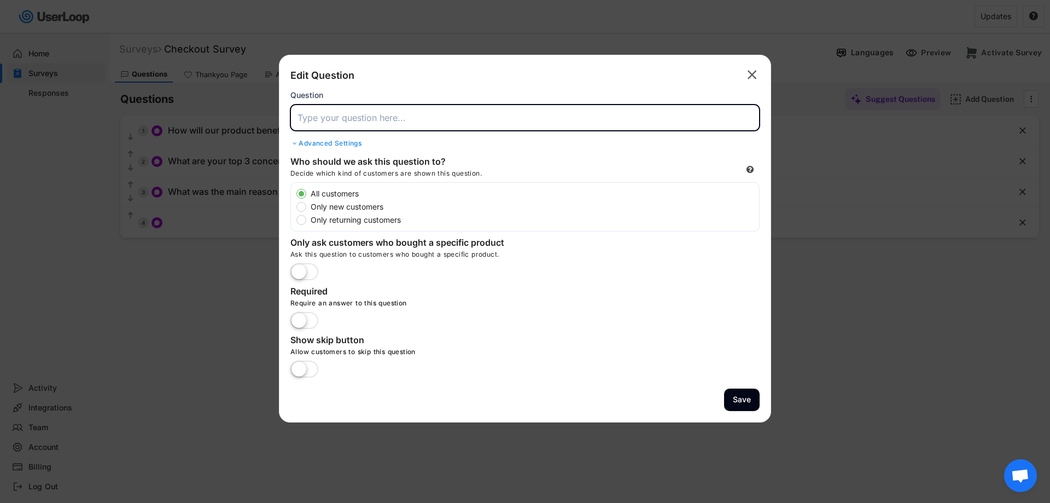
click at [363, 114] on input "input" at bounding box center [524, 117] width 469 height 26
paste input "Which product would you most like to see next from us?"
type input "Which product would you most like to see next from us?"
click at [308, 367] on label at bounding box center [304, 370] width 33 height 24
click at [0, 0] on input "checkbox" at bounding box center [0, 0] width 0 height 0
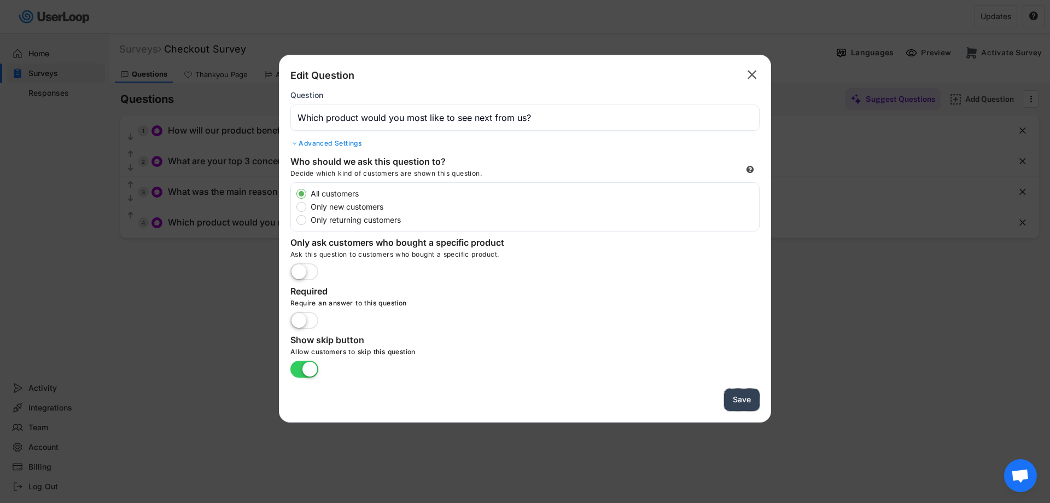
click at [739, 402] on button "Save" at bounding box center [742, 399] width 36 height 22
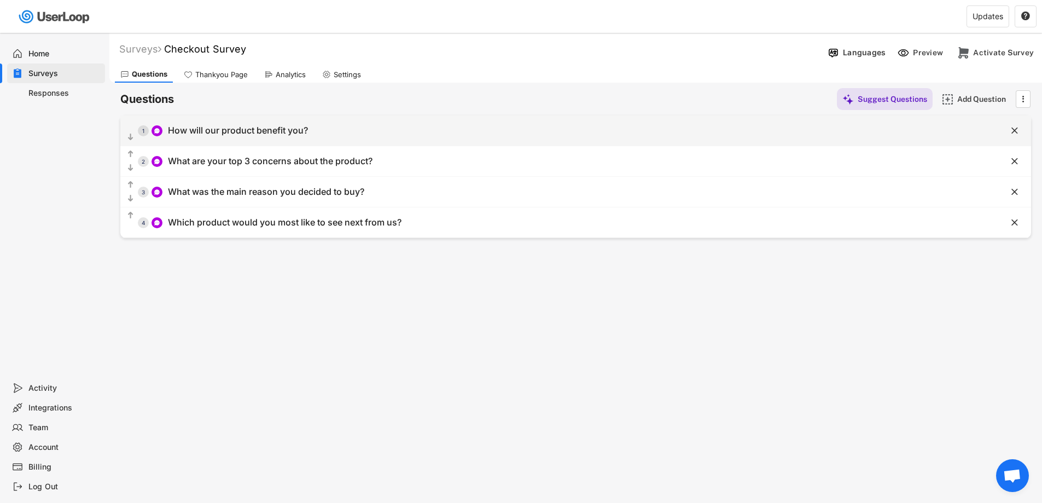
click at [335, 132] on div "  1 How will our product benefit you?" at bounding box center [548, 130] width 856 height 25
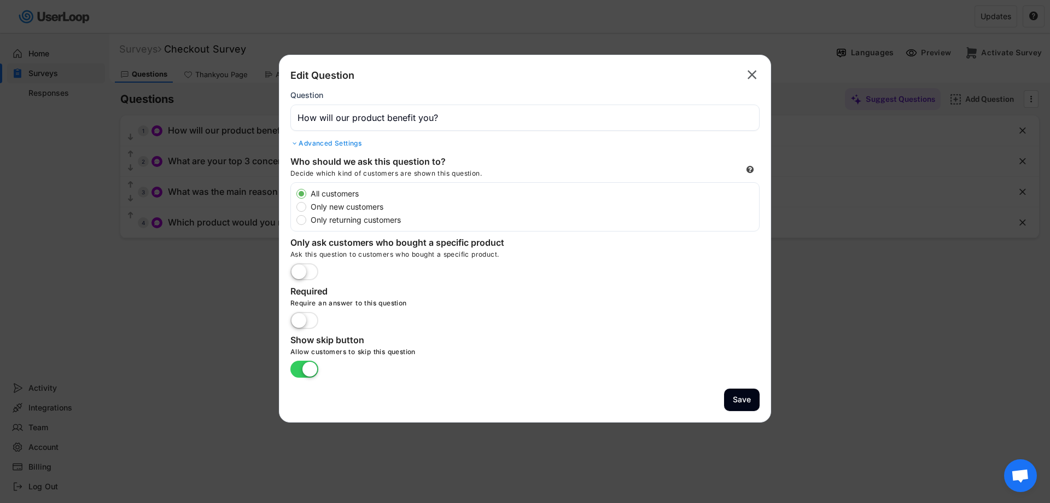
click at [378, 119] on input "input" at bounding box center [524, 117] width 469 height 26
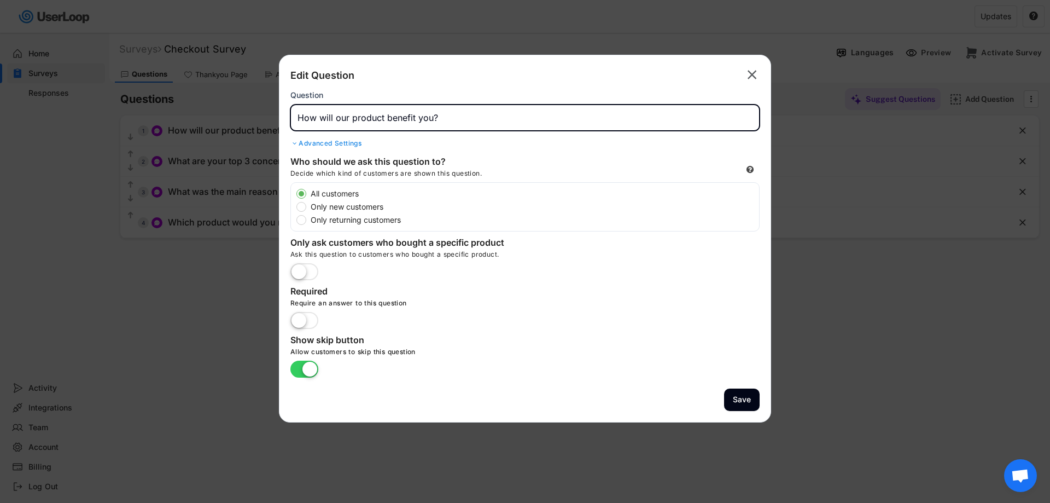
click at [378, 119] on input "input" at bounding box center [524, 117] width 469 height 26
paste input "Was there anything that nearly stopped you from purchasing?"
type input "Was there anything that nearly stopped you from purchasing?"
click at [741, 398] on button "Save" at bounding box center [742, 399] width 36 height 22
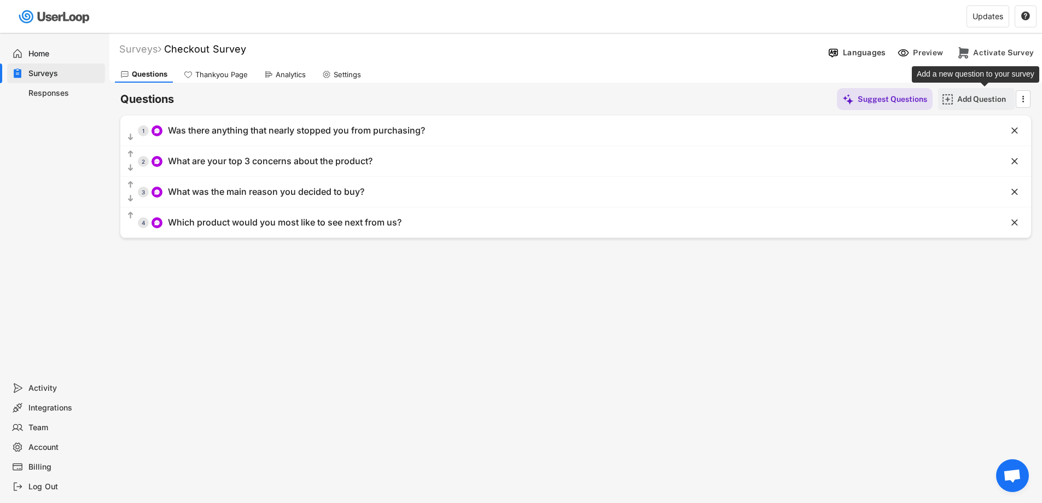
click at [985, 97] on div "Add Question" at bounding box center [984, 99] width 55 height 10
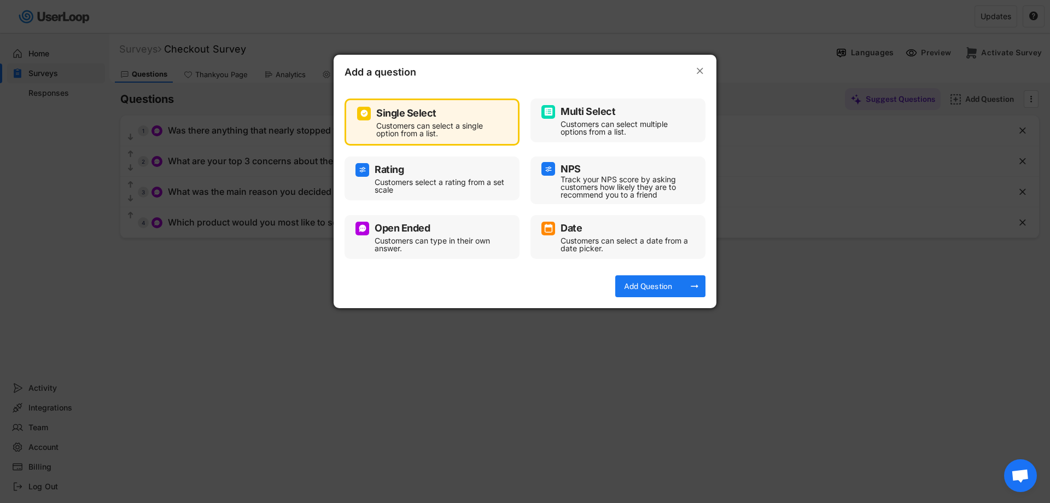
click at [433, 235] on div "Open Ended Customers can type in their own answer." at bounding box center [431, 236] width 153 height 33
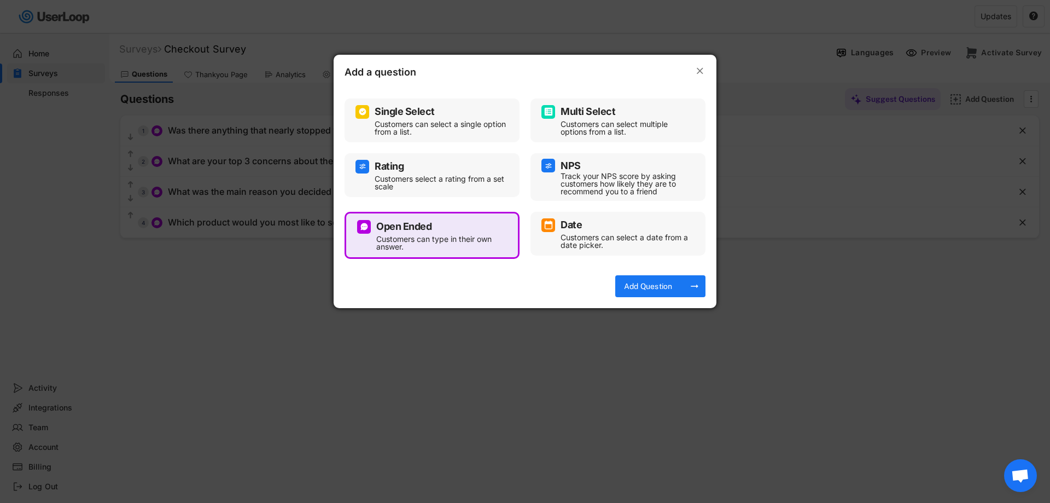
click at [650, 278] on div "Add Question" at bounding box center [648, 286] width 55 height 22
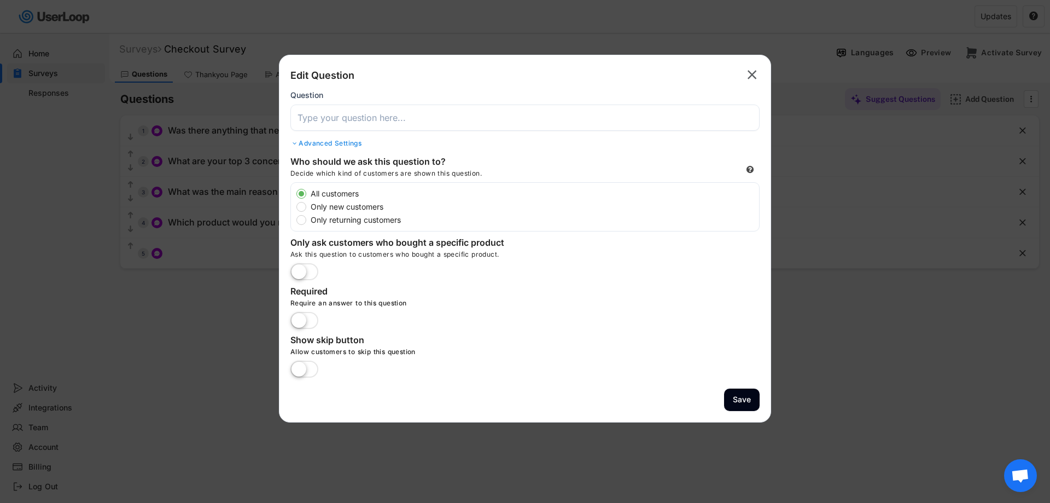
click at [387, 120] on input "input" at bounding box center [524, 117] width 469 height 26
paste input "What was most important to you when making your decision?"
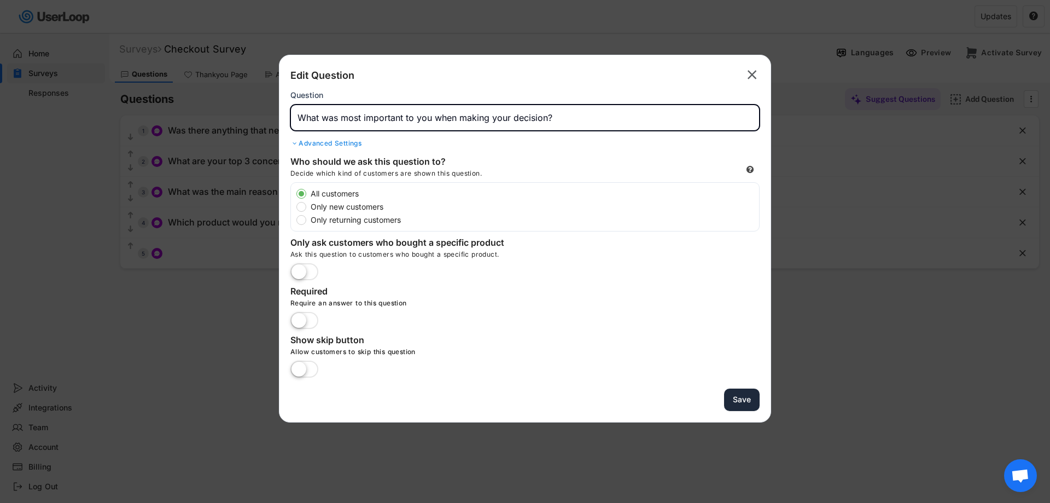
type input "What was most important to you when making your decision?"
click at [747, 401] on button "Save" at bounding box center [742, 399] width 36 height 22
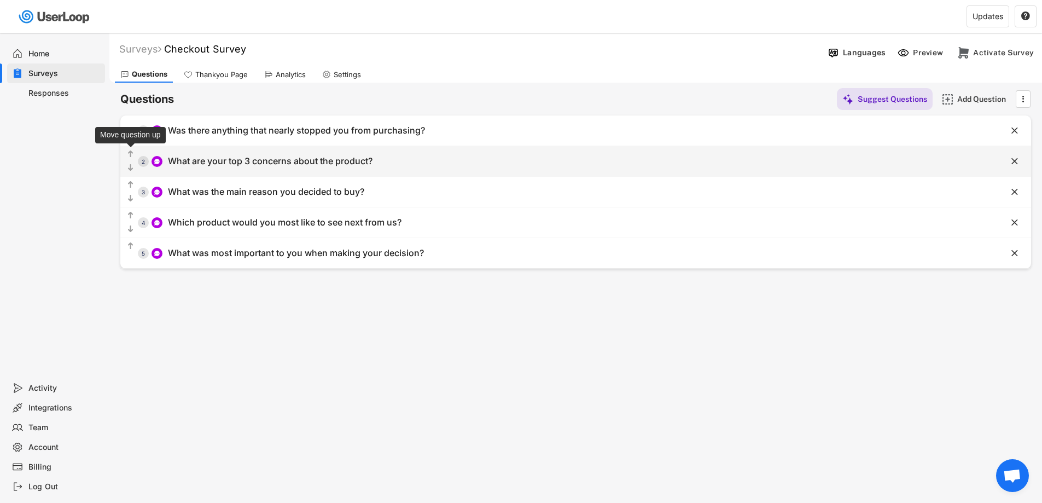
click at [131, 154] on text "" at bounding box center [130, 153] width 5 height 9
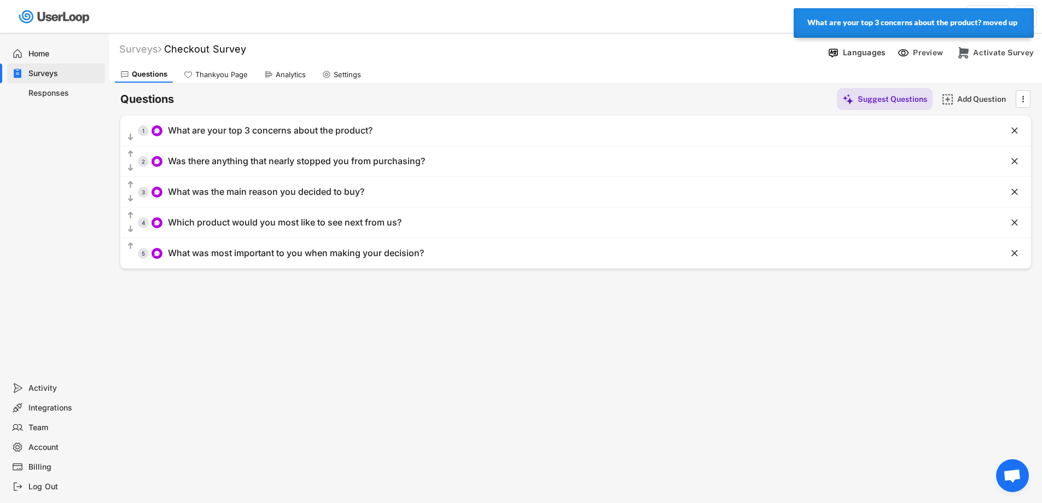
click at [325, 355] on div "Surveys Checkout Survey   Languages Preview Add to Shopify Checkout Activate …" at bounding box center [575, 296] width 932 height 527
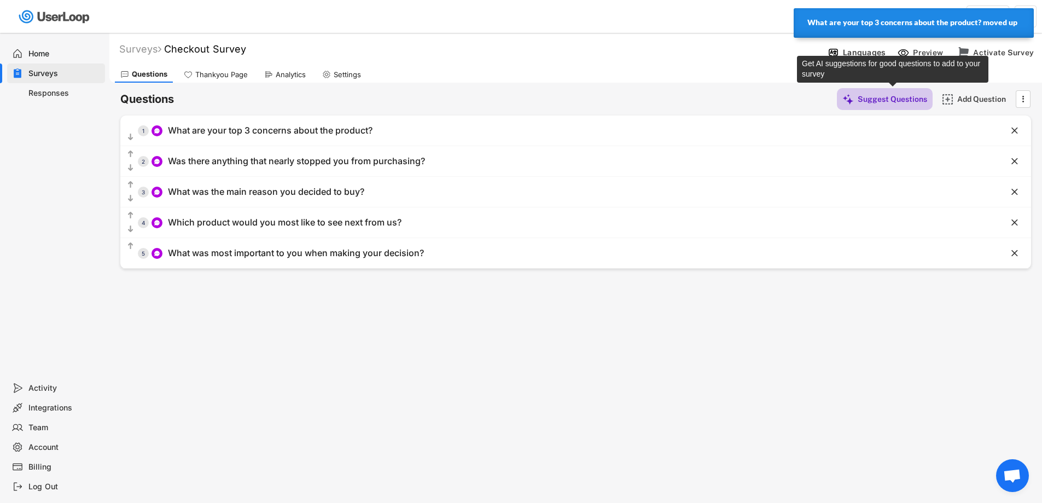
click at [879, 103] on div "Suggest Questions" at bounding box center [891, 99] width 69 height 10
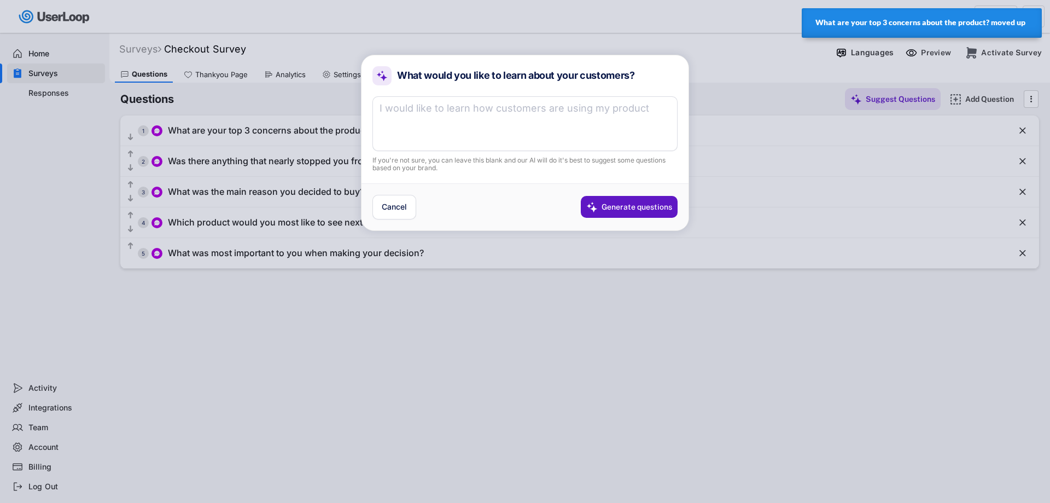
click at [482, 114] on textarea at bounding box center [524, 123] width 305 height 55
click at [615, 209] on div "Generate questions" at bounding box center [636, 207] width 71 height 10
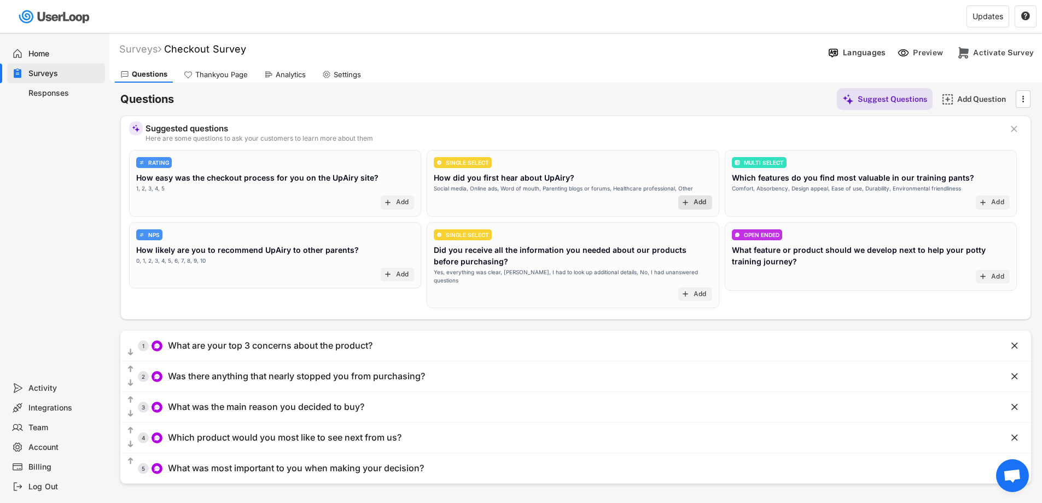
click at [695, 200] on div "Add" at bounding box center [699, 202] width 13 height 9
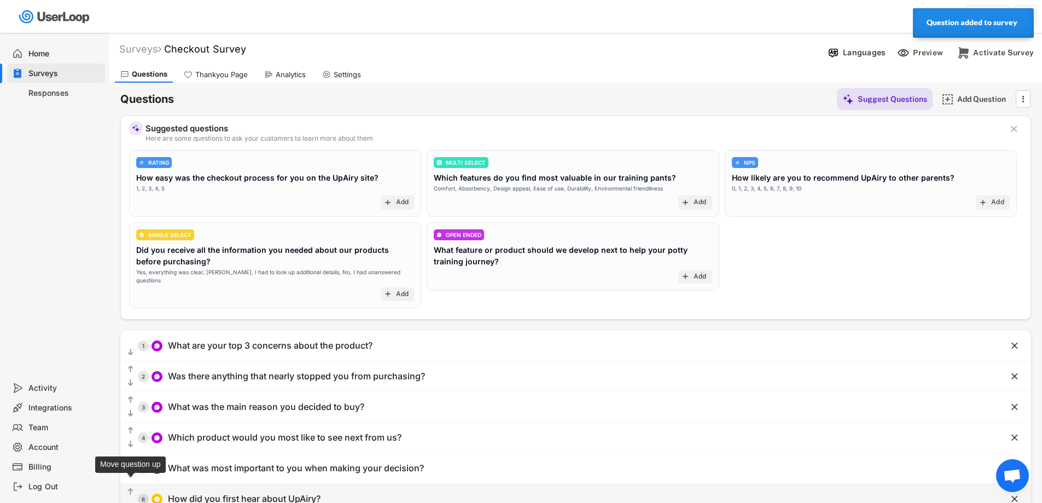
click at [130, 487] on text "" at bounding box center [130, 491] width 5 height 9
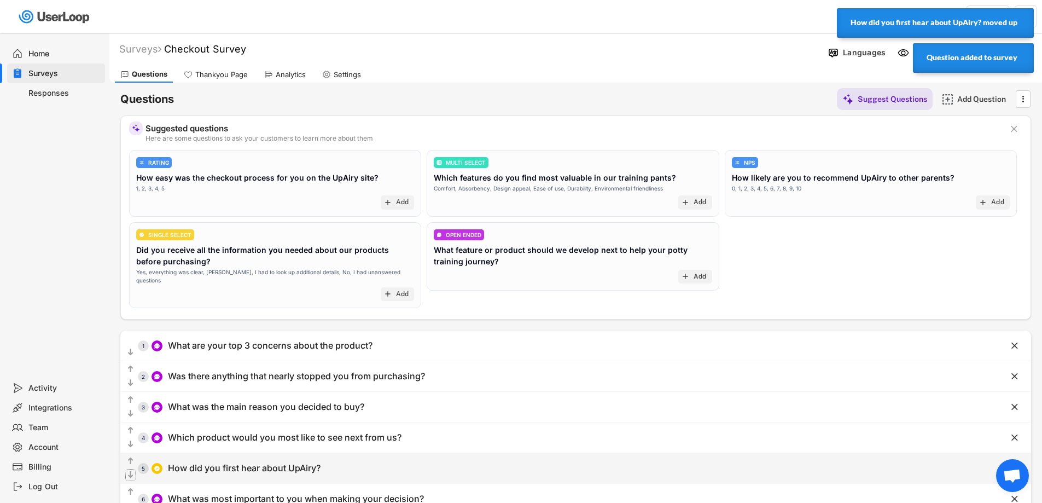
click at [129, 470] on text "" at bounding box center [130, 474] width 5 height 9
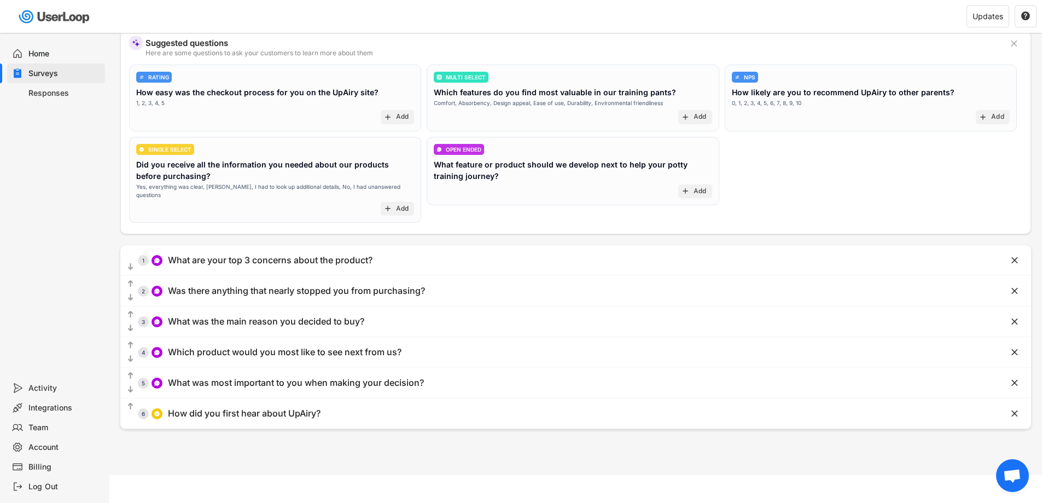
scroll to position [90, 0]
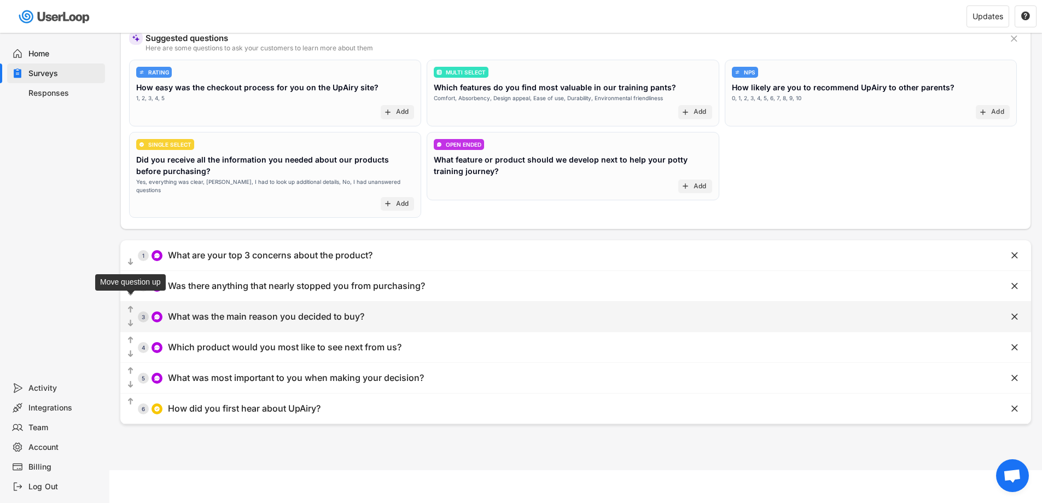
click at [130, 305] on text "" at bounding box center [130, 309] width 5 height 9
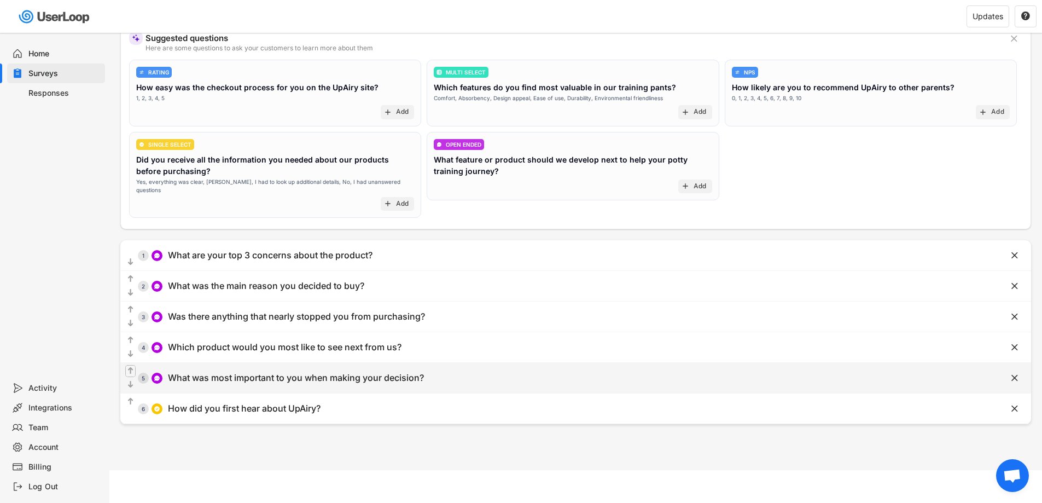
click at [130, 366] on text "" at bounding box center [130, 370] width 5 height 9
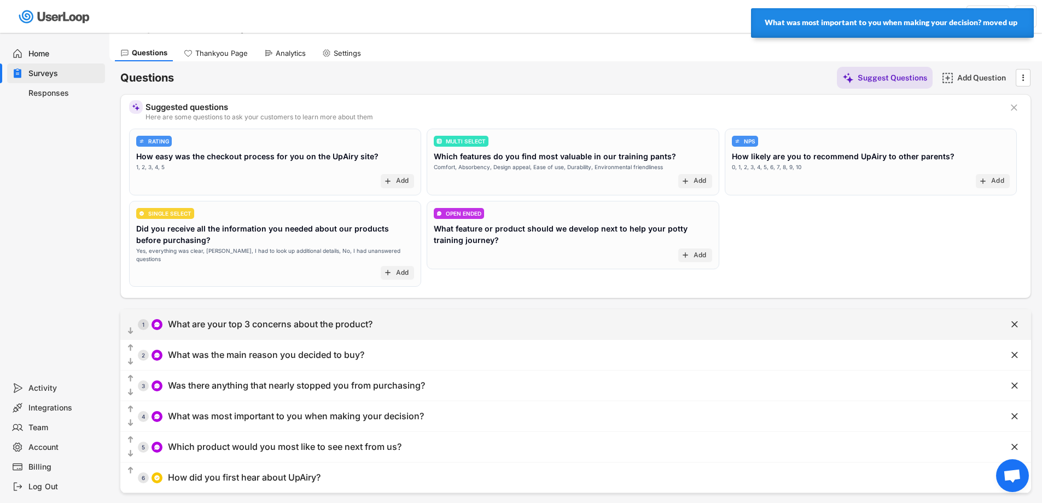
scroll to position [0, 0]
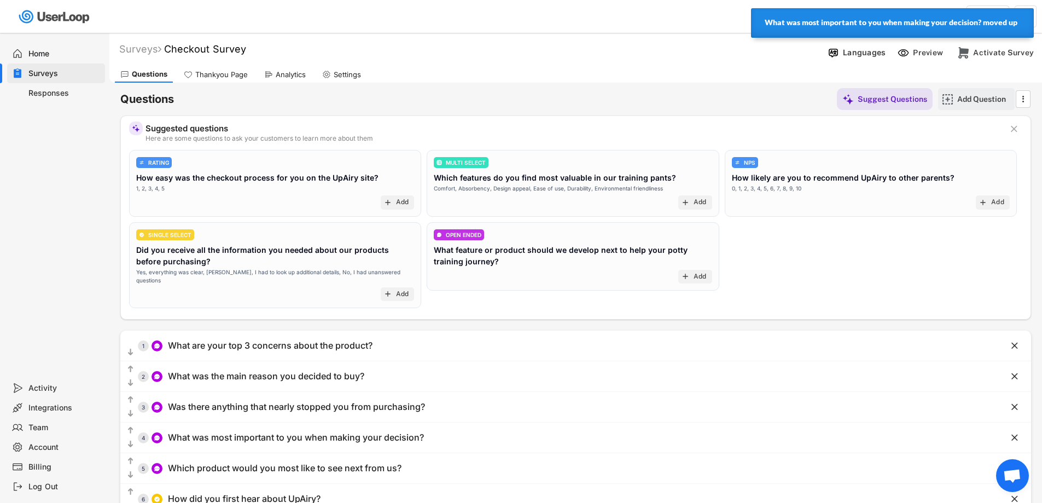
click at [978, 98] on div "Add Question" at bounding box center [984, 99] width 55 height 10
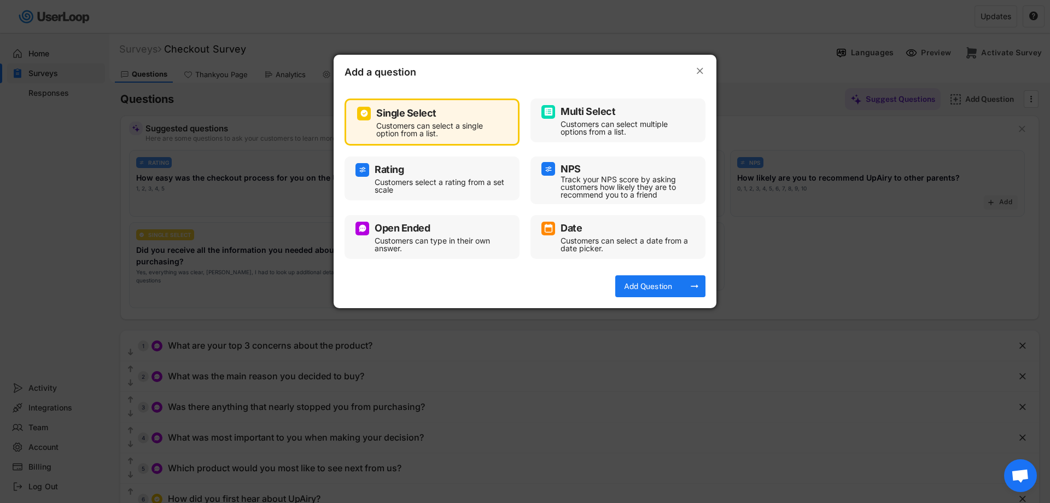
click at [419, 225] on div "Open Ended" at bounding box center [402, 228] width 55 height 10
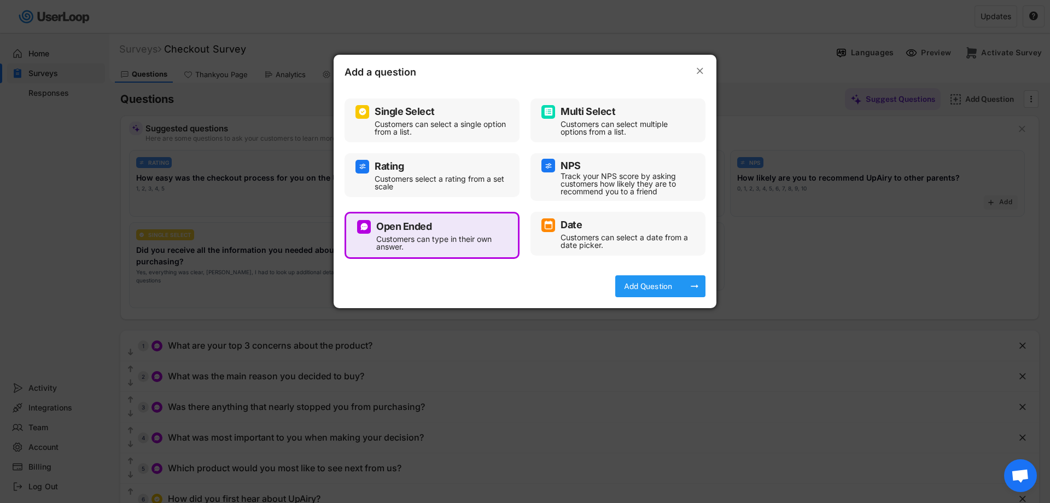
click at [679, 287] on div "Add Question arrow_right_alt" at bounding box center [660, 286] width 90 height 22
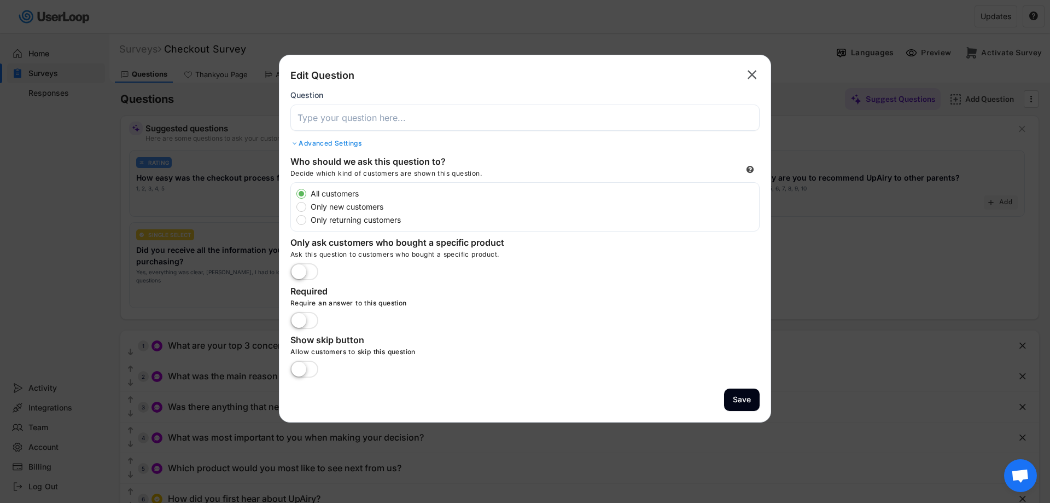
click at [390, 112] on input "input" at bounding box center [524, 117] width 469 height 26
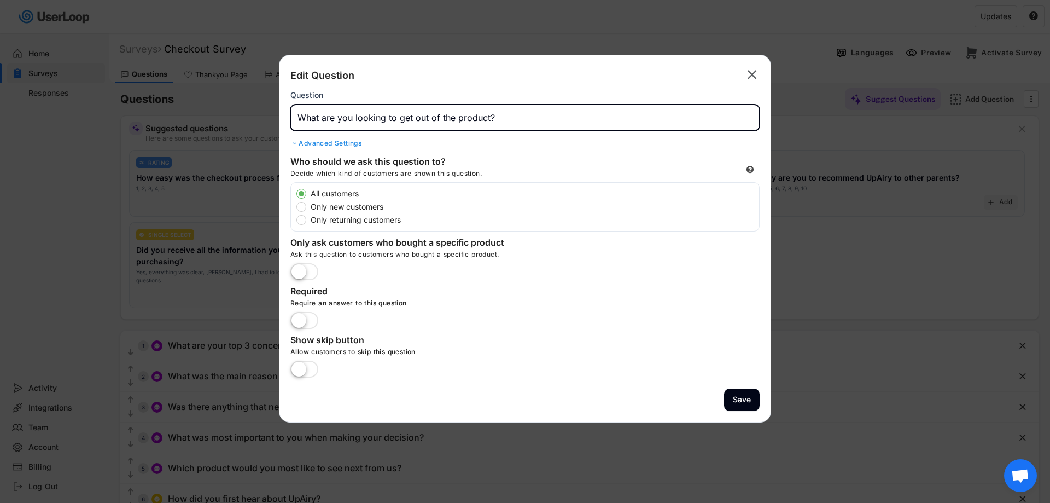
type input "What are you looking to get out of the product?"
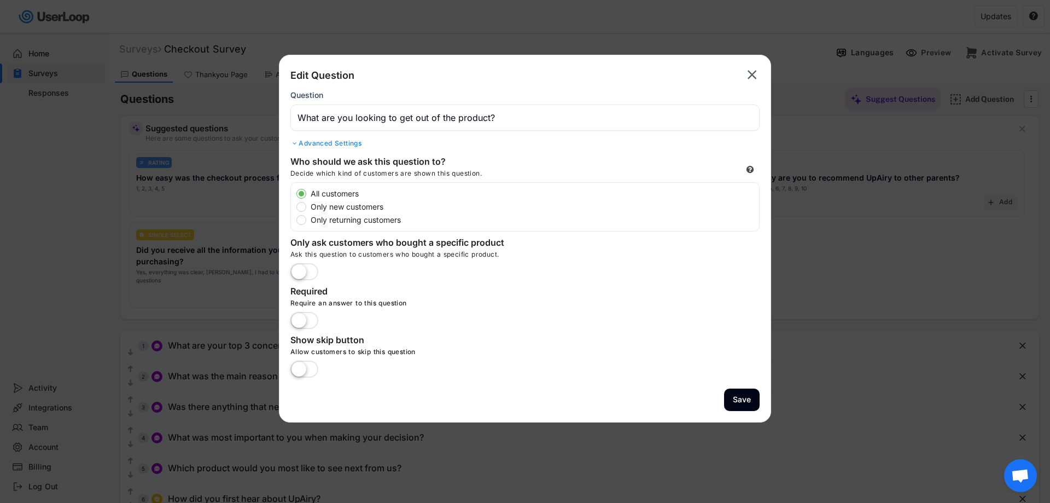
click at [301, 371] on label at bounding box center [304, 370] width 33 height 24
click at [0, 0] on input "checkbox" at bounding box center [0, 0] width 0 height 0
click at [744, 401] on button "Save" at bounding box center [742, 399] width 36 height 22
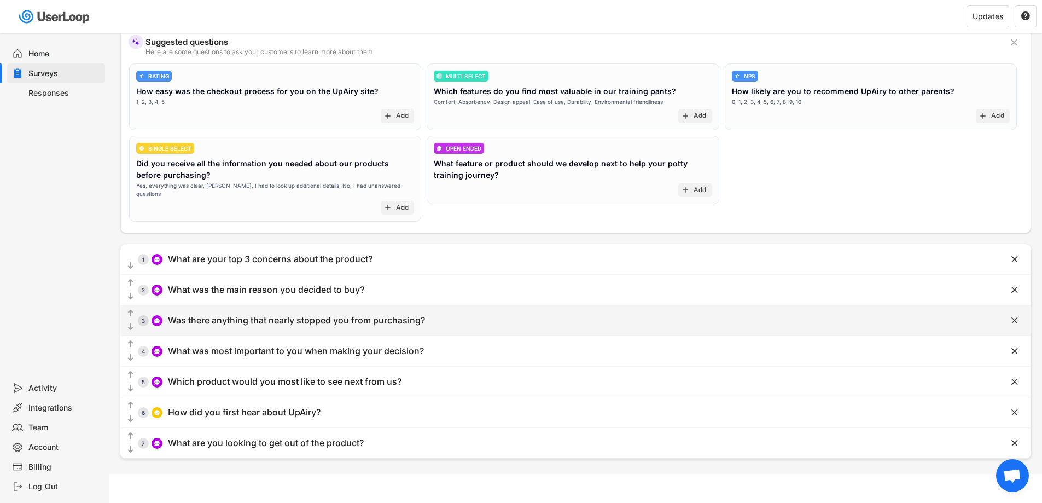
scroll to position [90, 0]
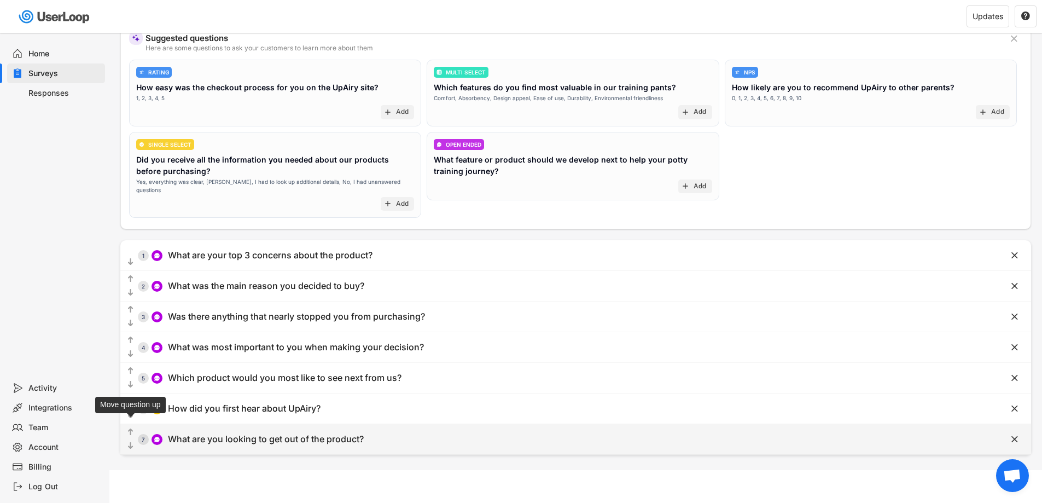
click at [129, 427] on text "" at bounding box center [130, 431] width 5 height 9
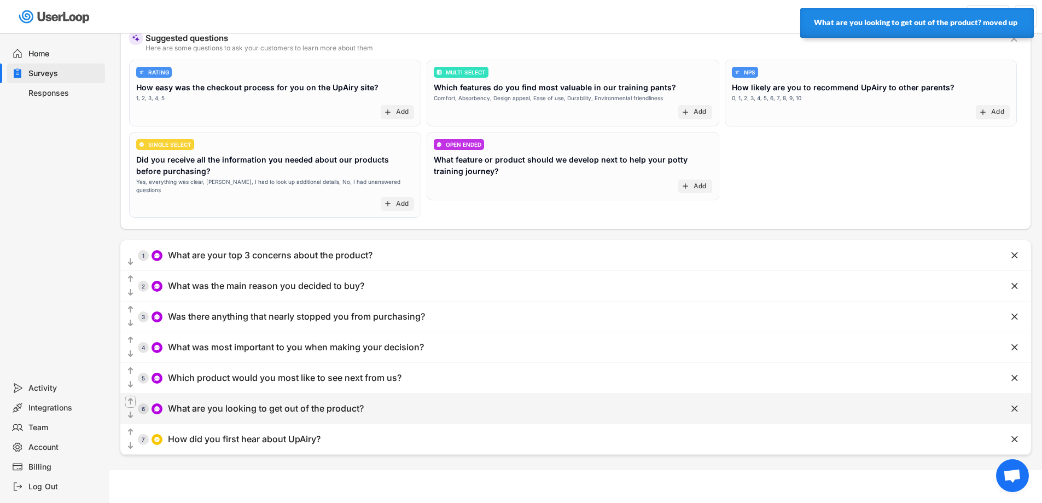
click at [130, 396] on icon "" at bounding box center [130, 401] width 9 height 11
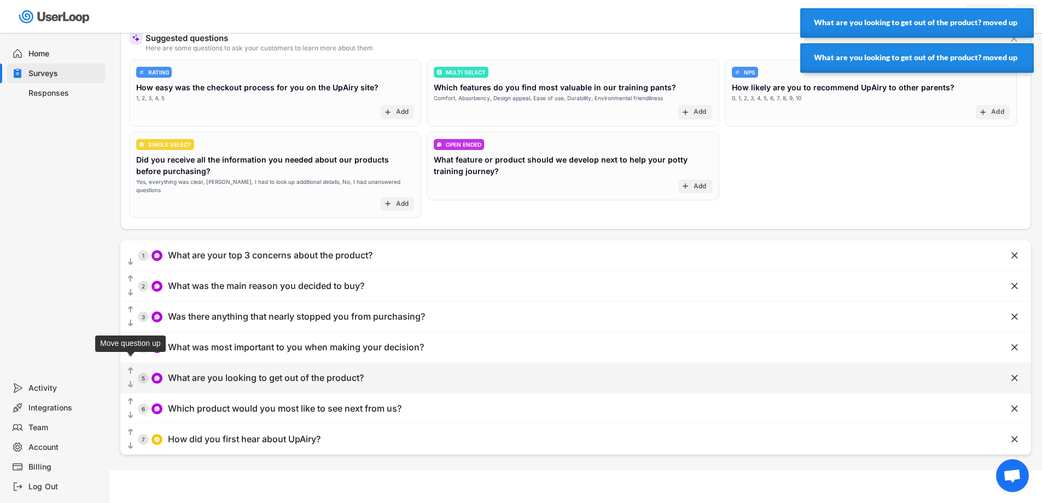
click at [130, 366] on text "" at bounding box center [130, 370] width 5 height 9
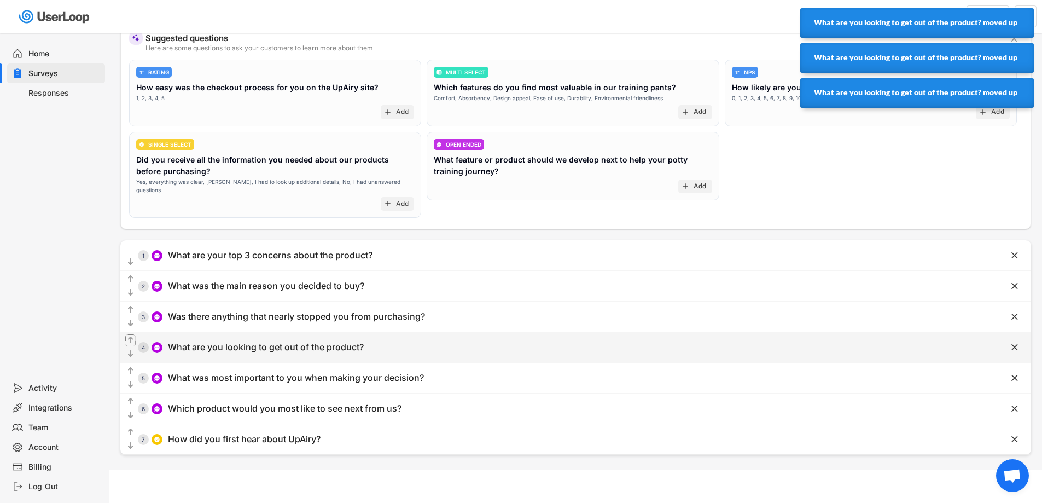
click at [130, 335] on text "" at bounding box center [130, 339] width 5 height 9
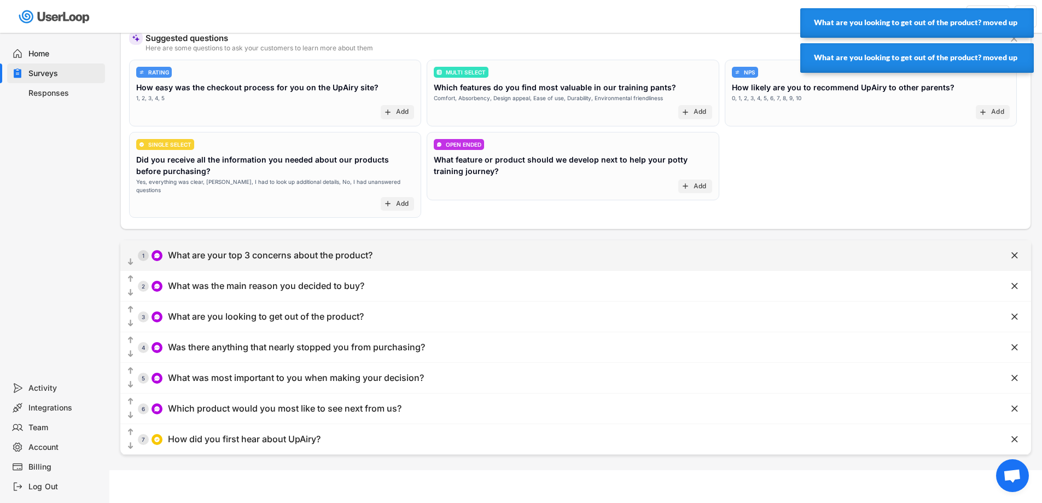
click at [427, 247] on div "  1 What are your top 3 concerns about the product?" at bounding box center [548, 255] width 856 height 25
type input "What are your top 3 concerns about the product?"
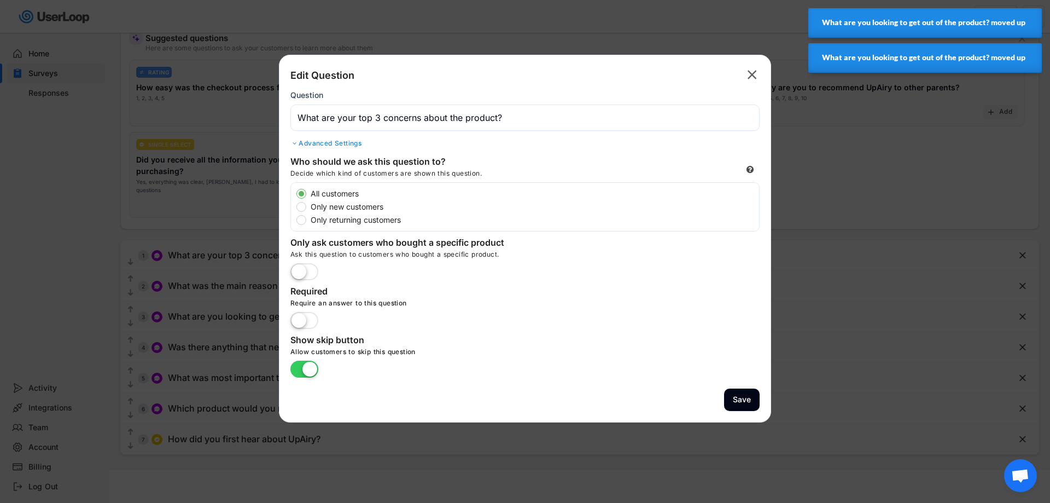
click at [172, 331] on div at bounding box center [525, 251] width 1050 height 503
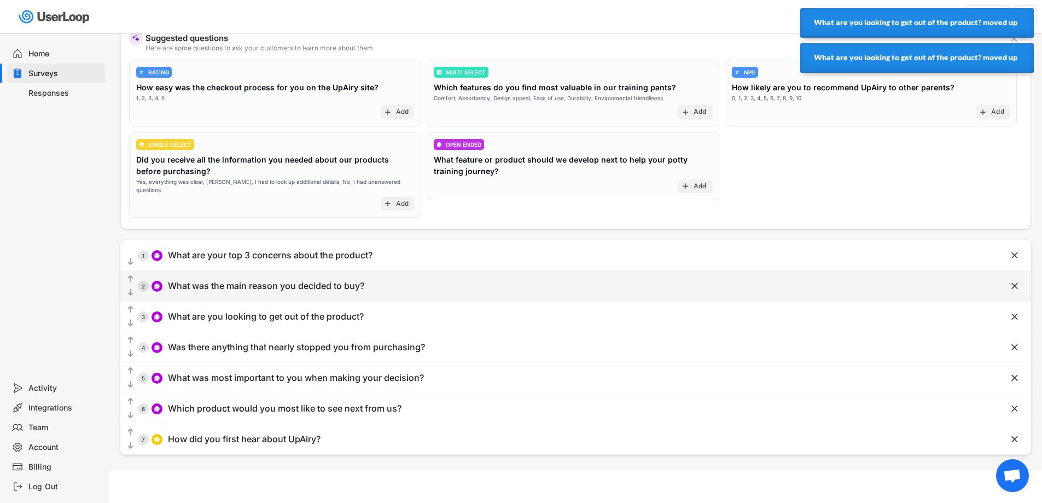
click at [250, 280] on div "What was the main reason you decided to buy?" at bounding box center [266, 285] width 196 height 11
type input "What was the main reason you decided to buy?"
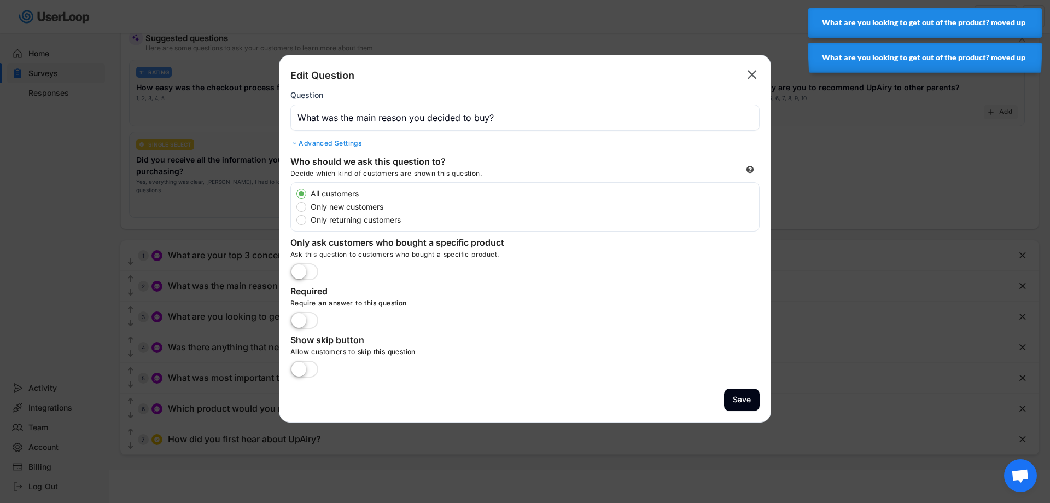
click at [305, 366] on label at bounding box center [304, 370] width 33 height 24
click at [0, 0] on input "checkbox" at bounding box center [0, 0] width 0 height 0
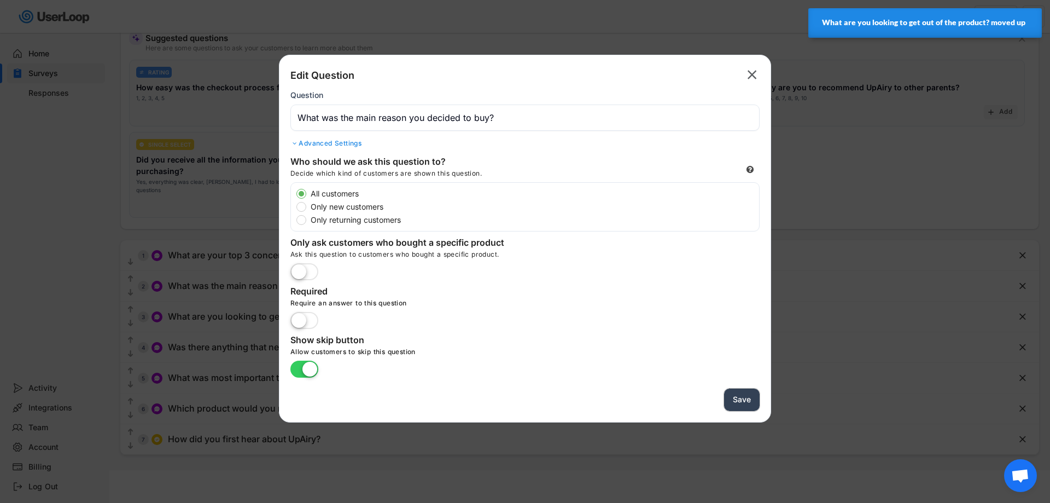
click at [749, 398] on button "Save" at bounding box center [742, 399] width 36 height 22
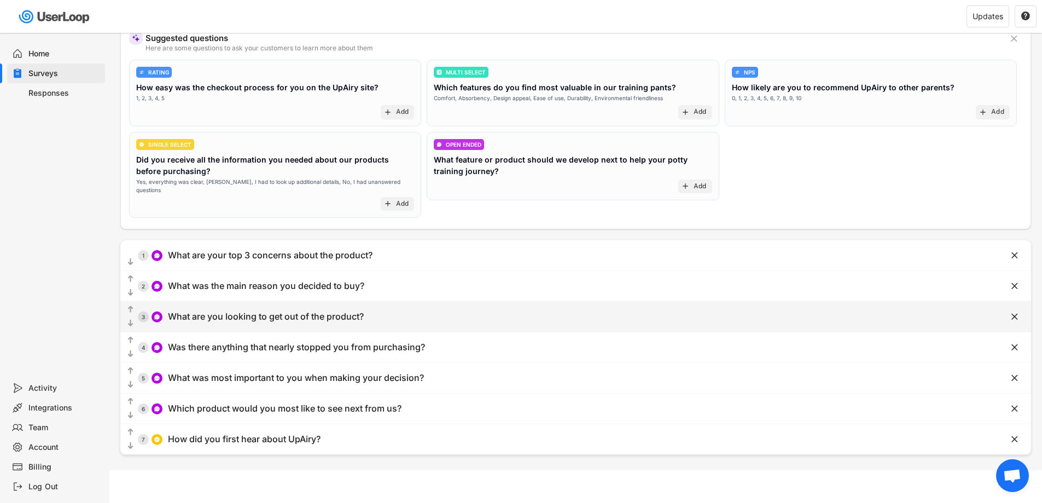
click at [300, 314] on div "What are you looking to get out of the product?" at bounding box center [266, 316] width 196 height 11
type input "What are you looking to get out of the product?"
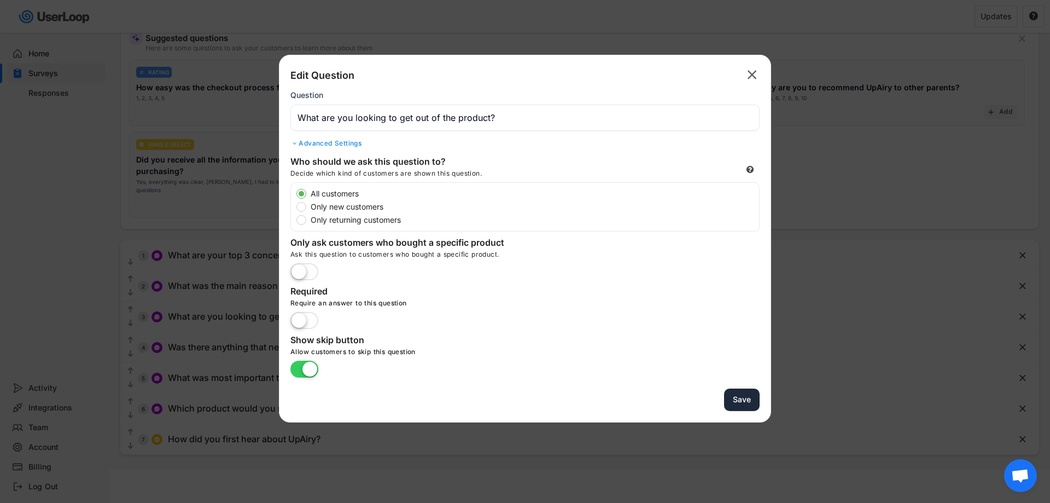
click at [732, 393] on button "Save" at bounding box center [742, 399] width 36 height 22
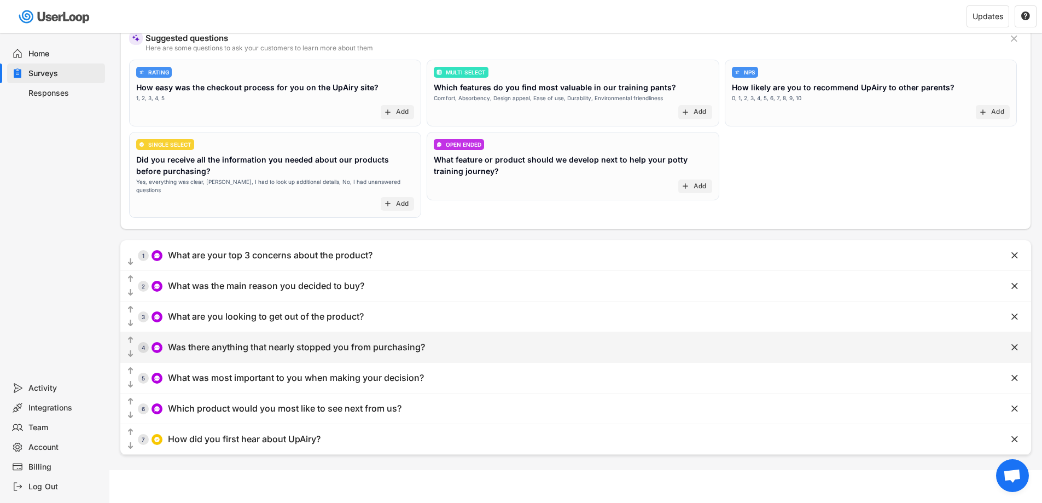
click at [309, 341] on div "Was there anything that nearly stopped you from purchasing?" at bounding box center [296, 346] width 257 height 11
type input "Was there anything that nearly stopped you from purchasing?"
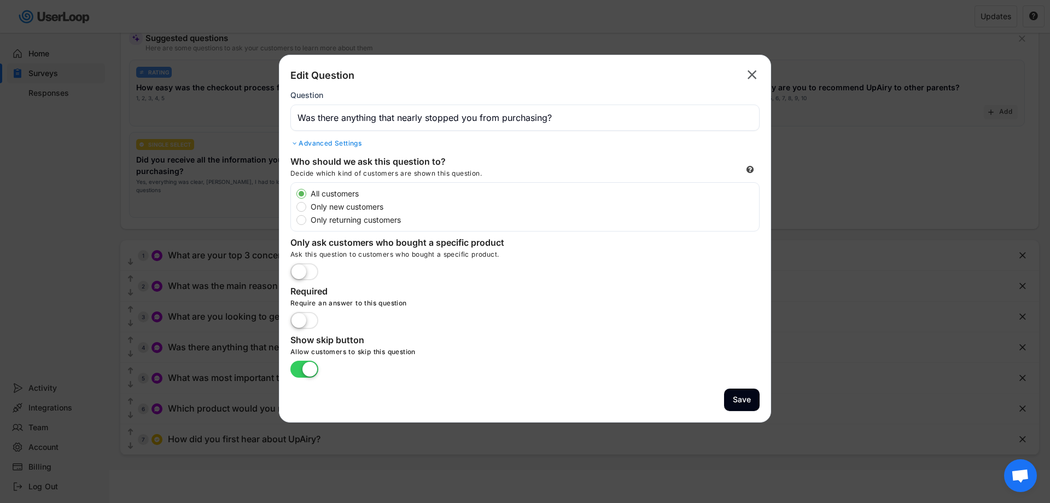
click at [196, 360] on div at bounding box center [525, 251] width 1050 height 503
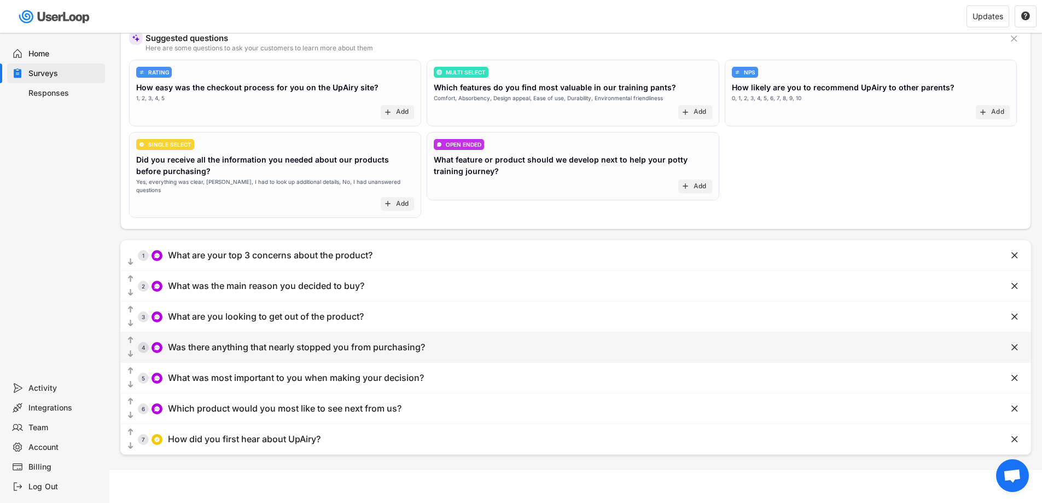
click at [301, 348] on div "  4 Was there anything that nearly stopped you from purchasing?" at bounding box center [548, 347] width 856 height 25
type input "Was there anything that nearly stopped you from purchasing?"
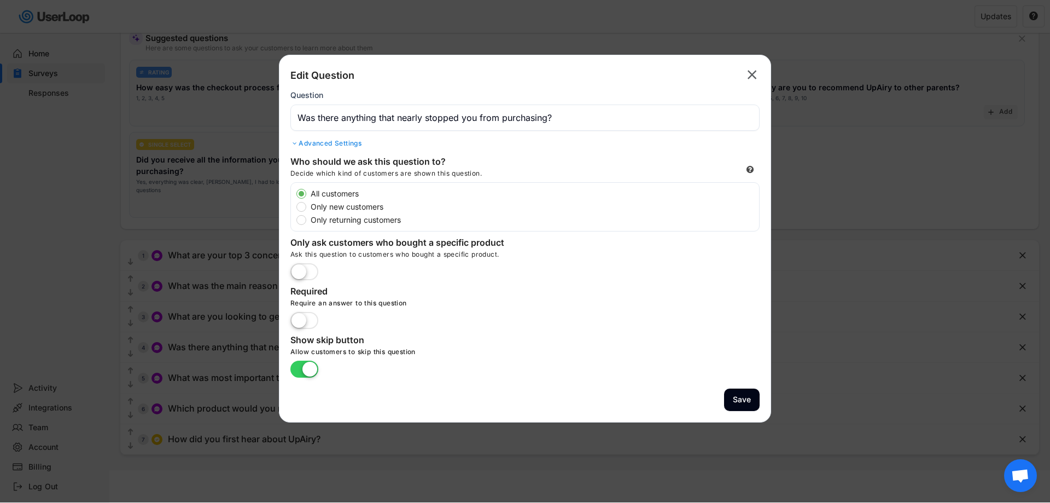
click at [247, 377] on div at bounding box center [525, 250] width 1050 height 503
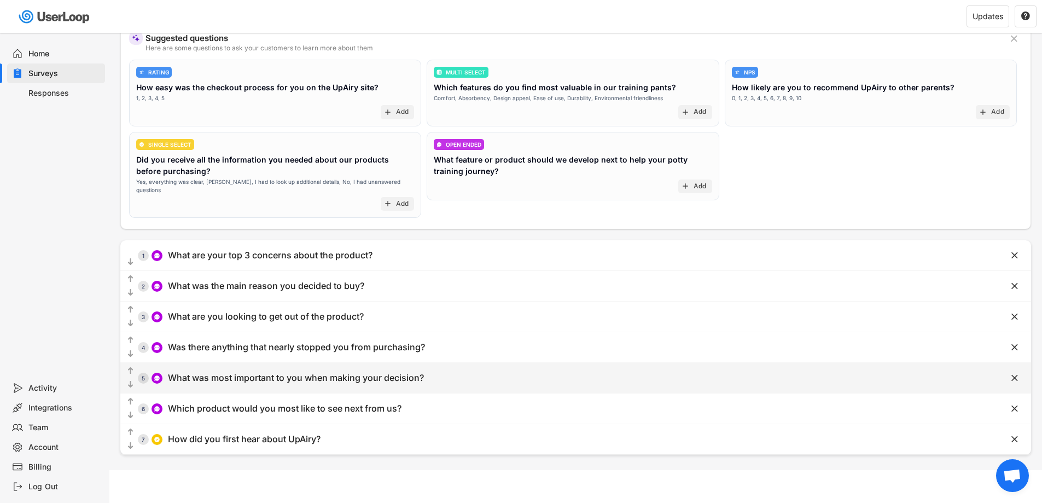
click at [265, 372] on div "What was most important to you when making your decision?" at bounding box center [296, 377] width 256 height 11
type input "What was most important to you when making your decision?"
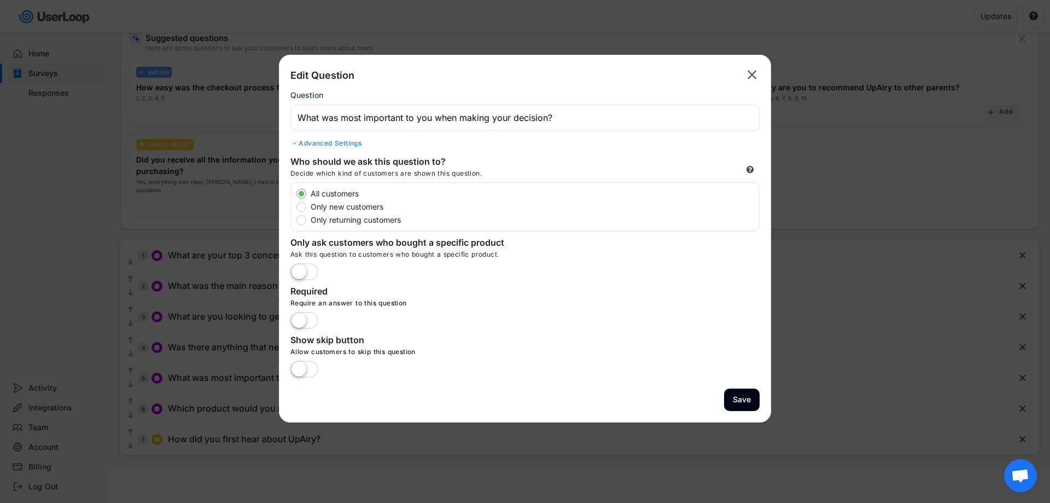
click at [296, 367] on label at bounding box center [304, 370] width 33 height 24
click at [0, 0] on input "checkbox" at bounding box center [0, 0] width 0 height 0
drag, startPoint x: 732, startPoint y: 394, endPoint x: 726, endPoint y: 394, distance: 6.6
click at [733, 394] on button "Save" at bounding box center [742, 399] width 36 height 22
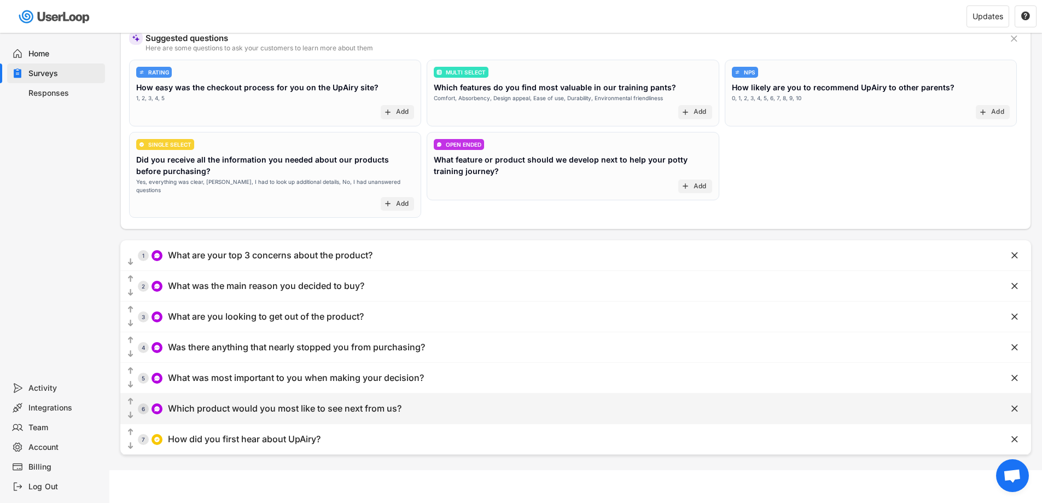
click at [334, 396] on div "  6 Which product would you most like to see next from us?" at bounding box center [548, 408] width 856 height 25
type input "Which product would you most like to see next from us?"
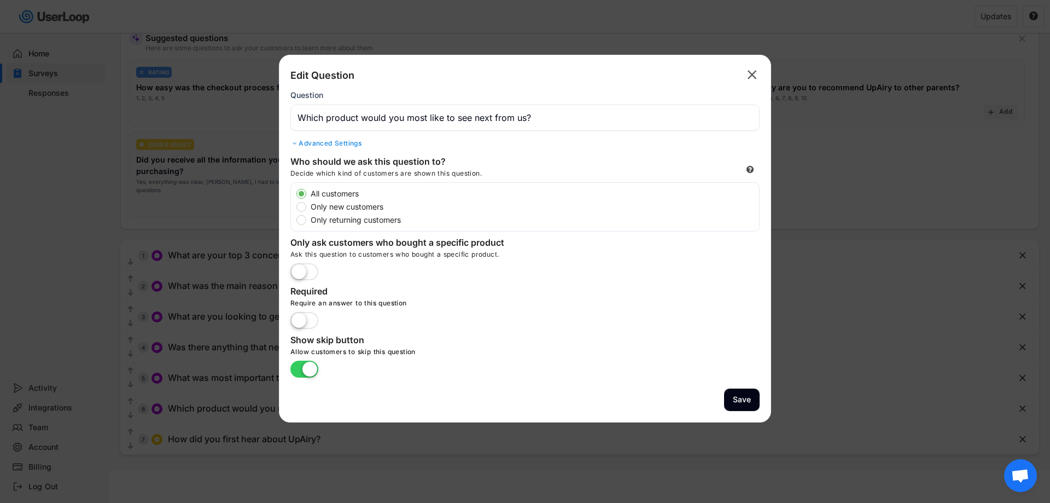
click at [194, 398] on div at bounding box center [525, 251] width 1050 height 503
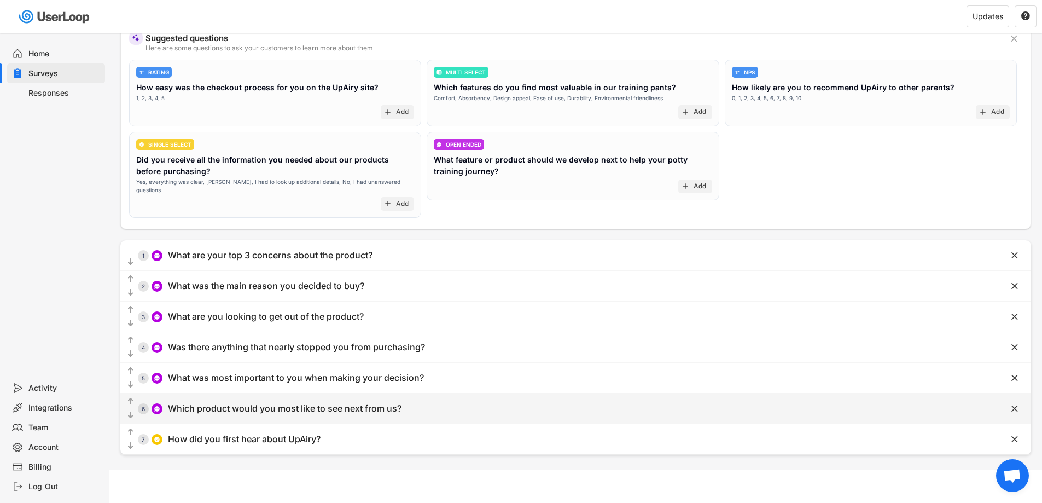
click at [244, 402] on div "Which product would you most like to see next from us?" at bounding box center [284, 407] width 233 height 11
type input "Which product would you most like to see next from us?"
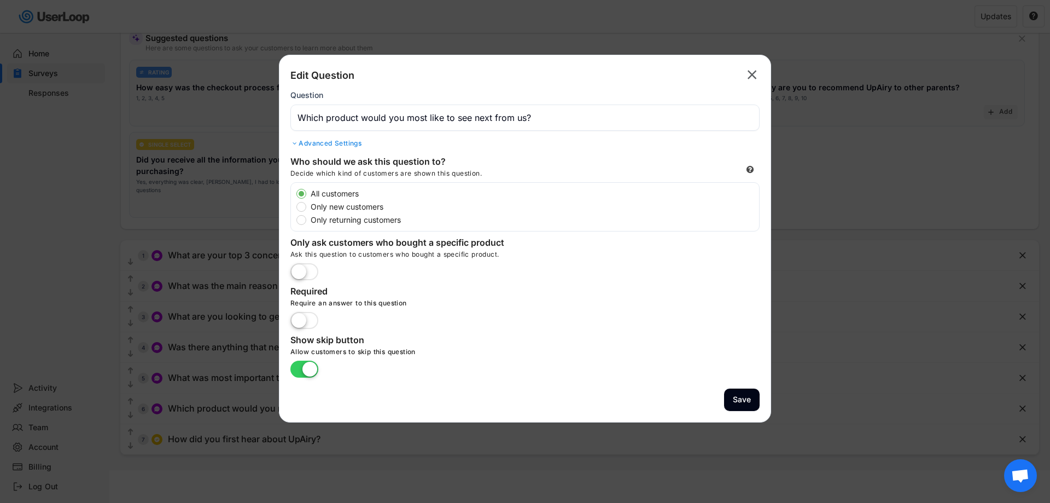
click at [208, 399] on div at bounding box center [525, 251] width 1050 height 503
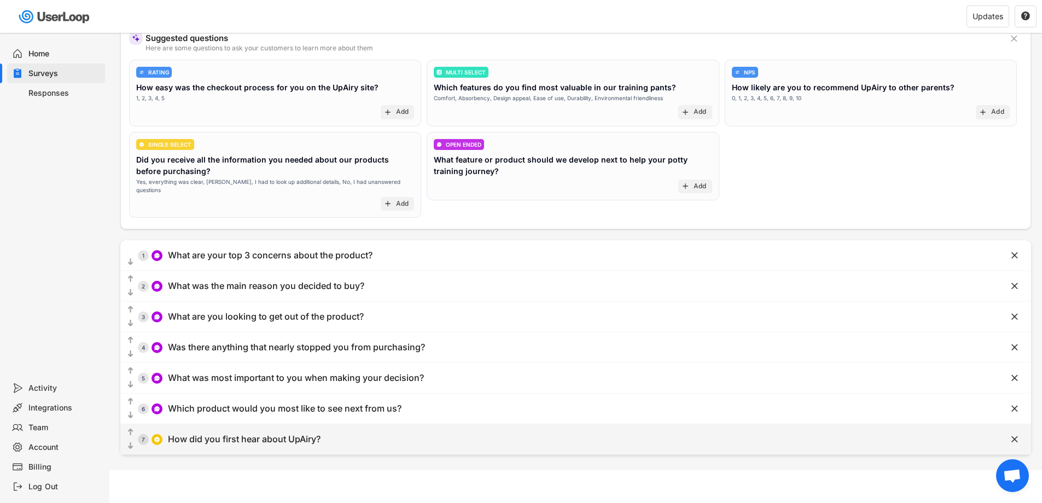
click at [233, 433] on div "How did you first hear about UpAiry?" at bounding box center [244, 438] width 153 height 11
type input "How did you first hear about UpAiry?"
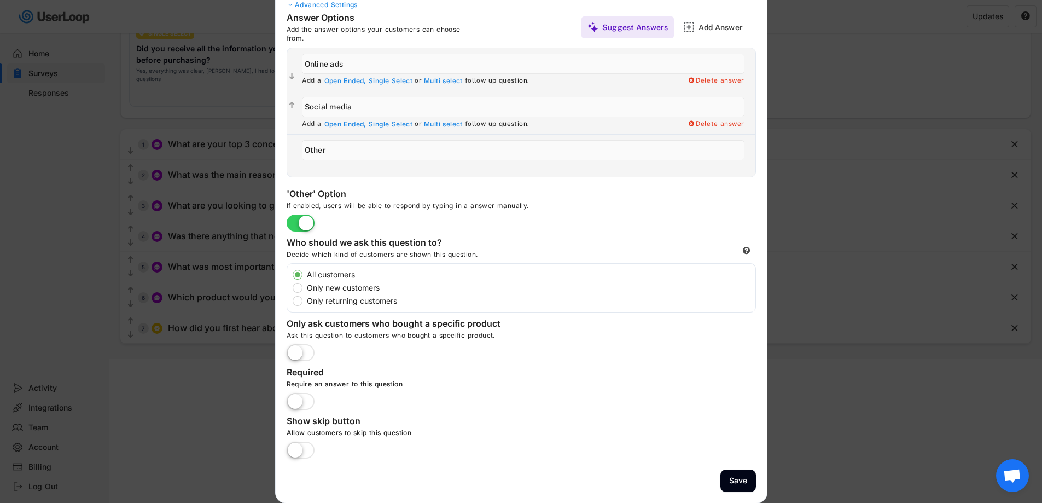
scroll to position [202, 0]
click at [303, 448] on label at bounding box center [300, 450] width 33 height 24
click at [0, 0] on input "checkbox" at bounding box center [0, 0] width 0 height 0
click at [731, 476] on button "Save" at bounding box center [738, 480] width 36 height 22
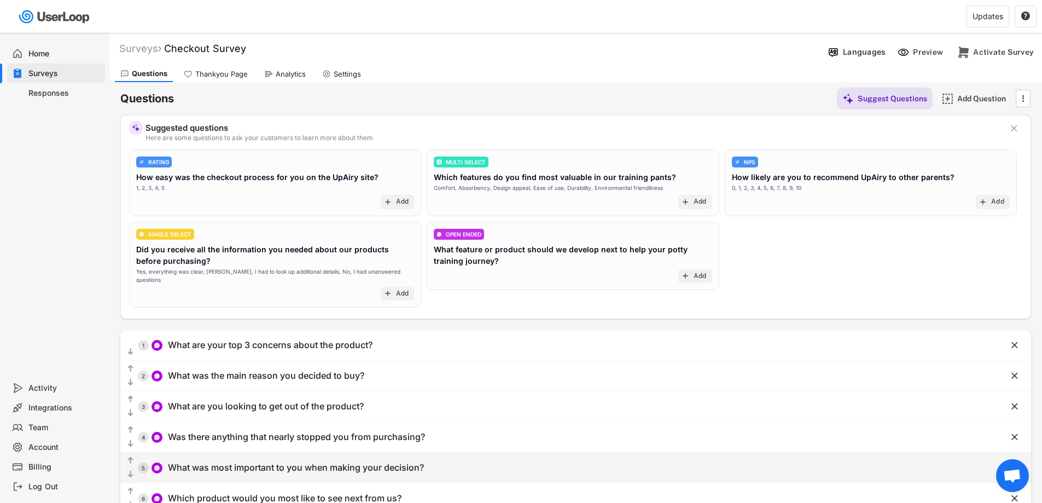
scroll to position [0, 0]
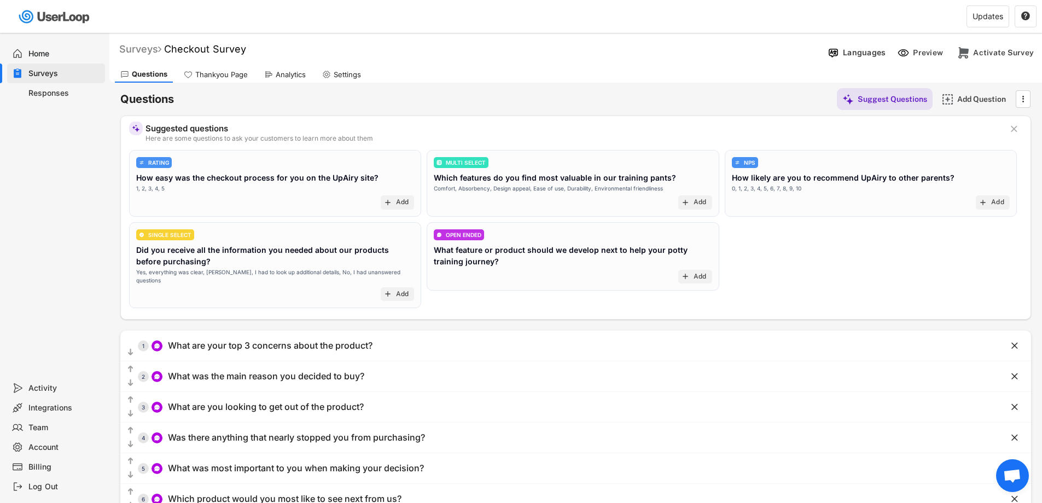
click at [148, 52] on div "Surveys" at bounding box center [140, 49] width 42 height 13
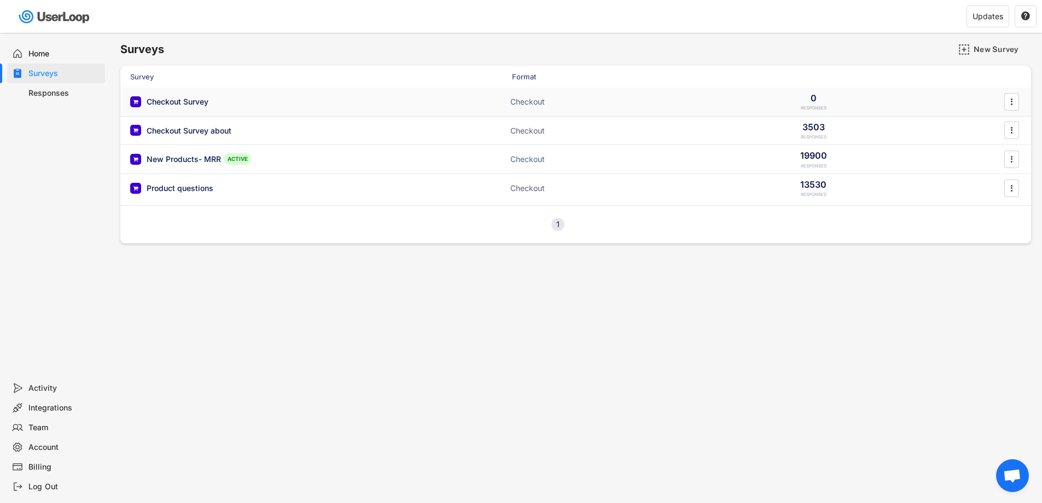
click at [198, 98] on div "Checkout Survey" at bounding box center [178, 101] width 62 height 11
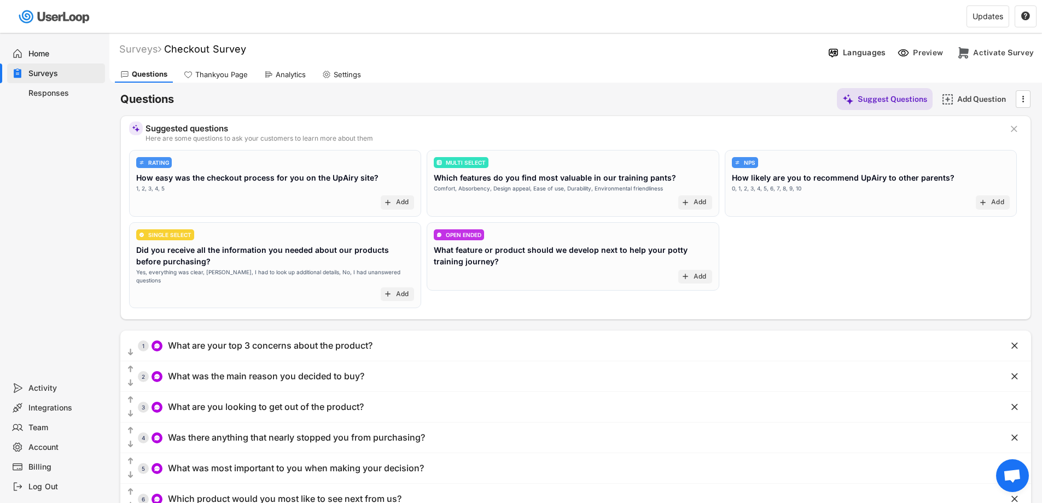
click at [197, 54] on font "Checkout Survey" at bounding box center [205, 48] width 82 height 11
drag, startPoint x: 266, startPoint y: 44, endPoint x: 172, endPoint y: 49, distance: 94.2
click at [172, 49] on input "input" at bounding box center [303, 49] width 273 height 19
type input "Glory survey"
click at [449, 49] on icon "" at bounding box center [447, 49] width 8 height 8
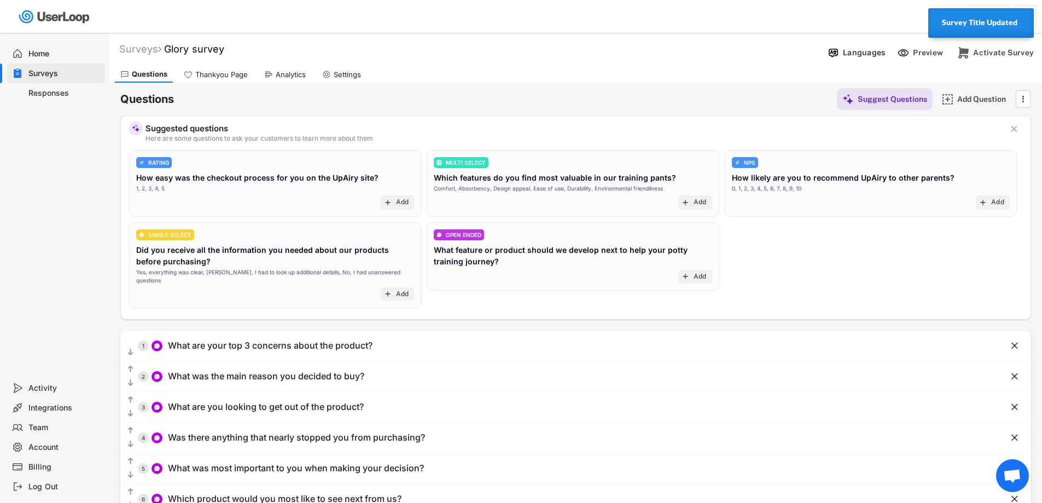
click at [207, 72] on div "Thankyou Page" at bounding box center [221, 74] width 52 height 9
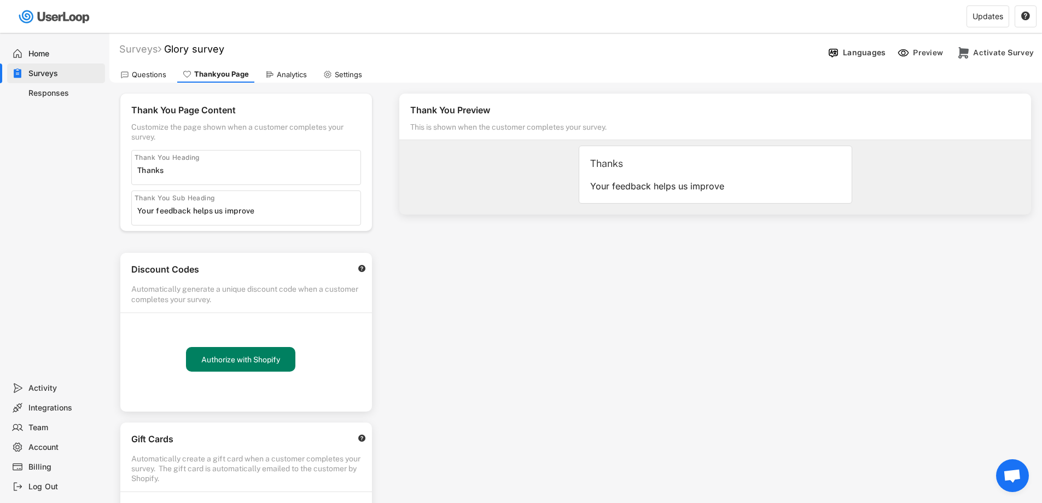
click at [155, 165] on input "input" at bounding box center [248, 170] width 223 height 16
click at [154, 165] on input "input" at bounding box center [248, 170] width 223 height 16
click at [46, 53] on div "Home" at bounding box center [64, 54] width 72 height 10
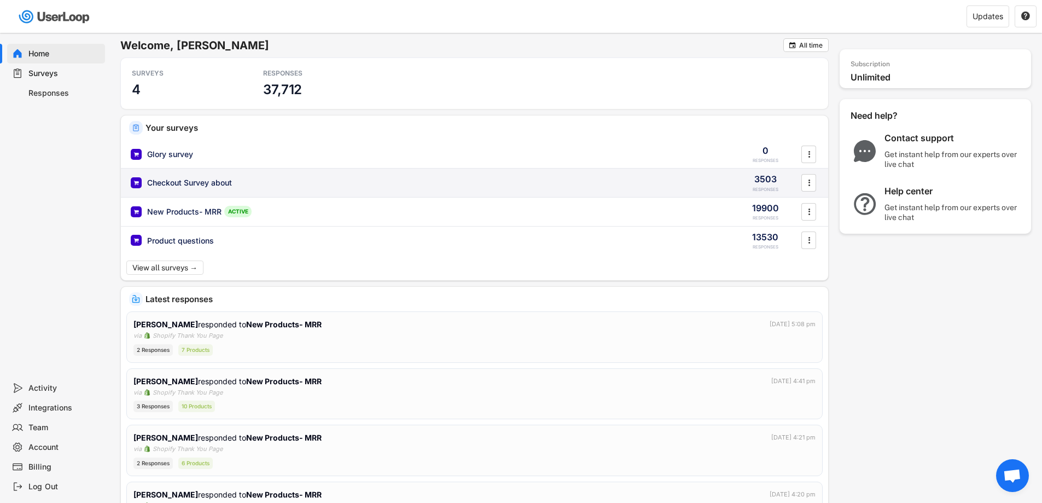
click at [196, 182] on div "Checkout Survey about" at bounding box center [189, 182] width 85 height 11
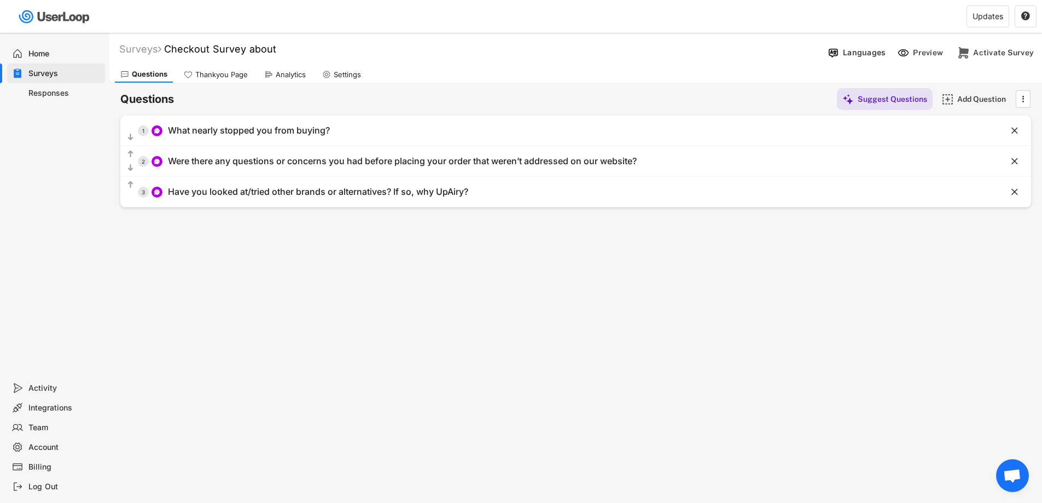
drag, startPoint x: 317, startPoint y: 77, endPoint x: 324, endPoint y: 78, distance: 7.2
click at [320, 78] on div "Settings" at bounding box center [342, 74] width 50 height 16
select select
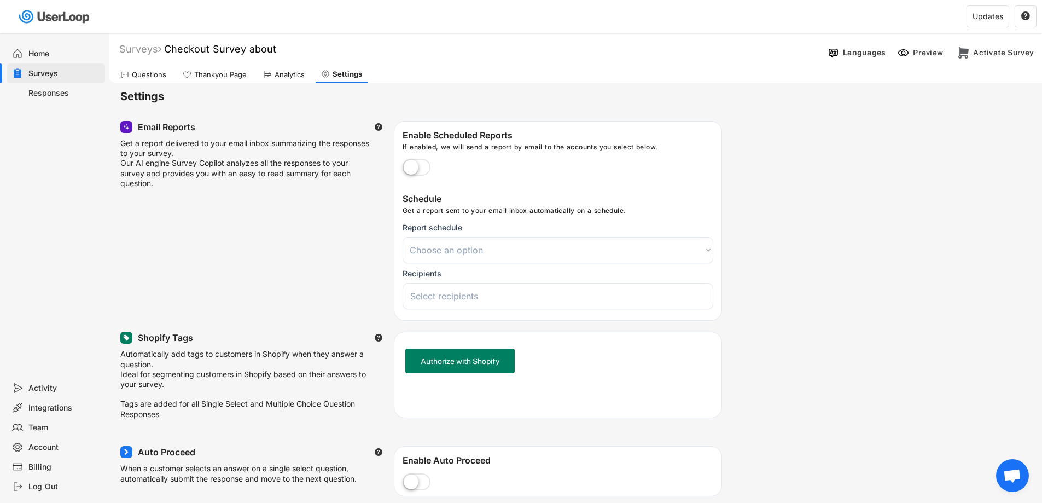
click at [226, 77] on div "Thankyou Page" at bounding box center [220, 74] width 52 height 9
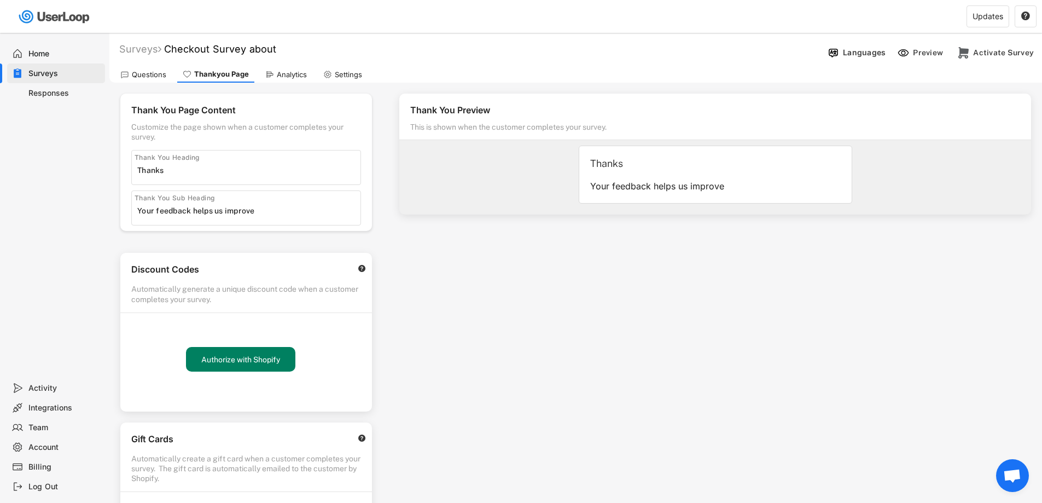
click at [48, 73] on div "Surveys" at bounding box center [64, 73] width 72 height 10
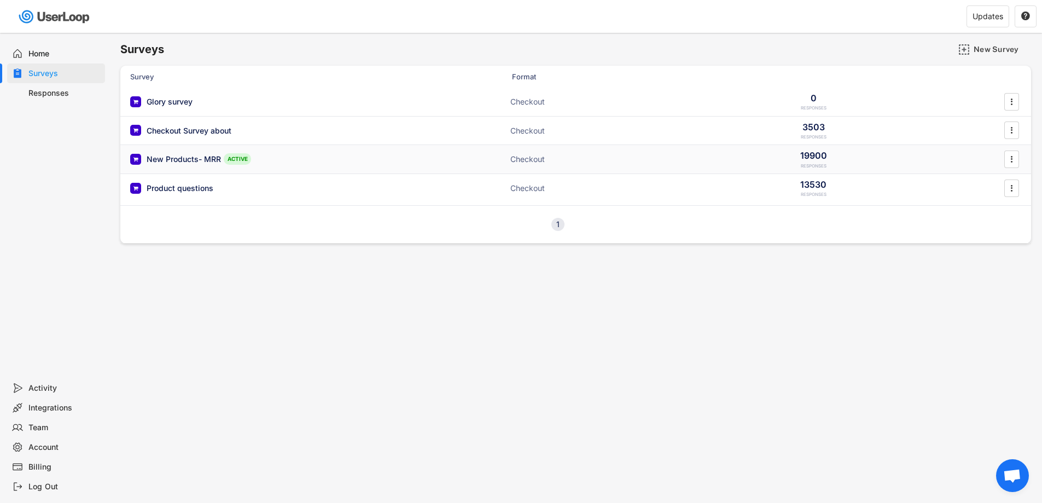
click at [181, 157] on div "New Products- MRR" at bounding box center [184, 159] width 74 height 11
type input "Thank you for your feedback"
type input "Your feedback helps us improve, we read every piece of feedback. If you have an…"
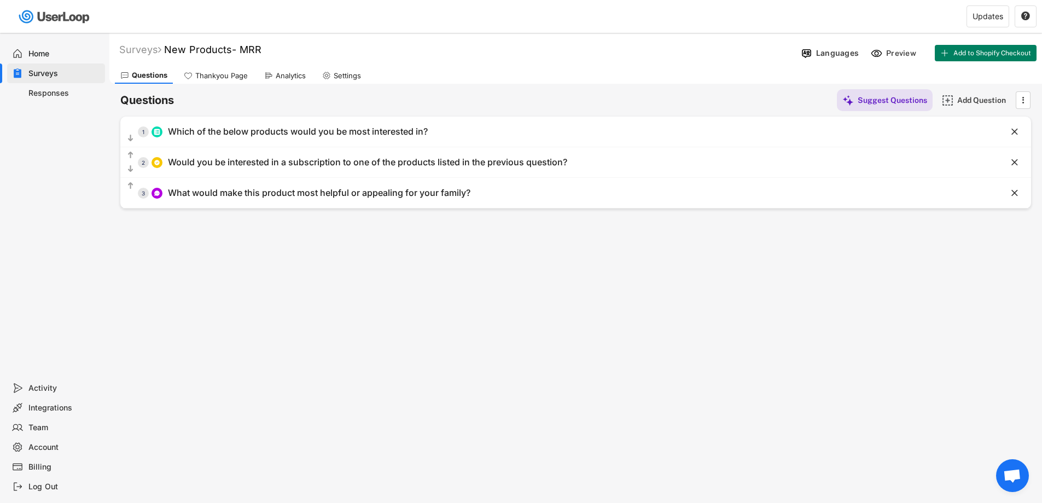
click at [281, 74] on div "Analytics" at bounding box center [291, 75] width 30 height 9
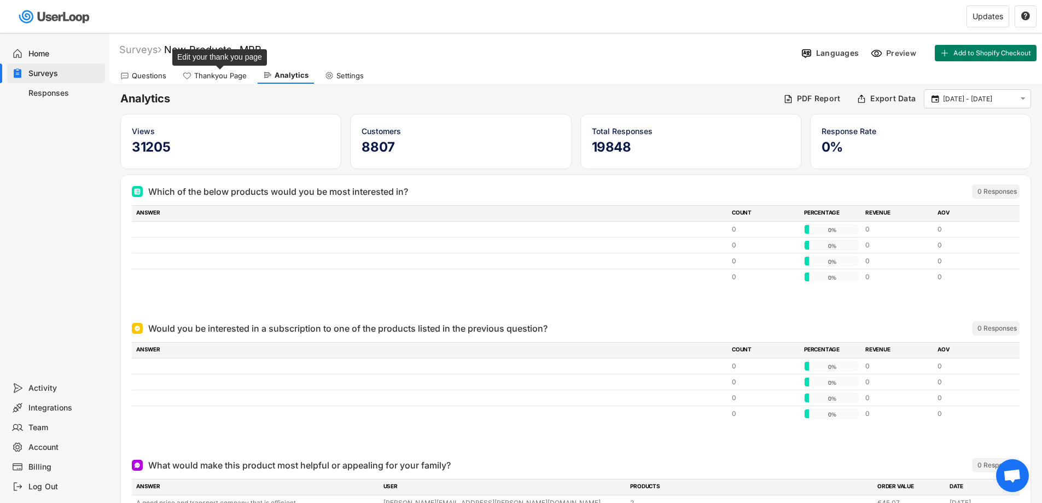
click at [233, 78] on div "Thankyou Page" at bounding box center [220, 75] width 52 height 9
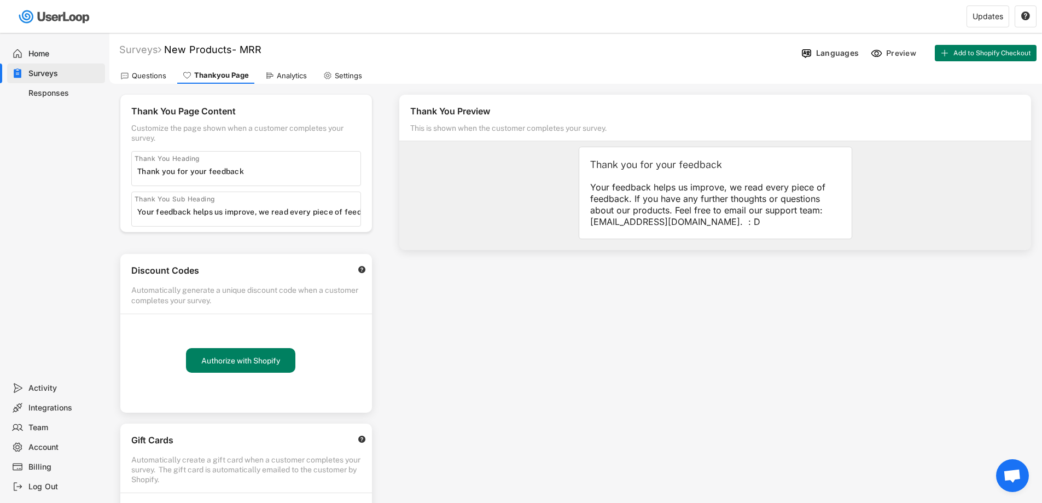
click at [220, 213] on input "input" at bounding box center [248, 211] width 223 height 16
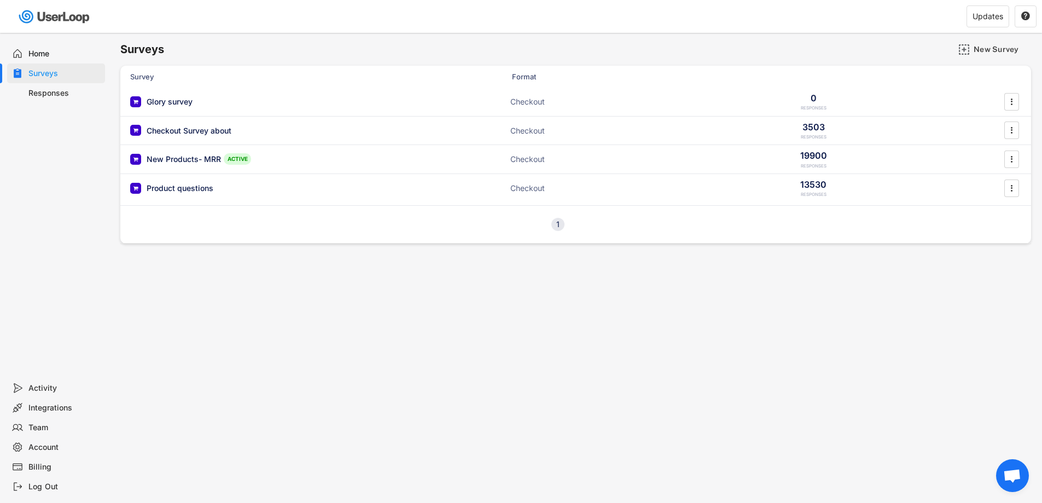
type input "Thanks"
type input "Your feedback helps us improve"
click at [163, 105] on div "Glory survey" at bounding box center [170, 101] width 46 height 11
type input "Thanks"
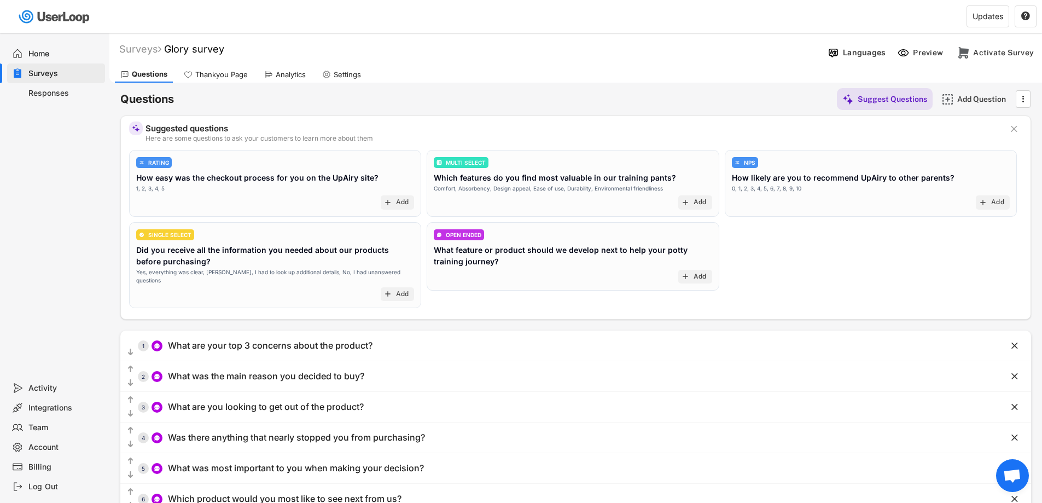
click at [224, 79] on div "Thankyou Page" at bounding box center [221, 74] width 52 height 9
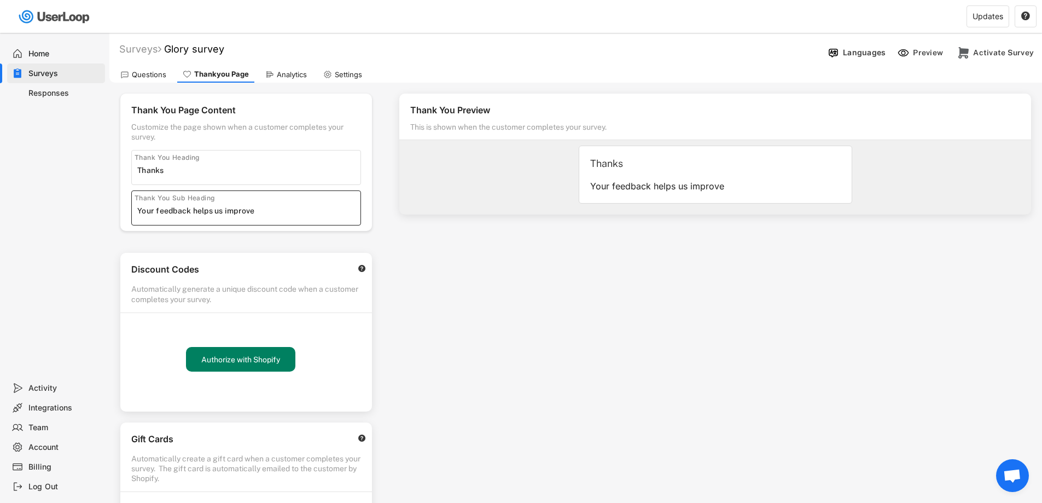
click at [189, 214] on input "input" at bounding box center [248, 210] width 223 height 16
paste input "Your feedback helps us improve, we read every piece of feedback. If you have an…"
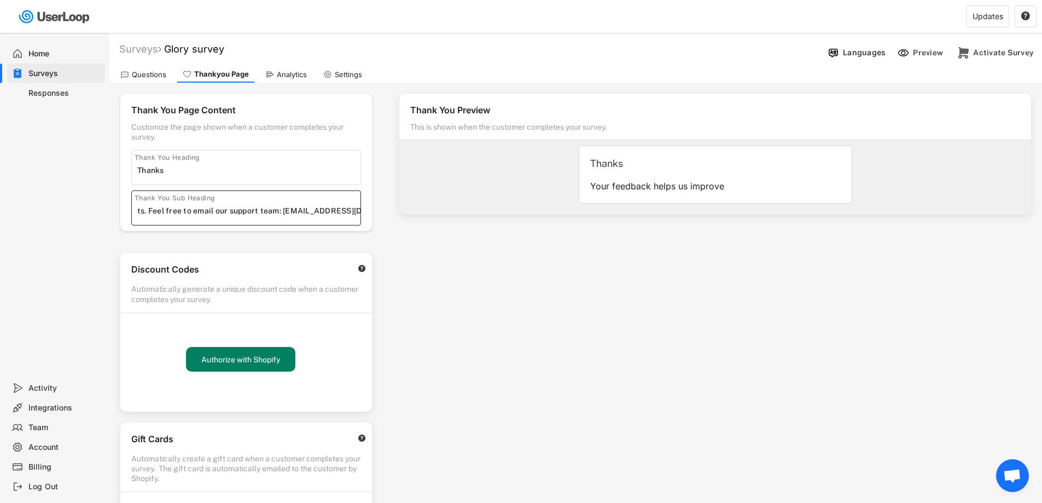
type input "Your feedback helps us improve, we read every piece of feedback. If you have an…"
click at [60, 216] on div "Home Surveys Responses" at bounding box center [54, 205] width 109 height 345
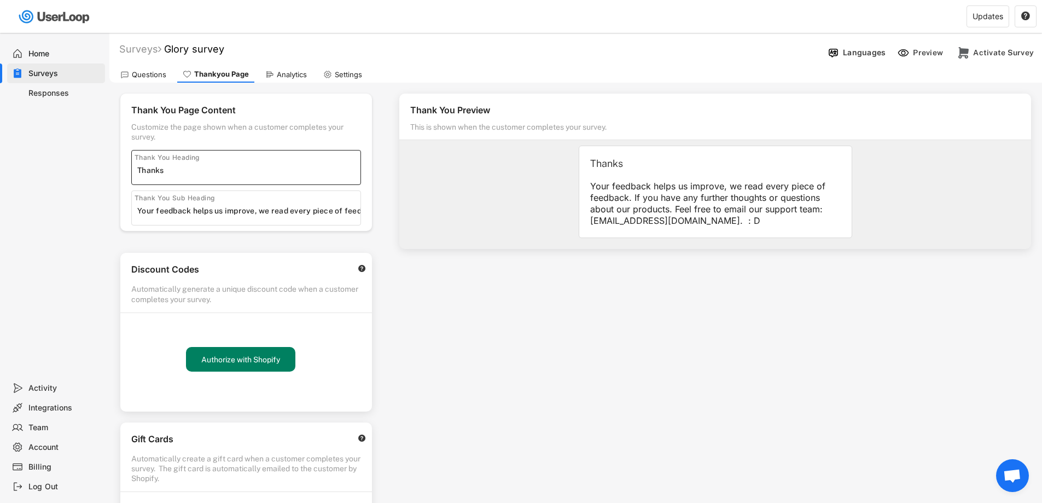
click at [188, 173] on input "input" at bounding box center [248, 170] width 223 height 16
drag, startPoint x: 188, startPoint y: 173, endPoint x: 141, endPoint y: 172, distance: 47.0
click at [141, 172] on input "input" at bounding box center [248, 170] width 223 height 16
type input "Thank you for your answer!"
click at [89, 193] on div "Home Surveys Responses" at bounding box center [54, 205] width 109 height 345
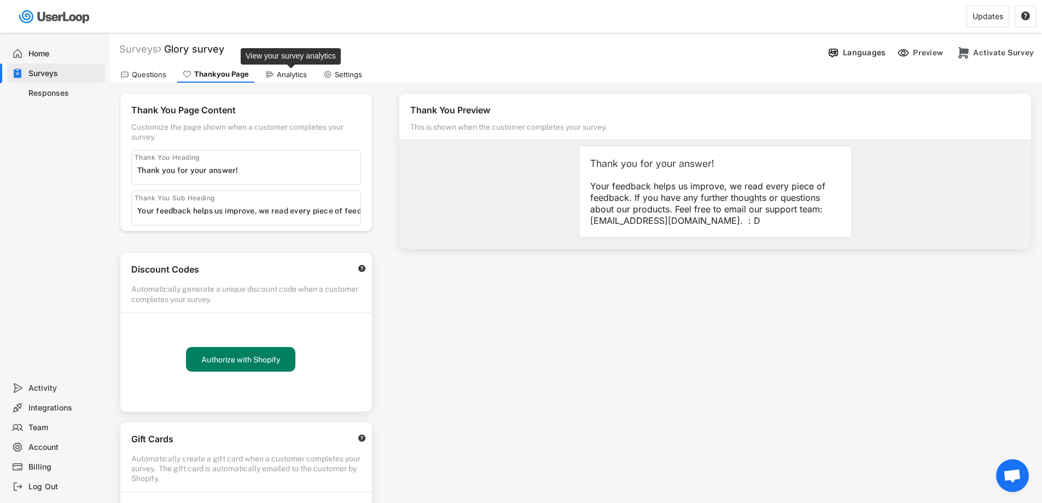
click at [281, 80] on div "Analytics" at bounding box center [286, 74] width 52 height 16
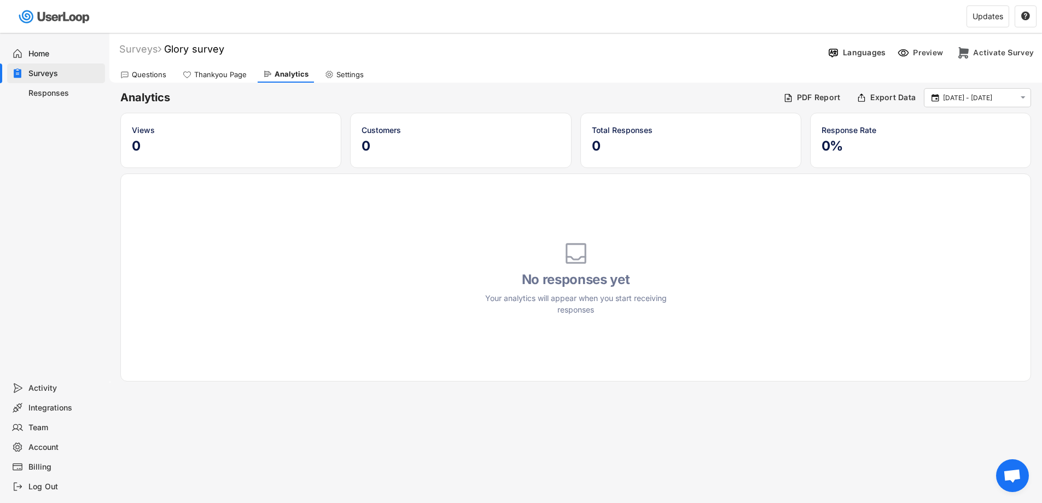
click at [325, 75] on icon at bounding box center [329, 74] width 9 height 9
select select
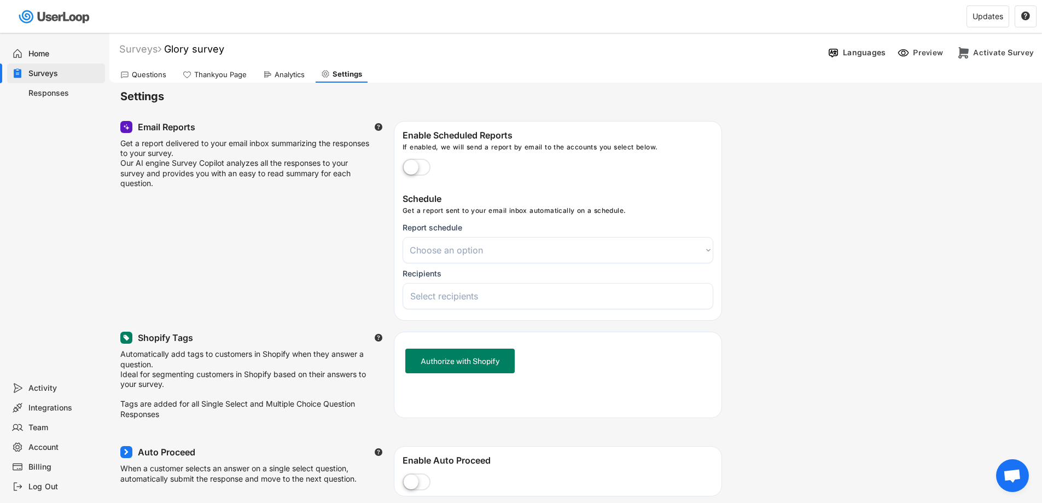
click at [143, 75] on div "Questions" at bounding box center [149, 74] width 34 height 9
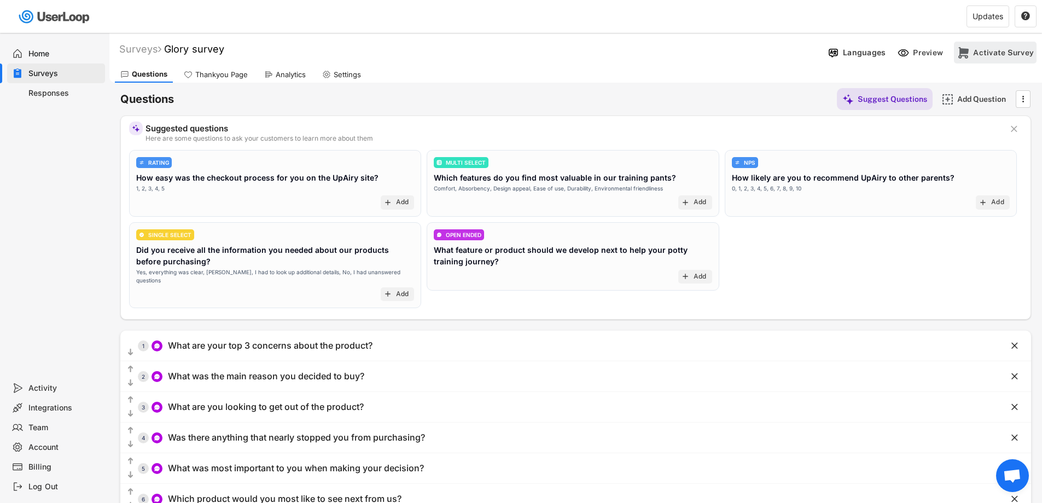
click at [1006, 49] on div "Activate Survey" at bounding box center [1003, 53] width 61 height 10
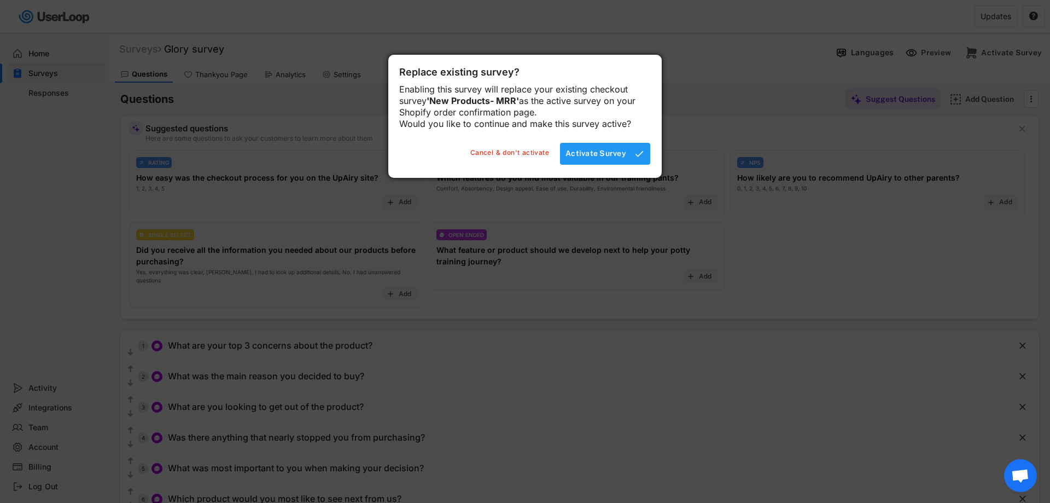
click at [607, 158] on div "Activate Survey" at bounding box center [595, 153] width 61 height 10
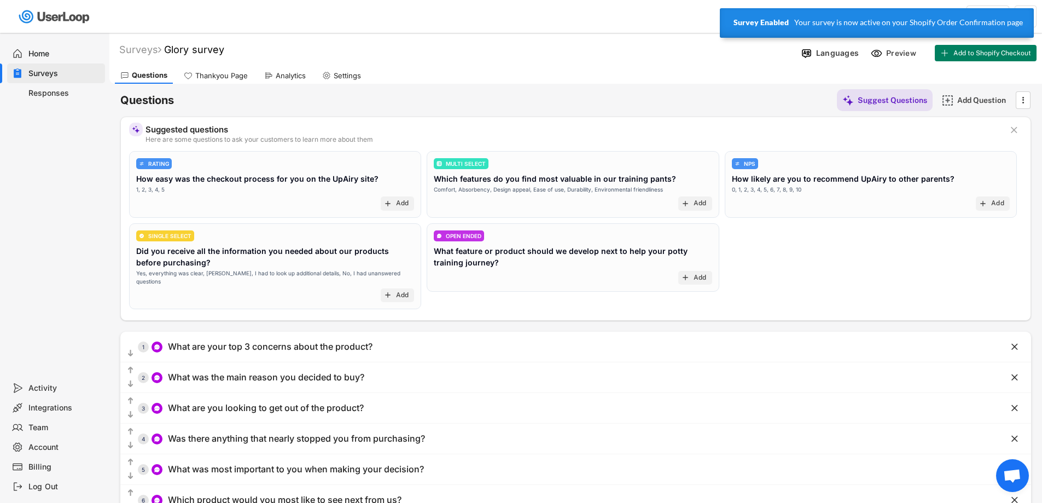
click at [224, 67] on div "Thankyou Page" at bounding box center [215, 75] width 75 height 16
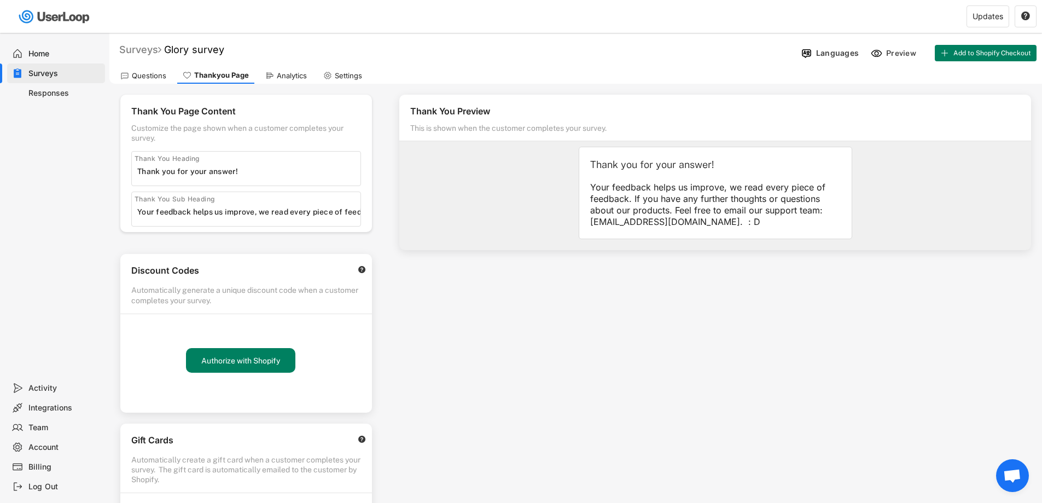
click at [139, 50] on div "Surveys" at bounding box center [140, 49] width 42 height 13
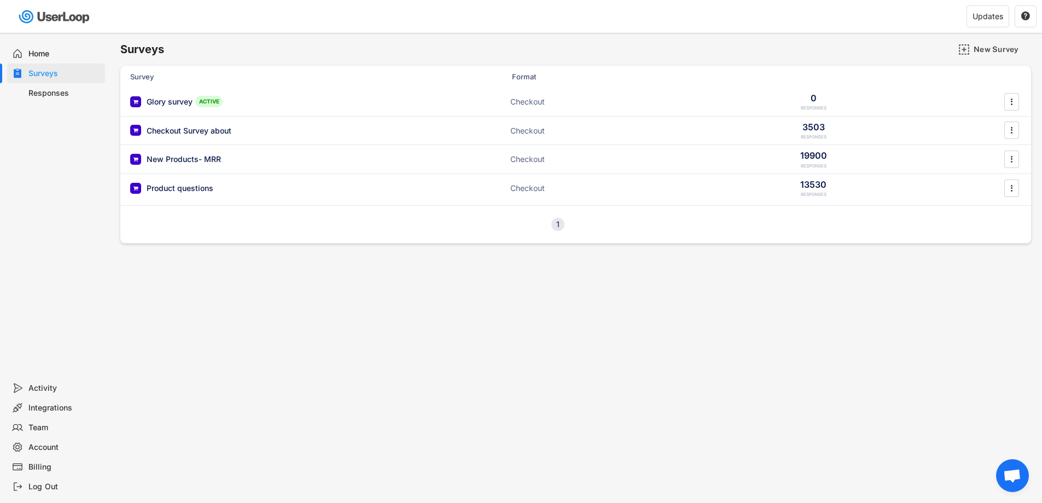
click at [60, 95] on div "Responses" at bounding box center [64, 93] width 72 height 10
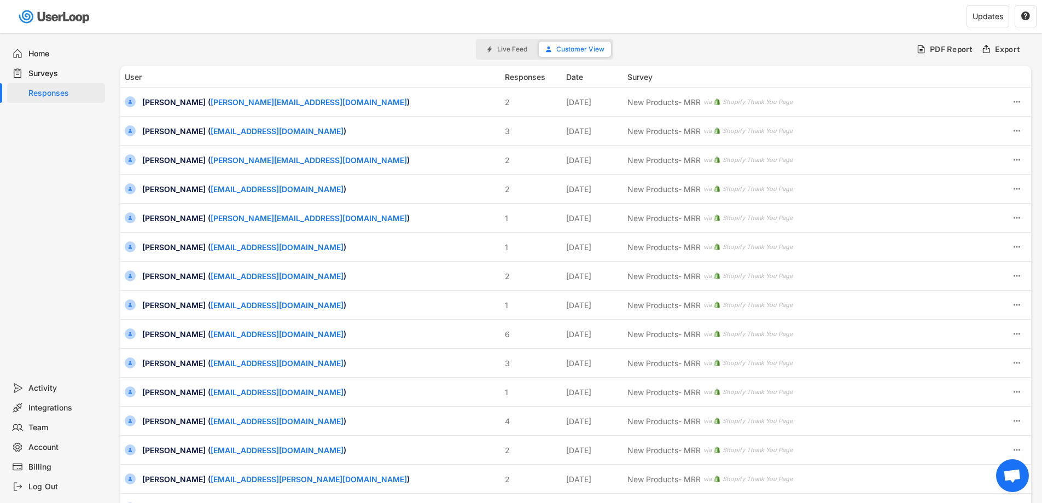
click at [59, 54] on div "Home" at bounding box center [64, 54] width 72 height 10
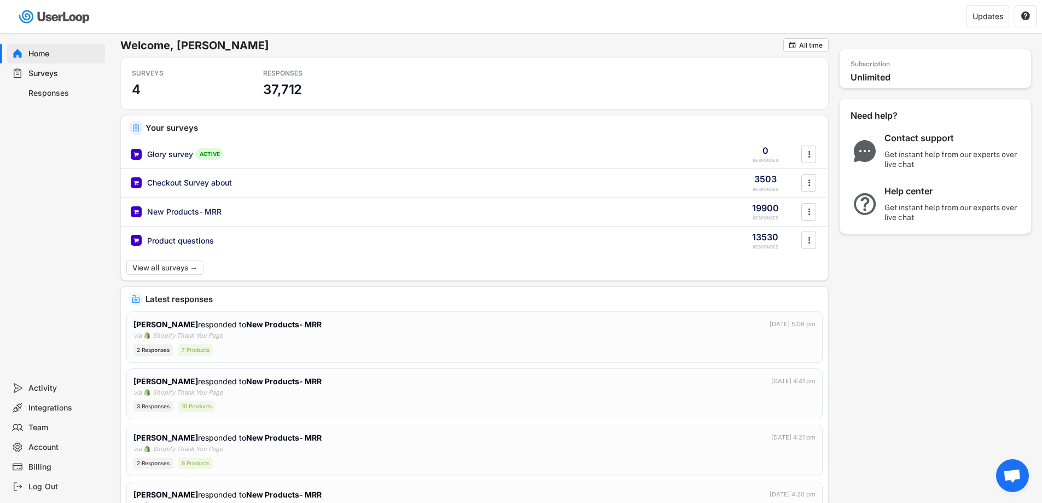
click at [138, 127] on use at bounding box center [136, 128] width 8 height 8
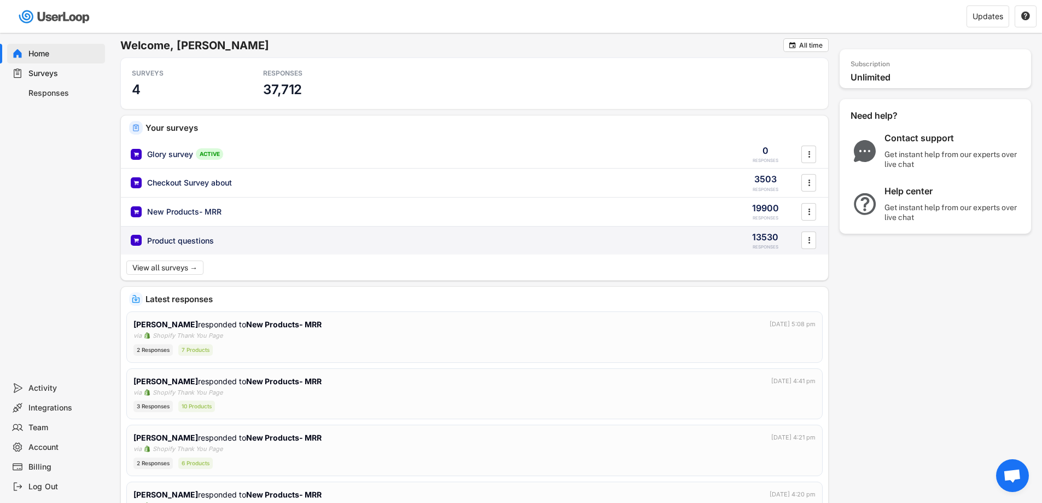
click at [810, 242] on icon "" at bounding box center [808, 240] width 11 height 16
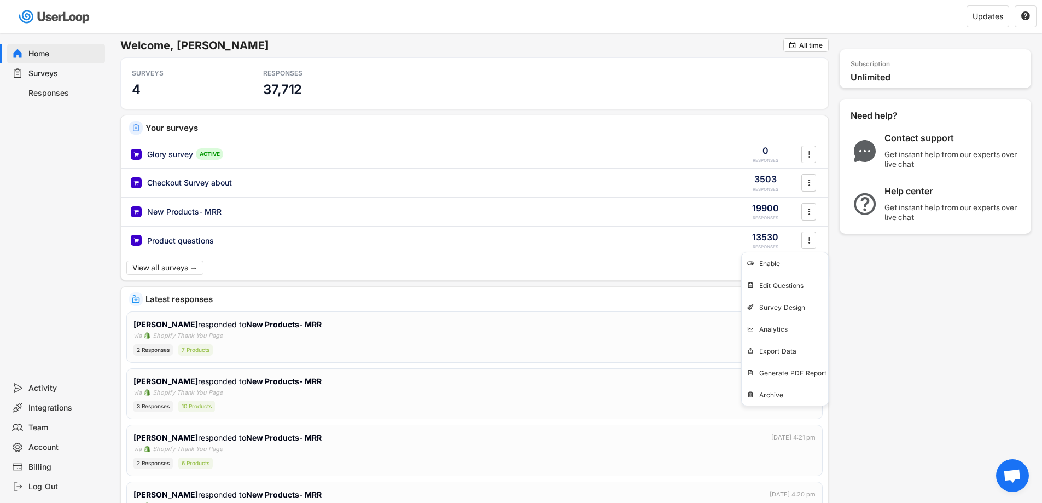
click at [897, 396] on div "Welcome, [PERSON_NAME]  All time SURVEYS 4 RESPONSES 37,712 Your surveys Glory…" at bounding box center [575, 469] width 910 height 863
click at [54, 71] on div "Surveys" at bounding box center [64, 73] width 72 height 10
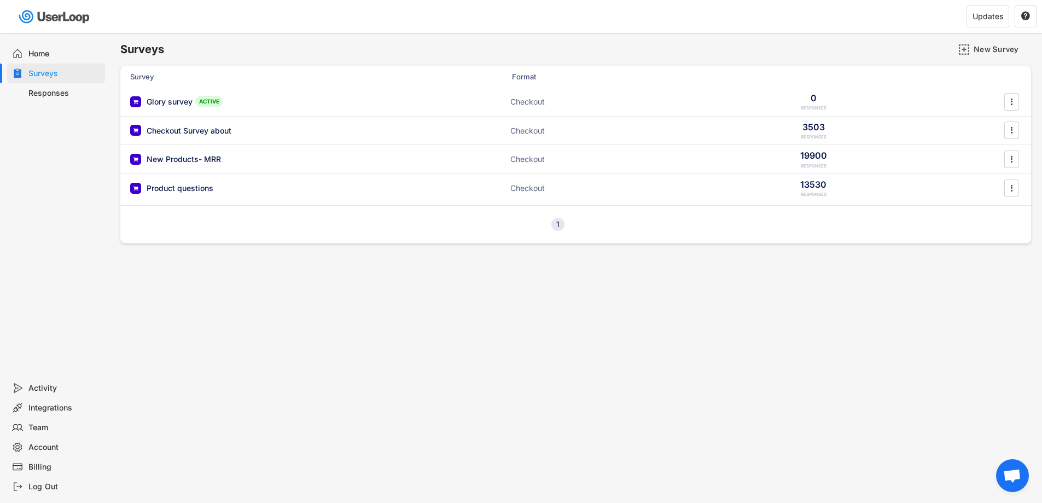
click at [54, 386] on div "Activity" at bounding box center [64, 388] width 72 height 10
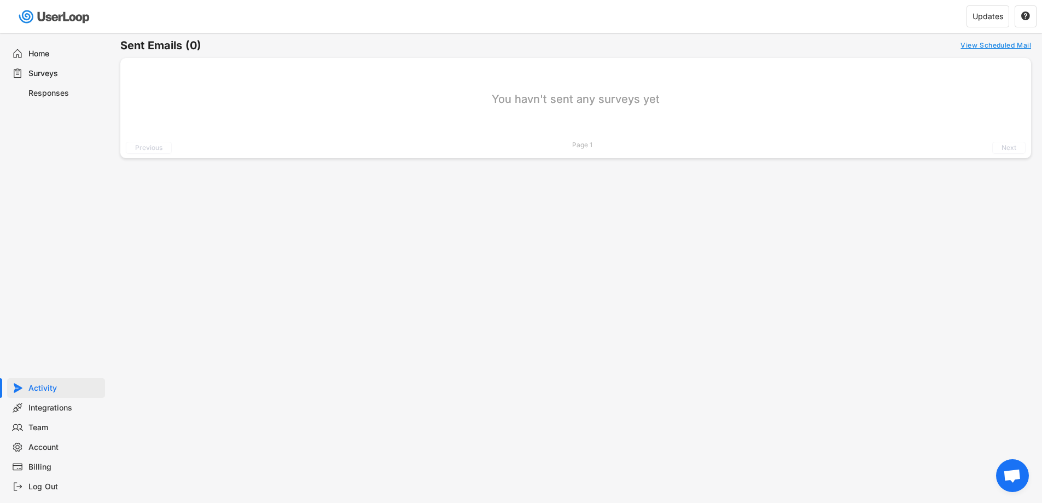
click at [30, 407] on div "Integrations" at bounding box center [64, 407] width 72 height 10
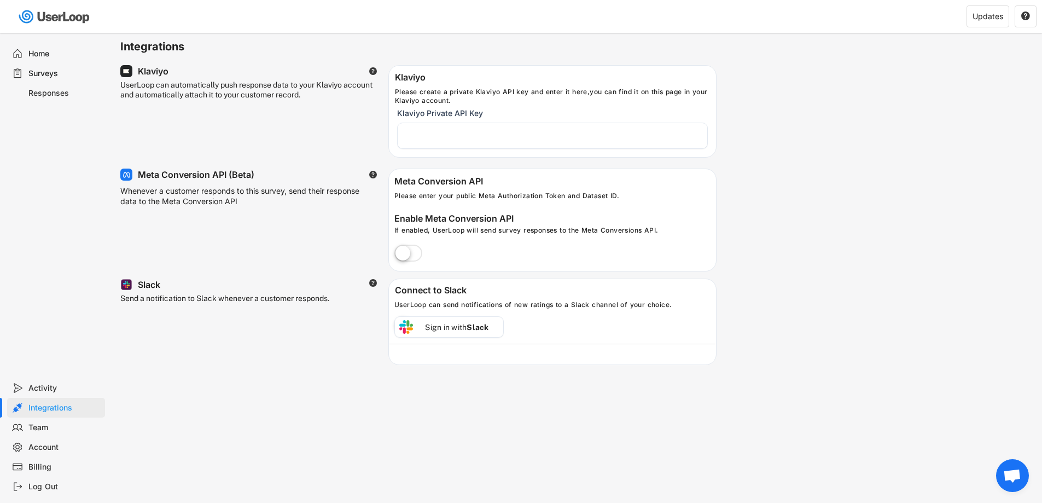
click at [44, 450] on div "Account" at bounding box center [64, 447] width 72 height 10
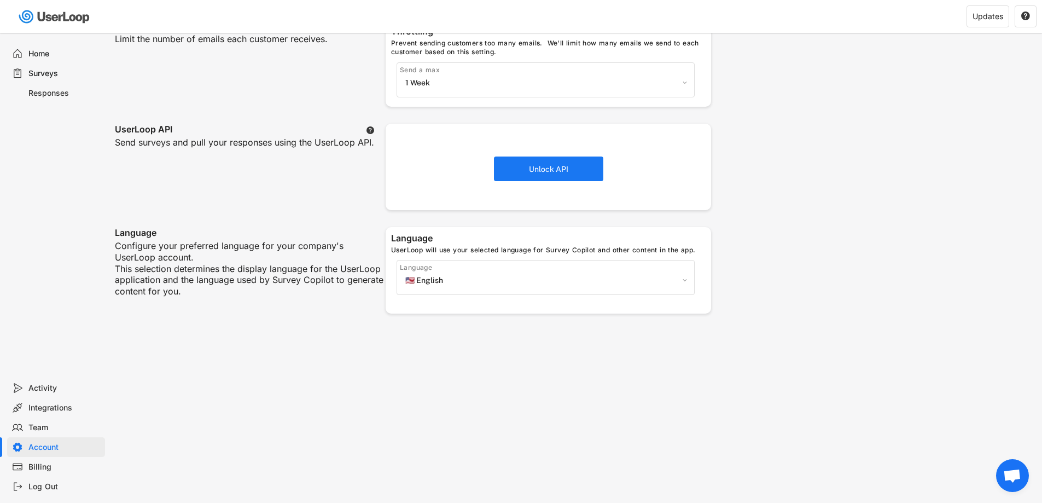
scroll to position [328, 0]
click at [28, 464] on div "Billing" at bounding box center [64, 466] width 72 height 10
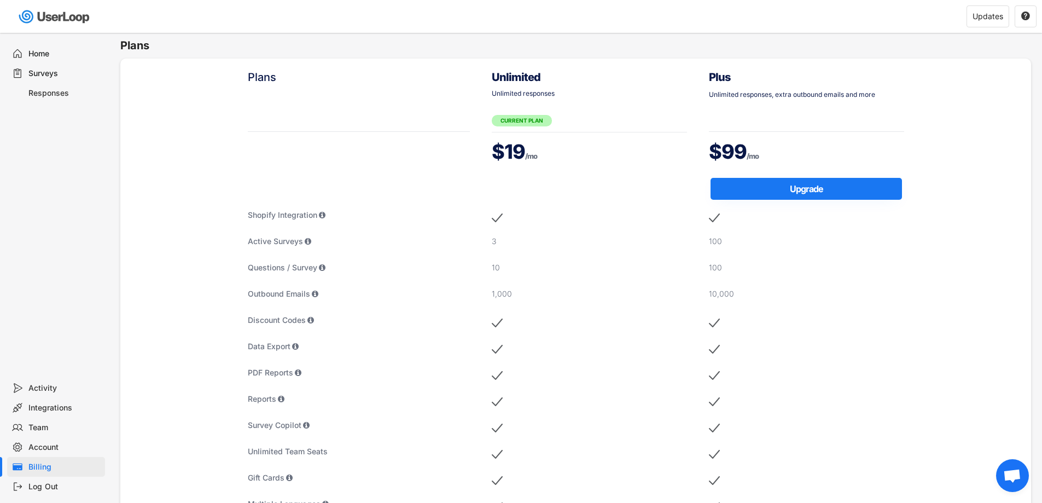
click at [57, 394] on div "Activity" at bounding box center [56, 388] width 98 height 20
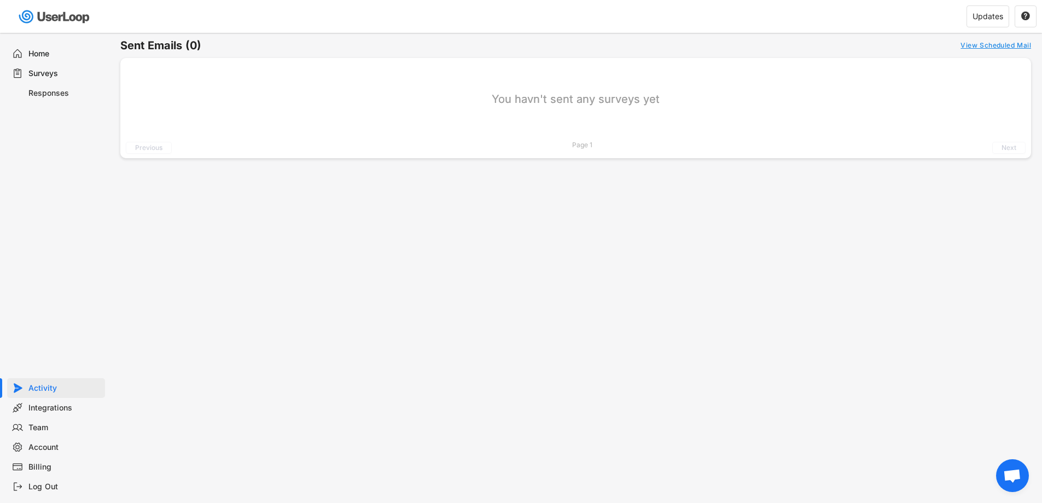
click at [30, 45] on div "Home" at bounding box center [56, 54] width 98 height 20
